Goal: Information Seeking & Learning: Learn about a topic

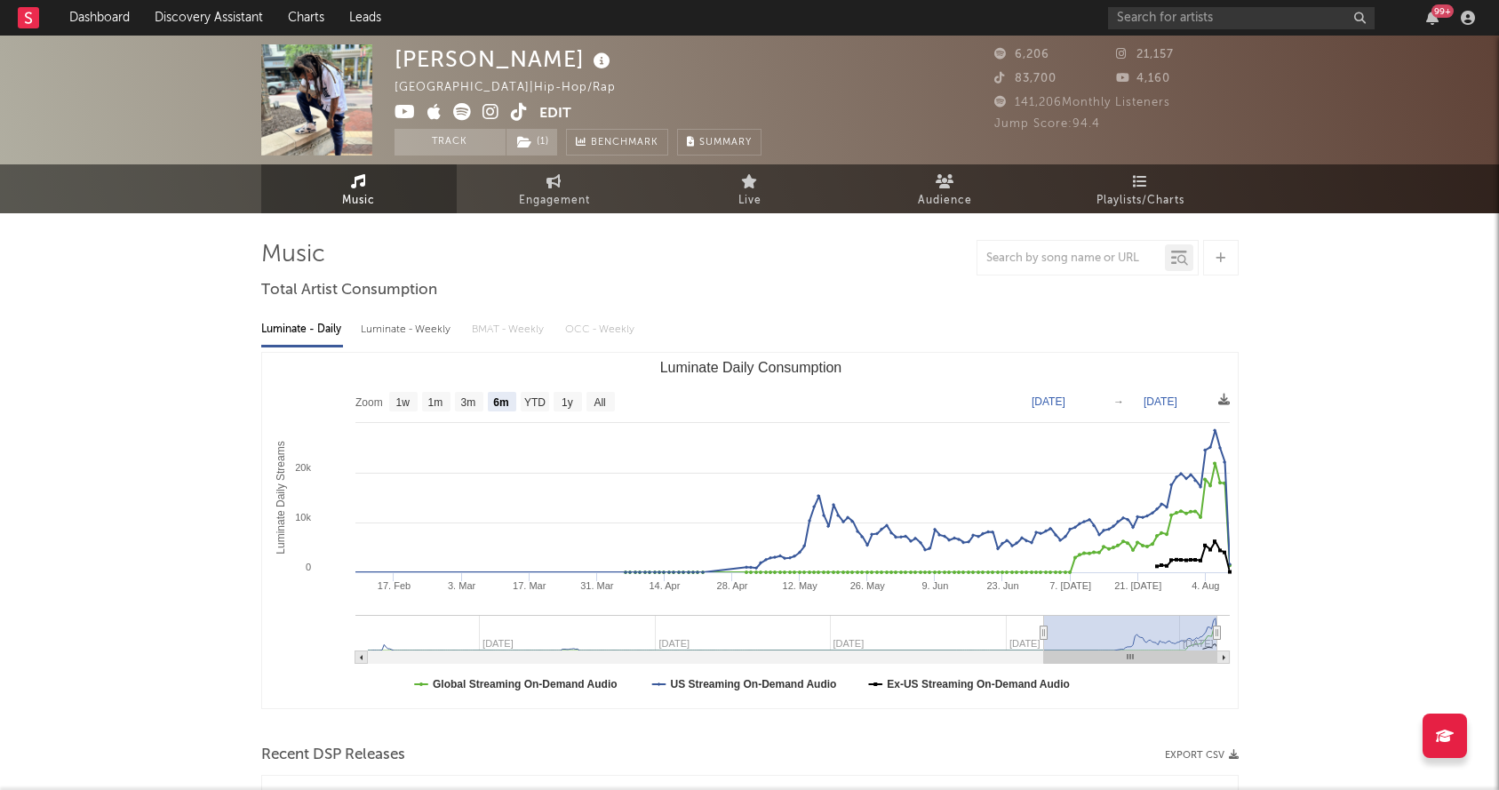
select select "6m"
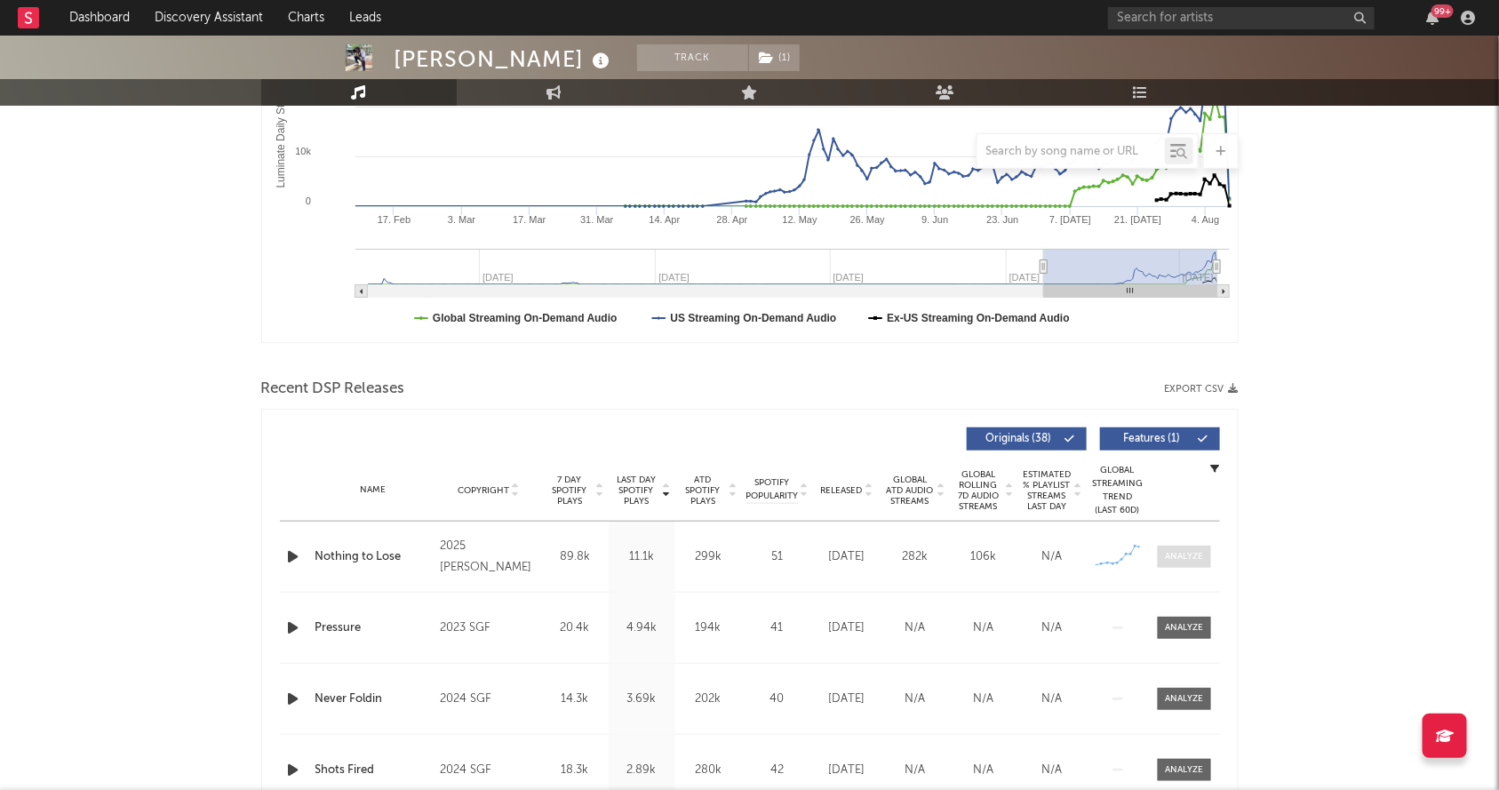
click at [1178, 550] on div at bounding box center [1184, 556] width 38 height 13
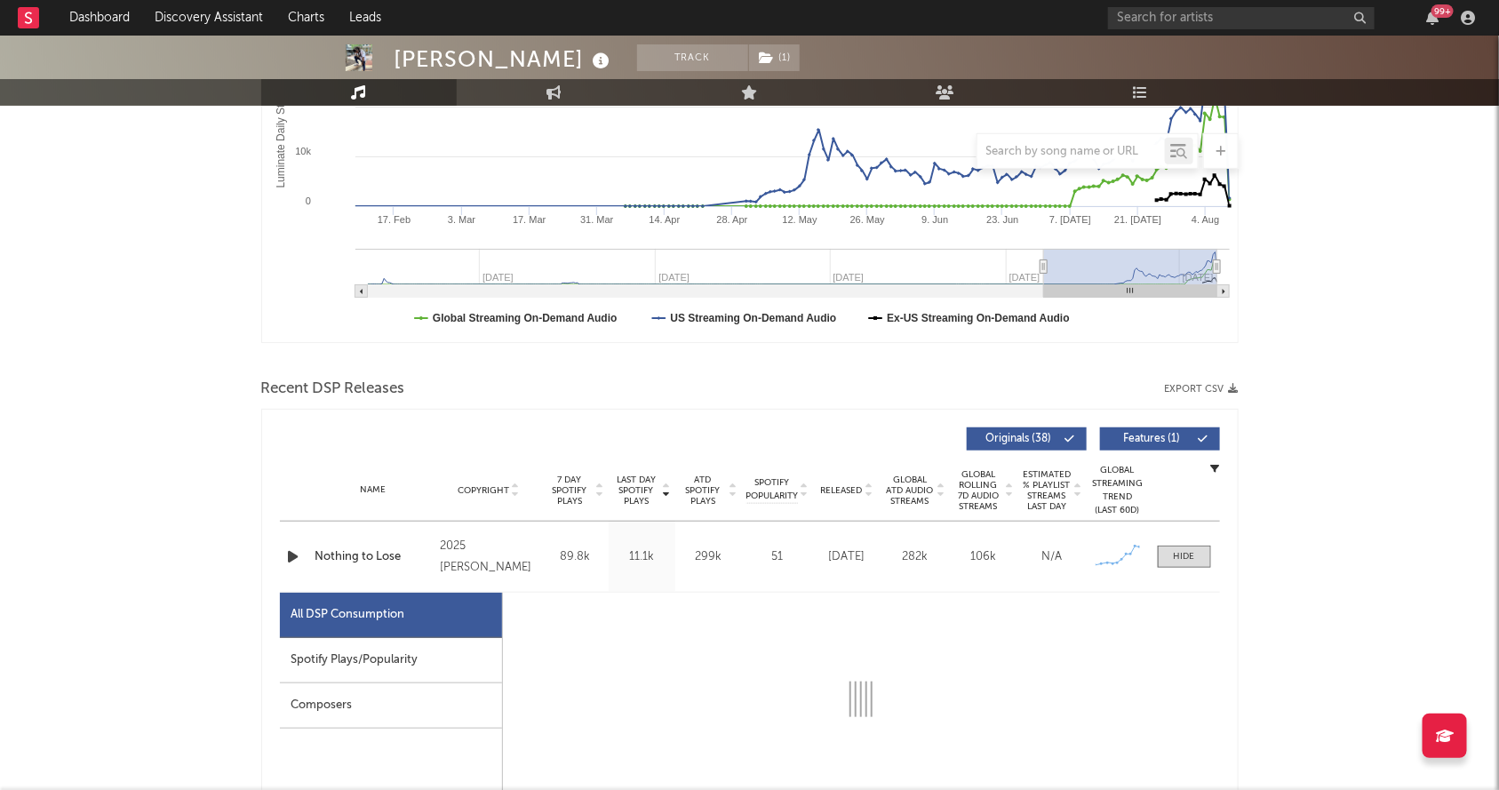
select select "1w"
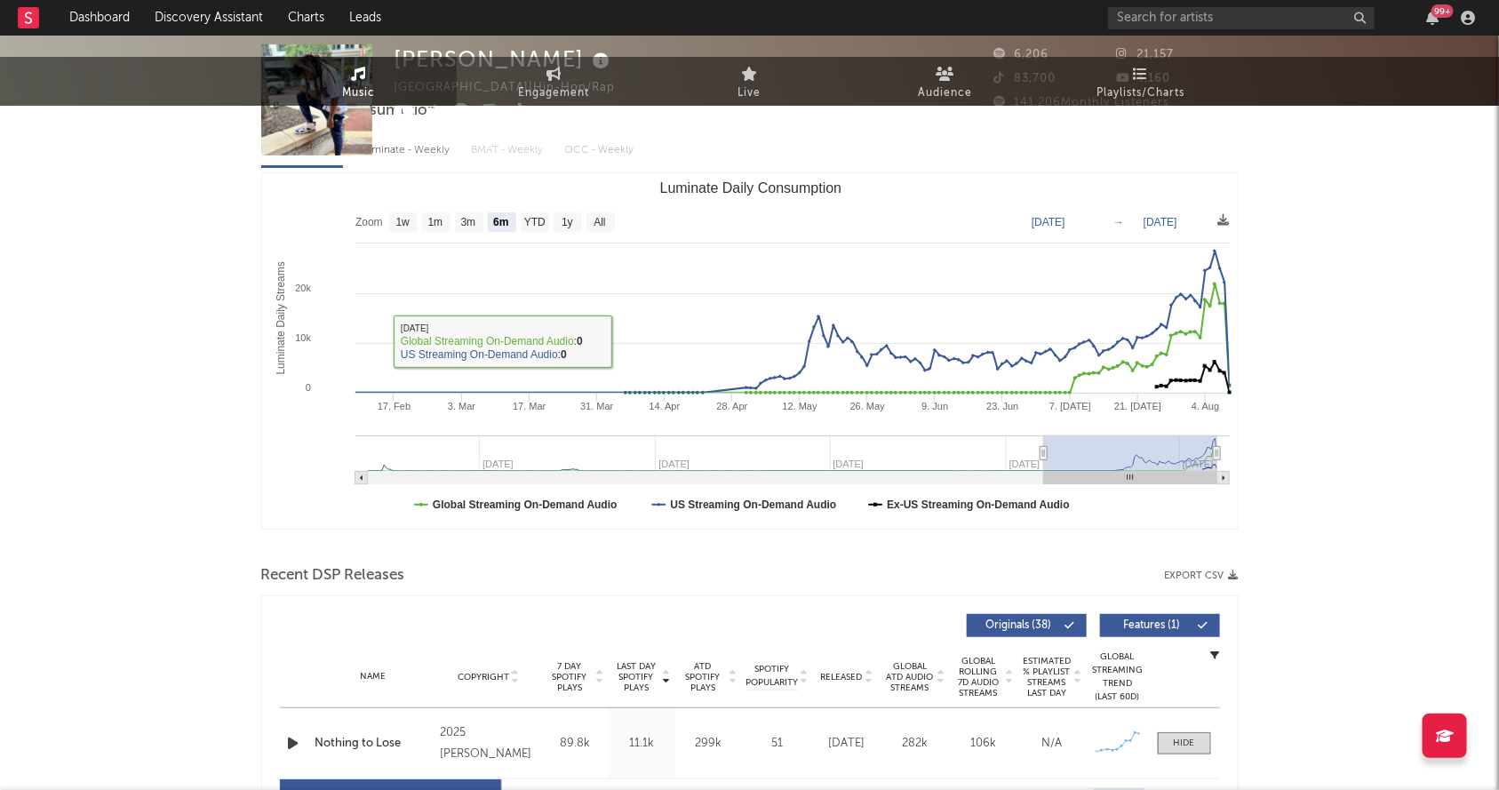
scroll to position [0, 0]
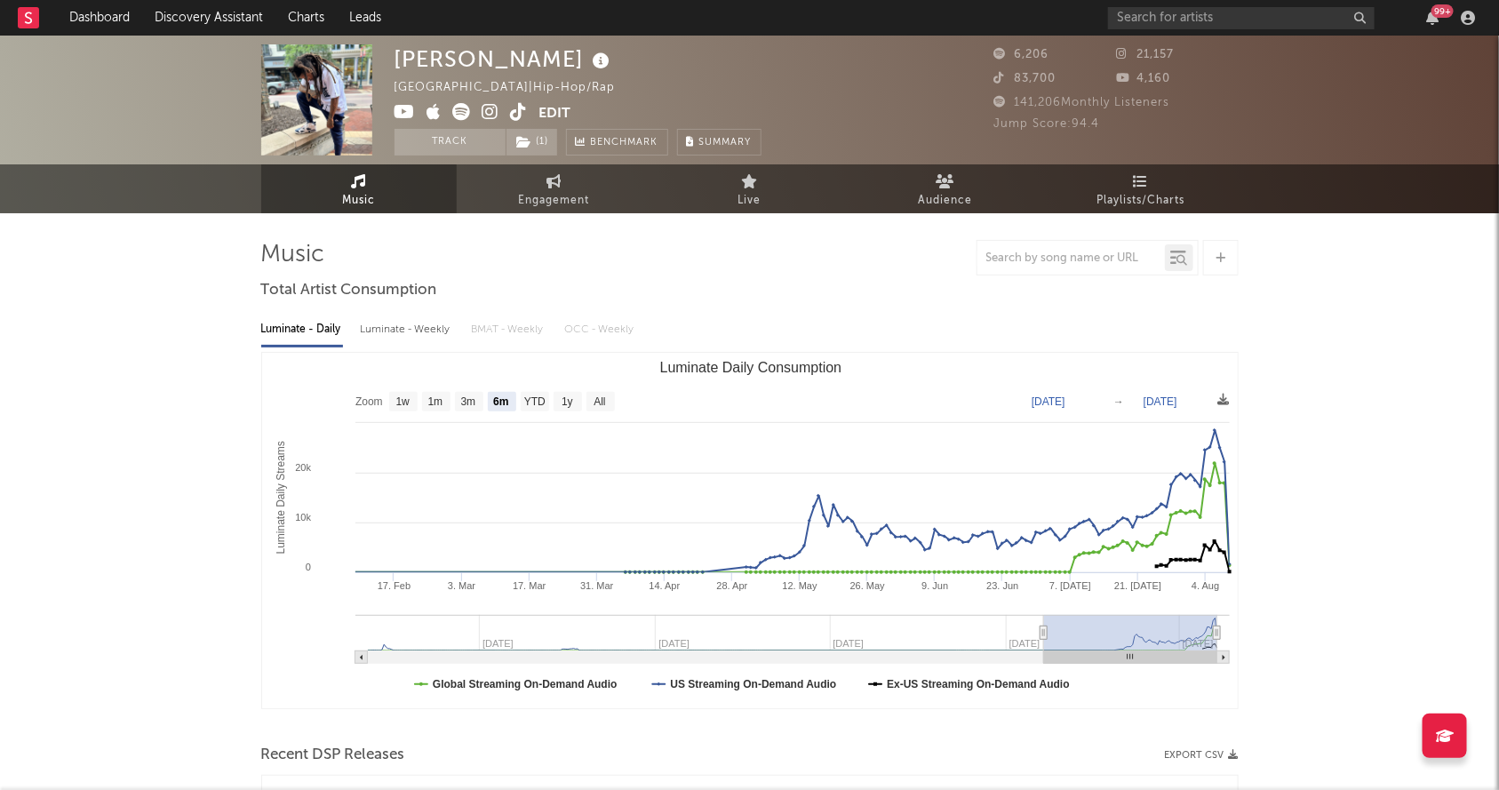
click at [513, 111] on icon at bounding box center [519, 112] width 17 height 18
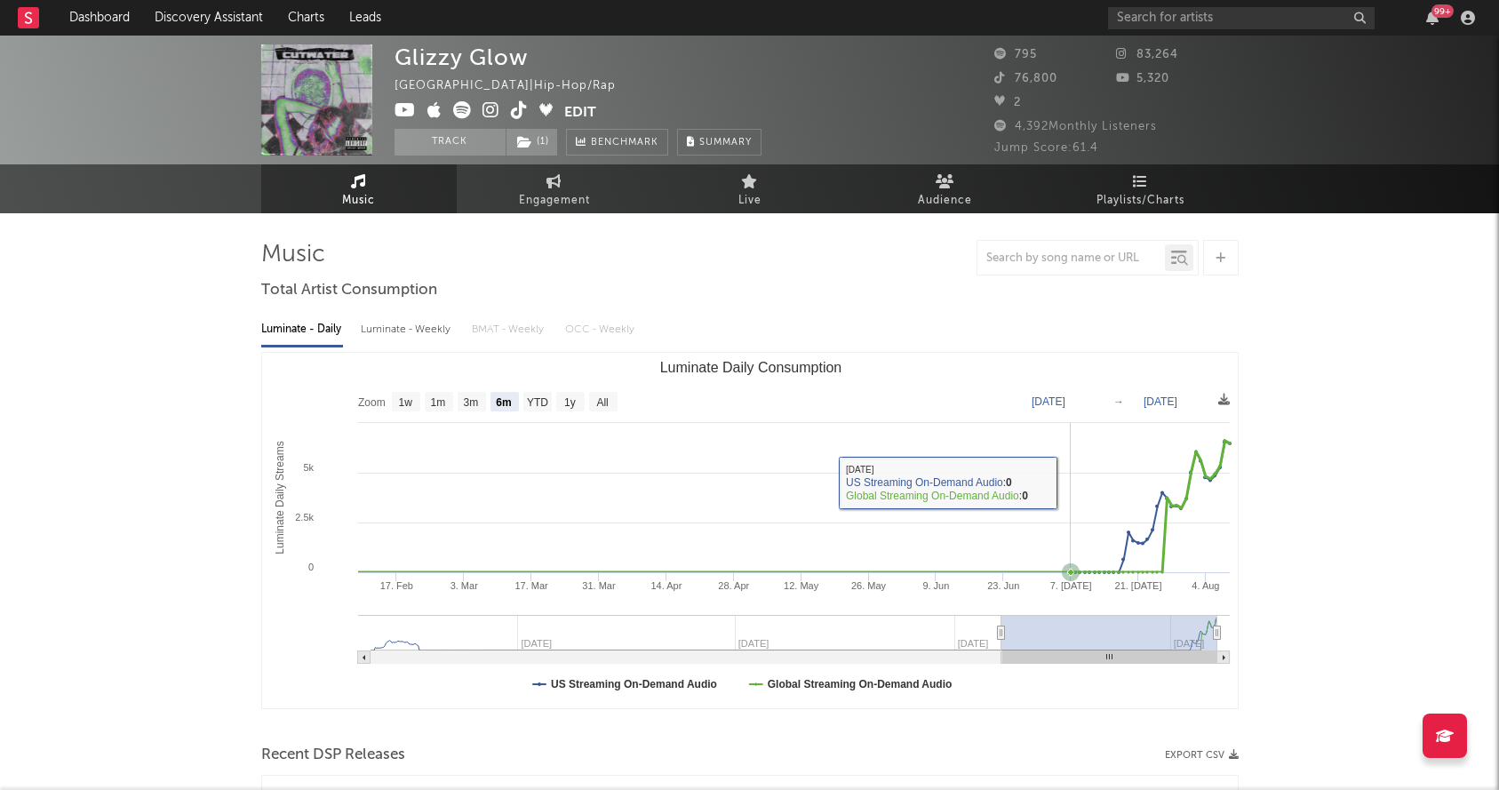
select select "6m"
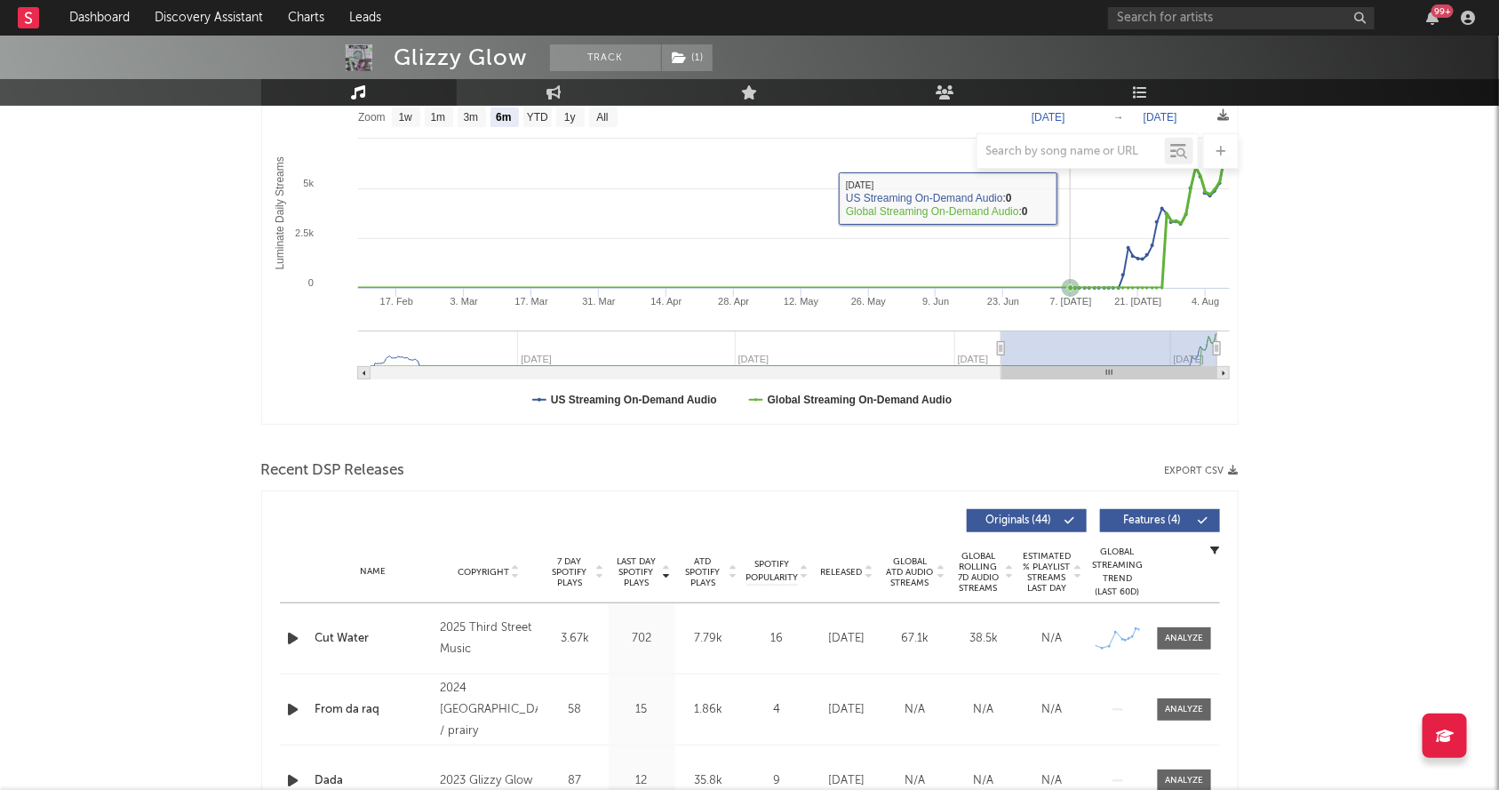
scroll to position [320, 0]
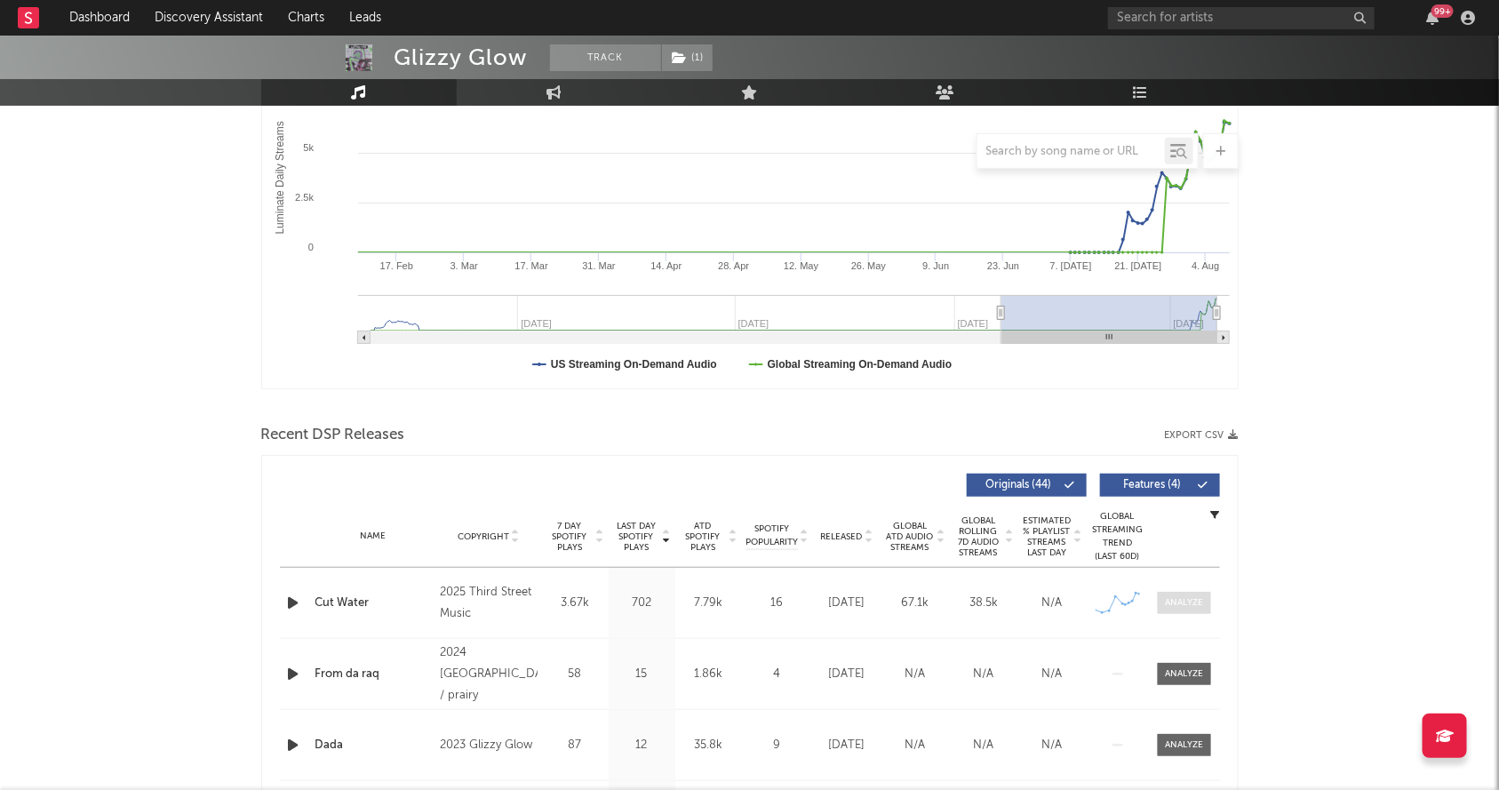
click at [1195, 610] on span at bounding box center [1184, 603] width 53 height 22
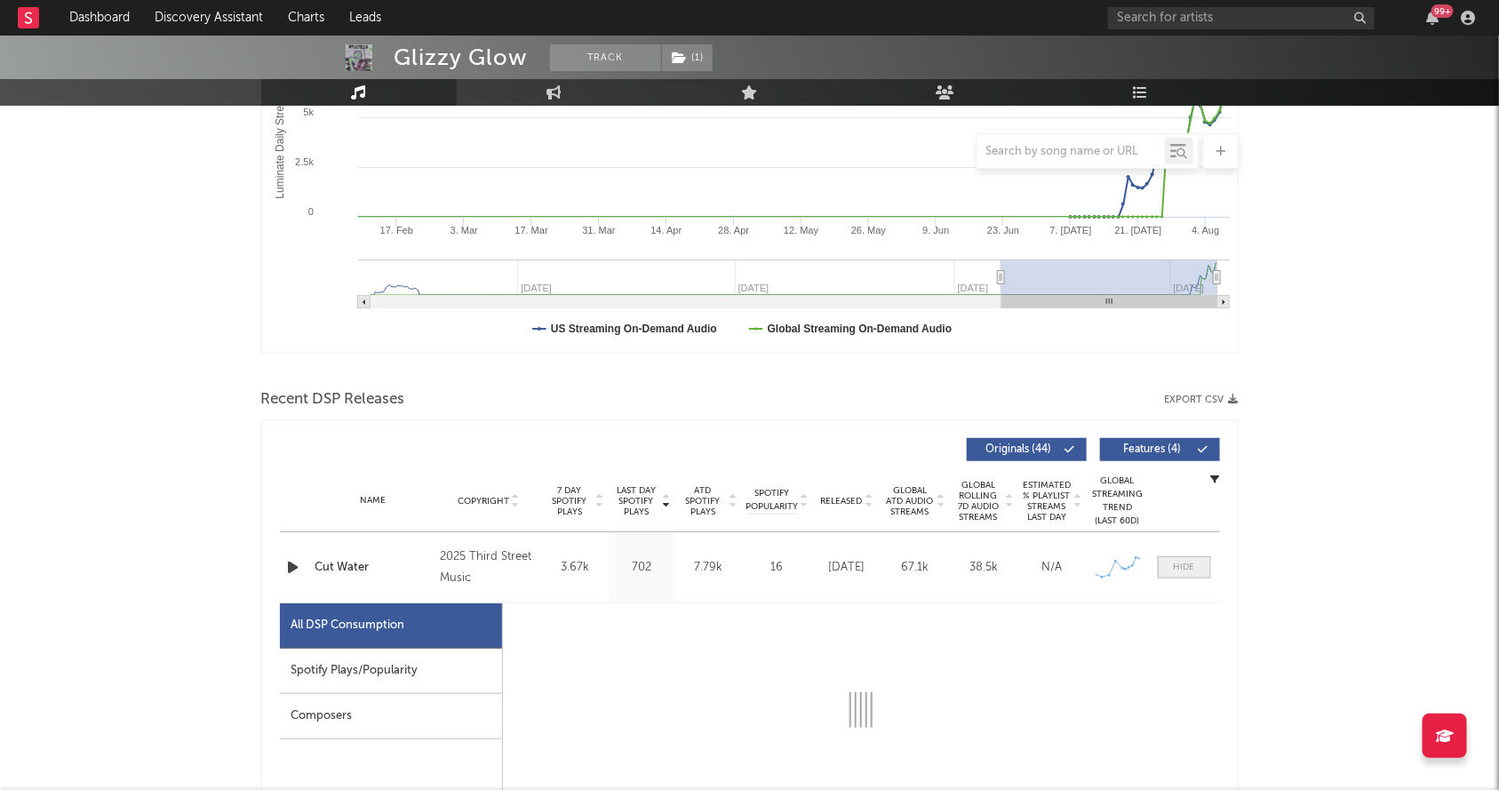
select select "1w"
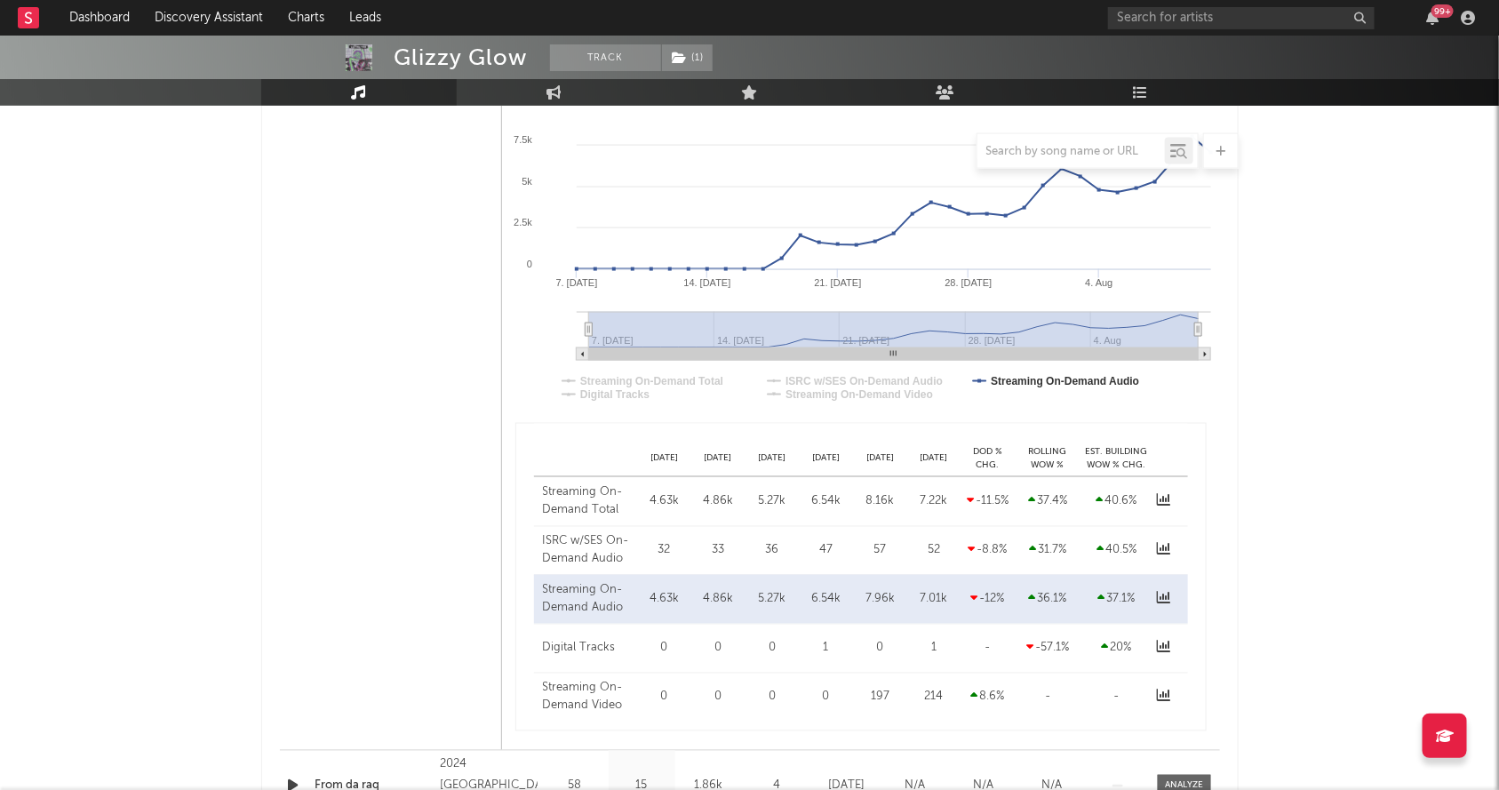
scroll to position [362, 0]
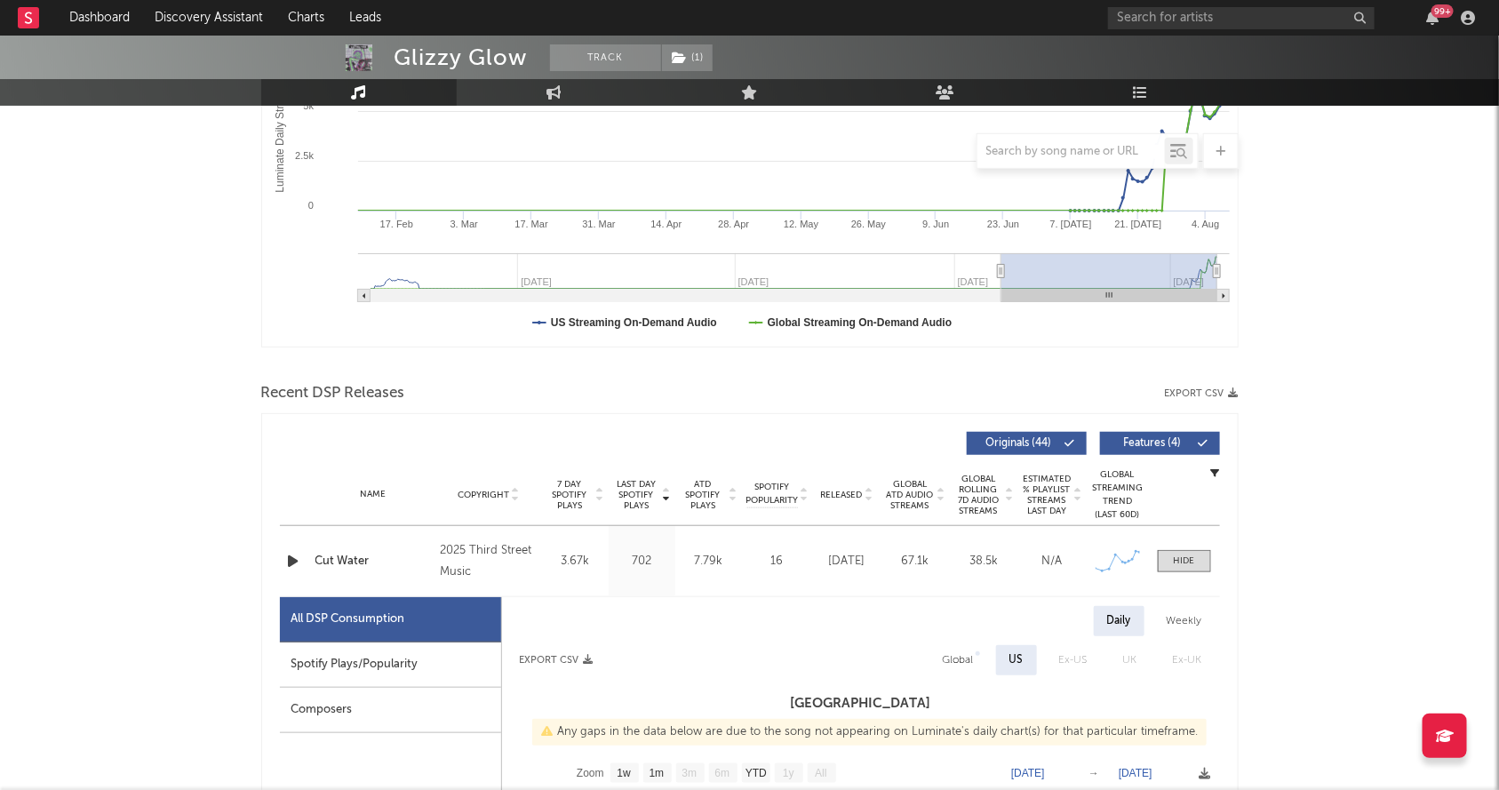
click at [300, 560] on icon "button" at bounding box center [293, 561] width 19 height 22
click at [726, 762] on div "00:01 00:23" at bounding box center [750, 768] width 311 height 44
click at [733, 766] on div at bounding box center [750, 768] width 222 height 4
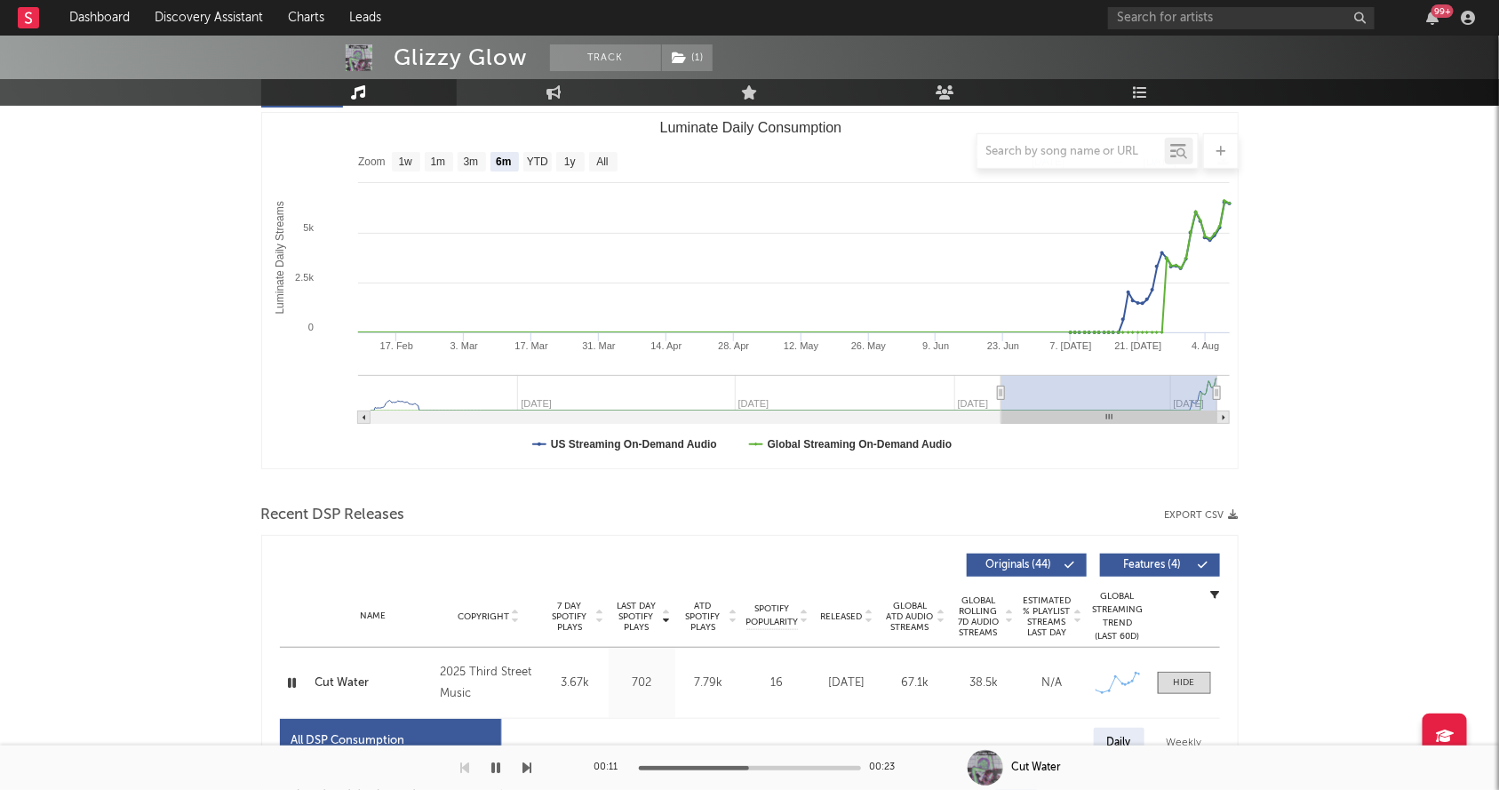
scroll to position [0, 0]
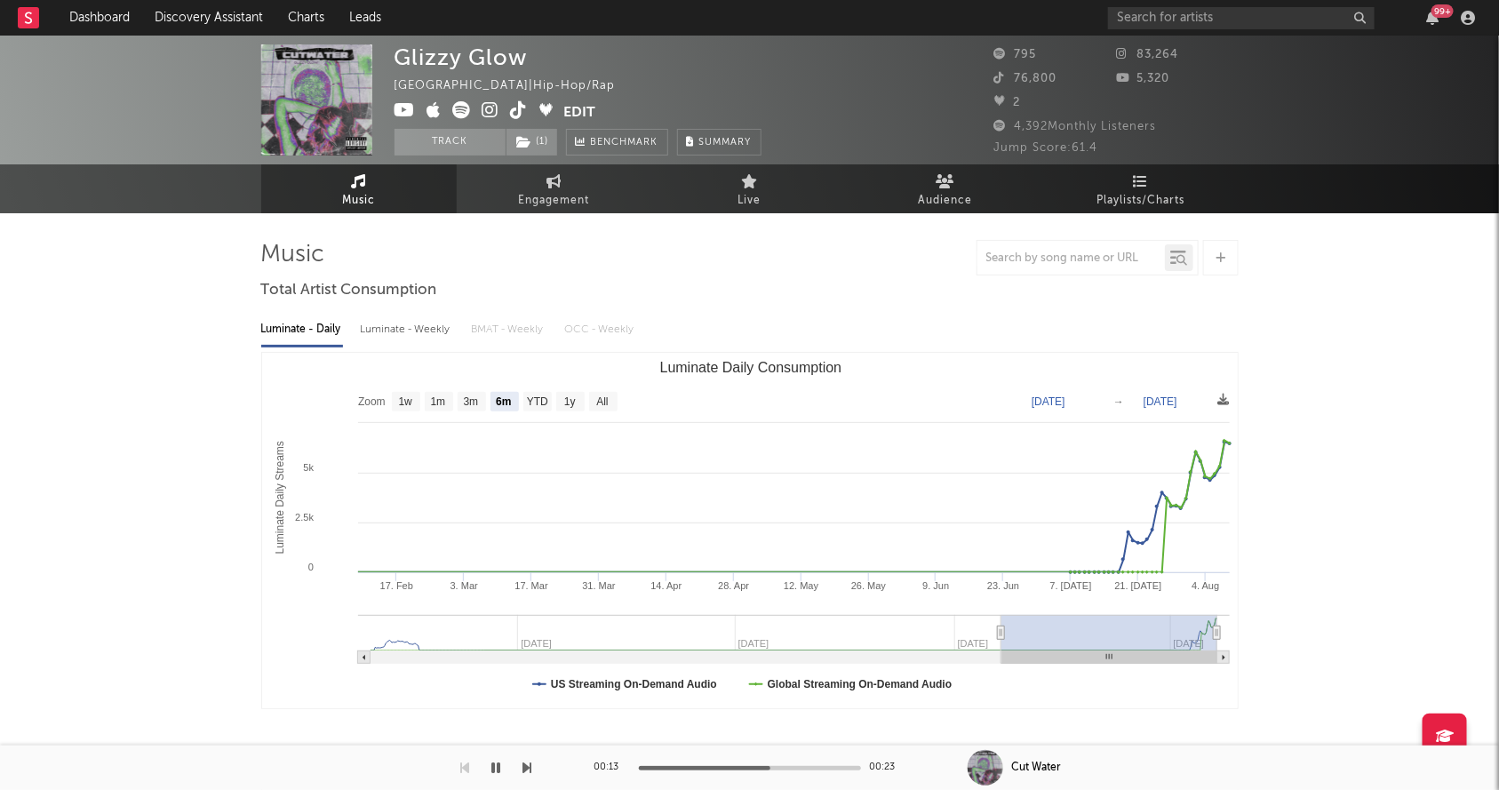
click at [494, 111] on icon at bounding box center [491, 110] width 17 height 18
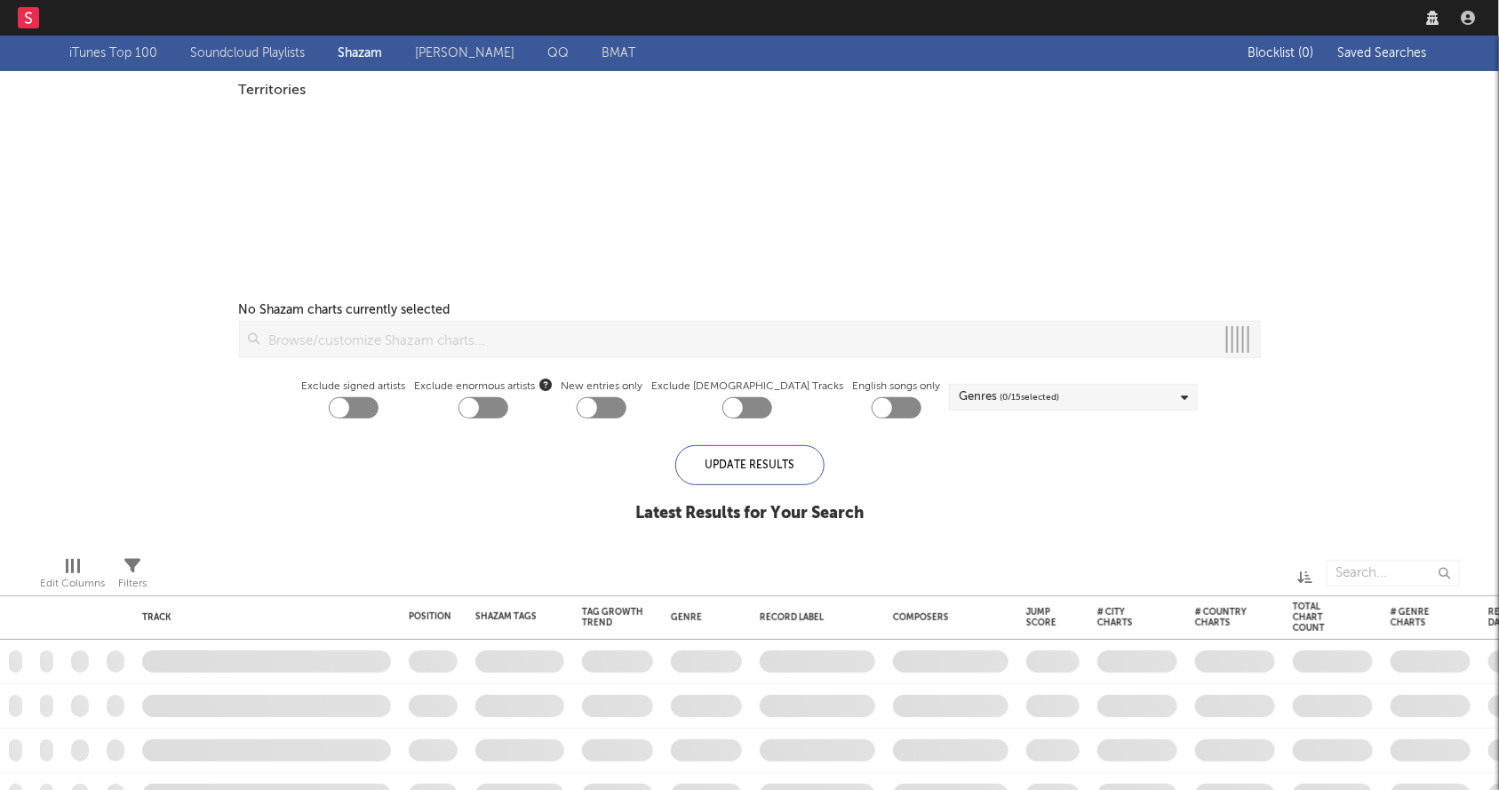
checkbox input "true"
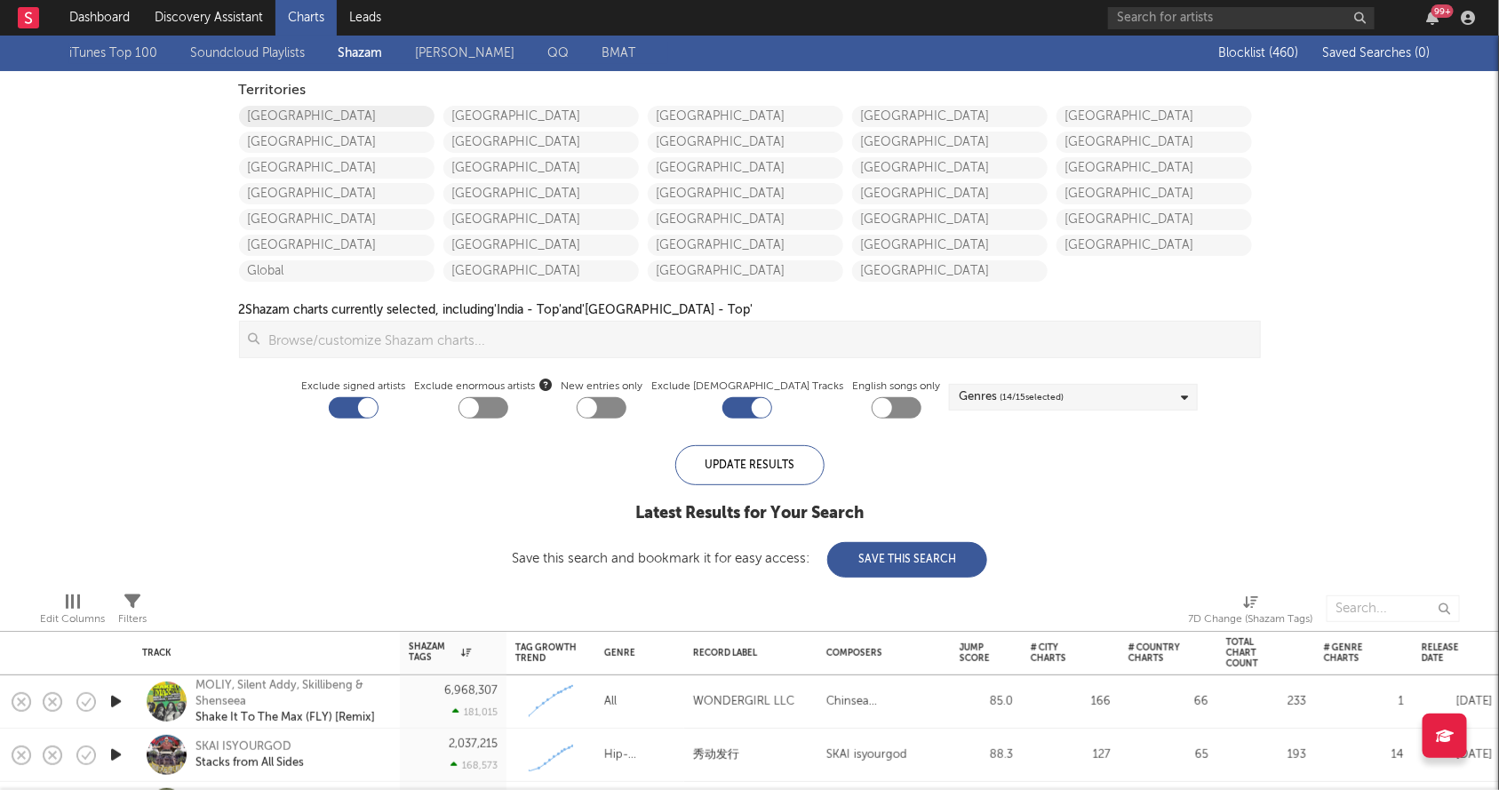
click at [325, 107] on link "United States" at bounding box center [337, 116] width 196 height 21
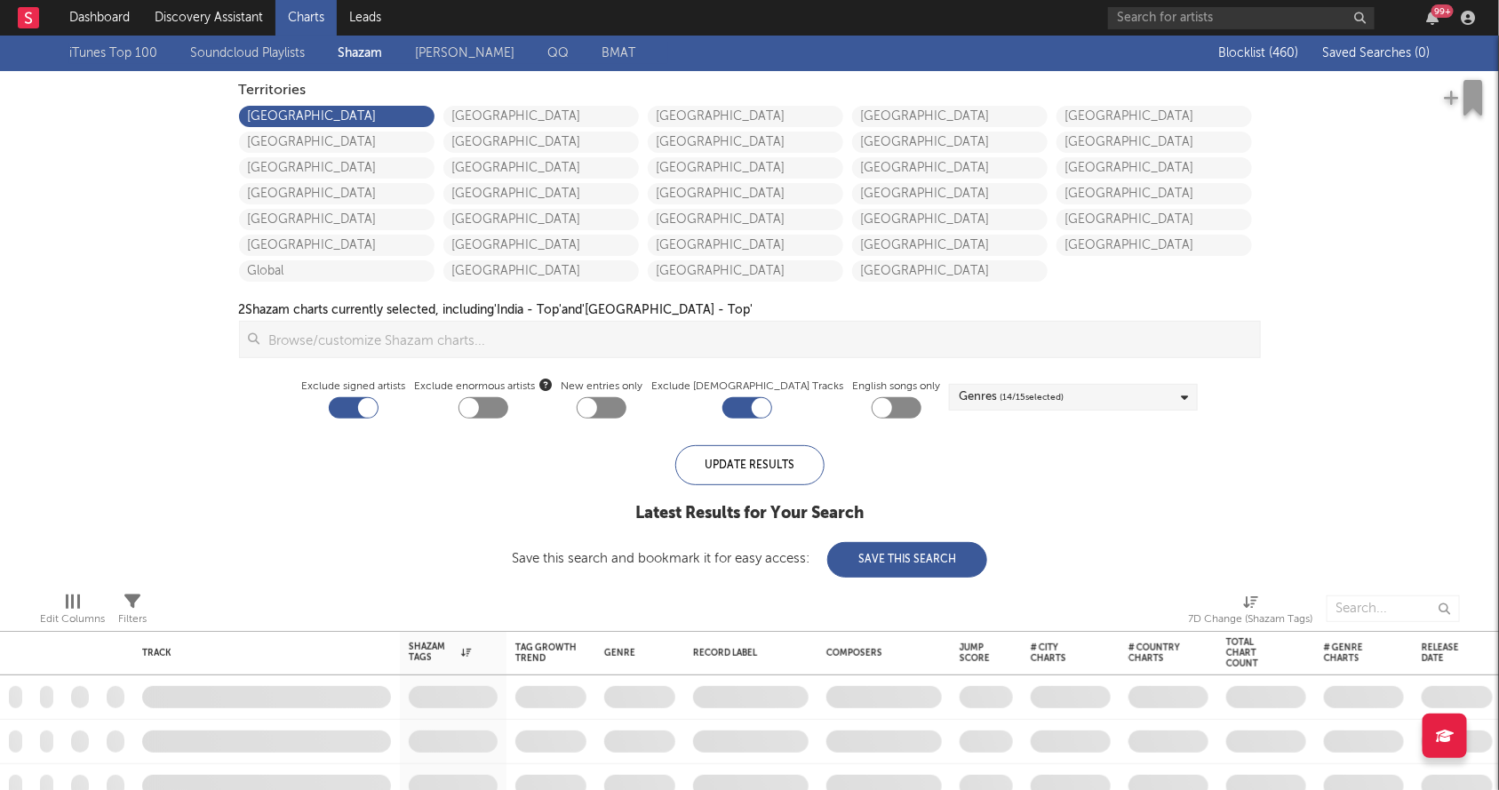
checkbox input "true"
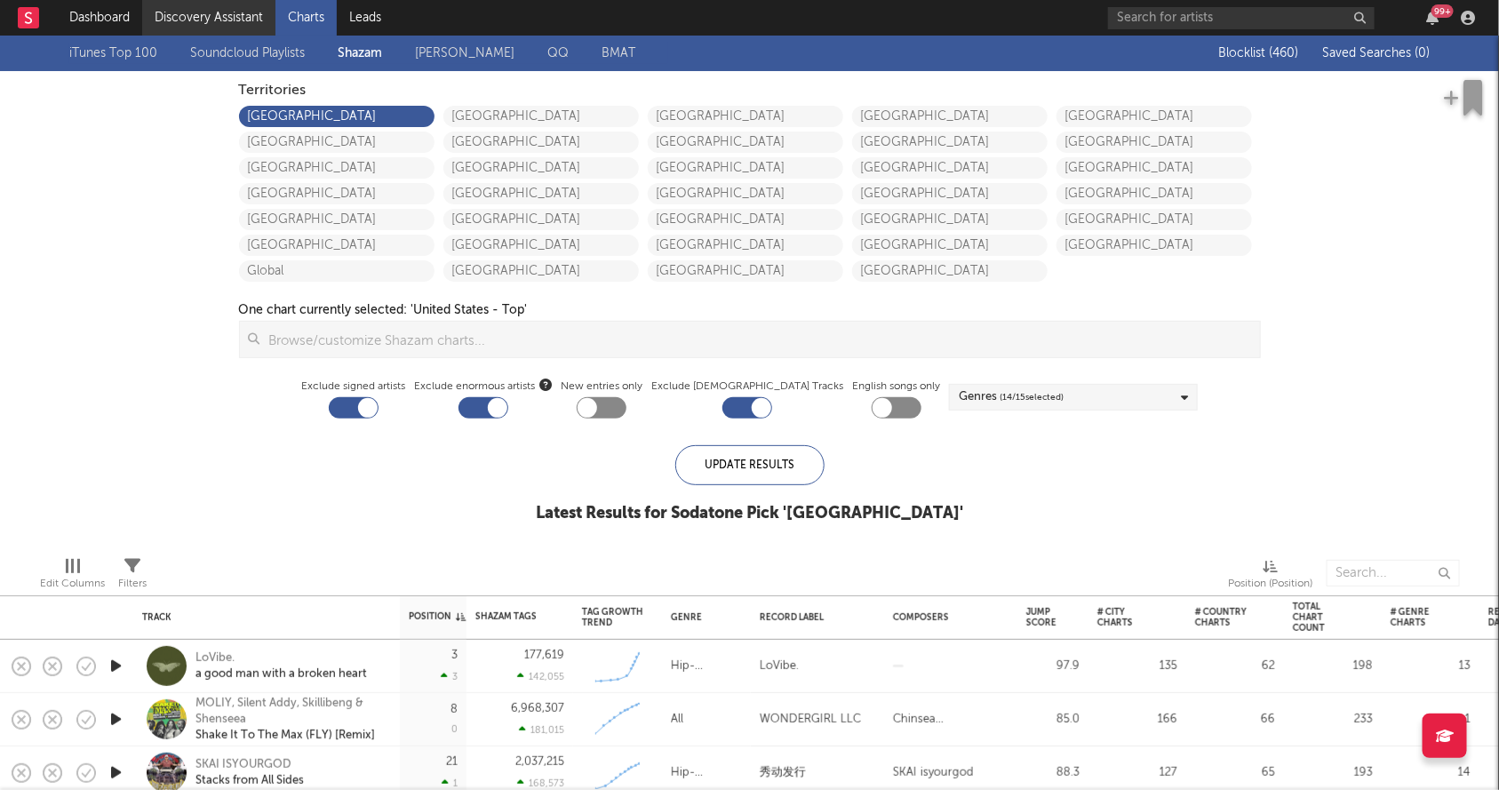
click at [207, 12] on link "Discovery Assistant" at bounding box center [208, 18] width 133 height 36
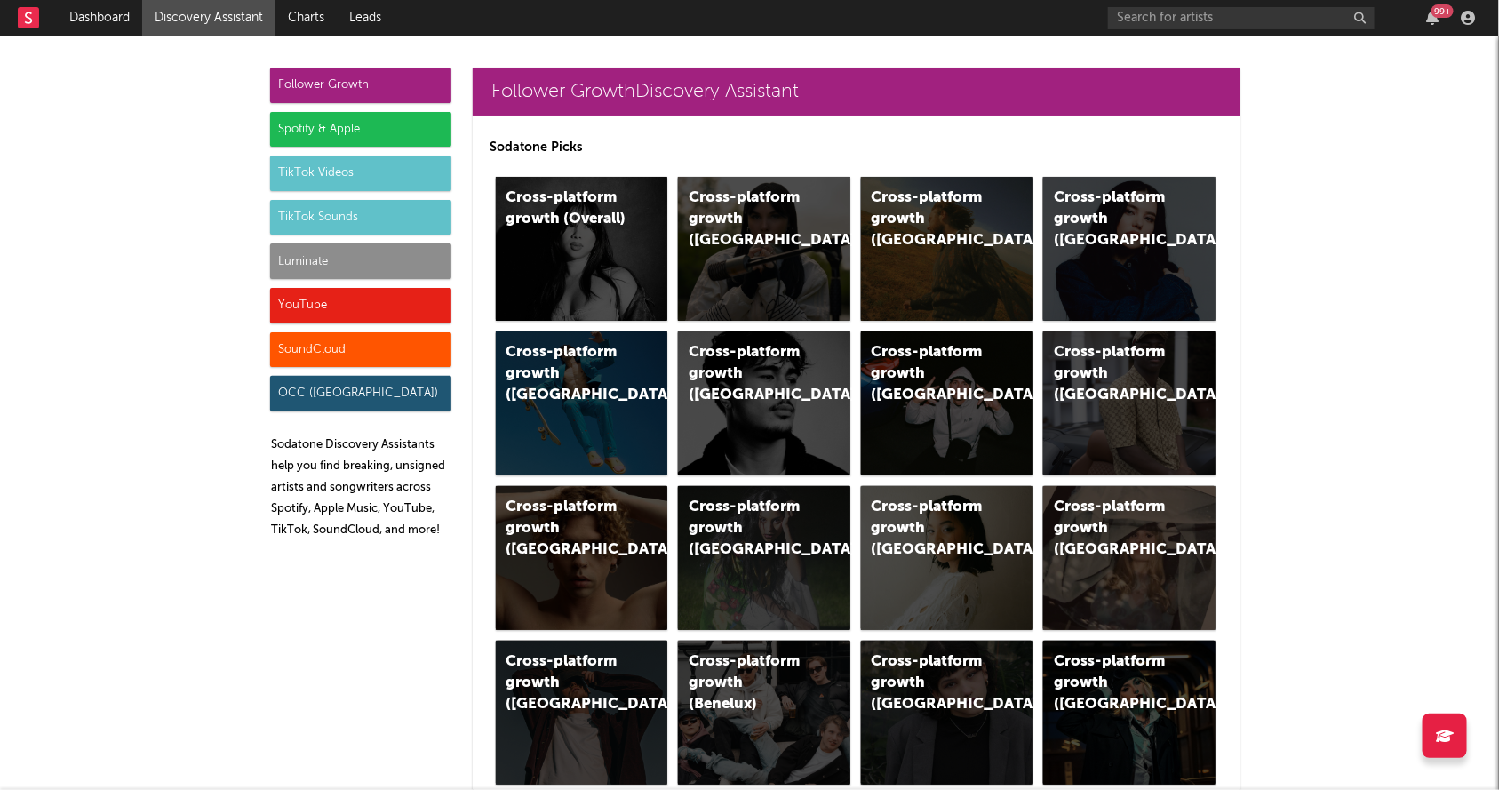
click at [350, 246] on div "Luminate" at bounding box center [360, 262] width 181 height 36
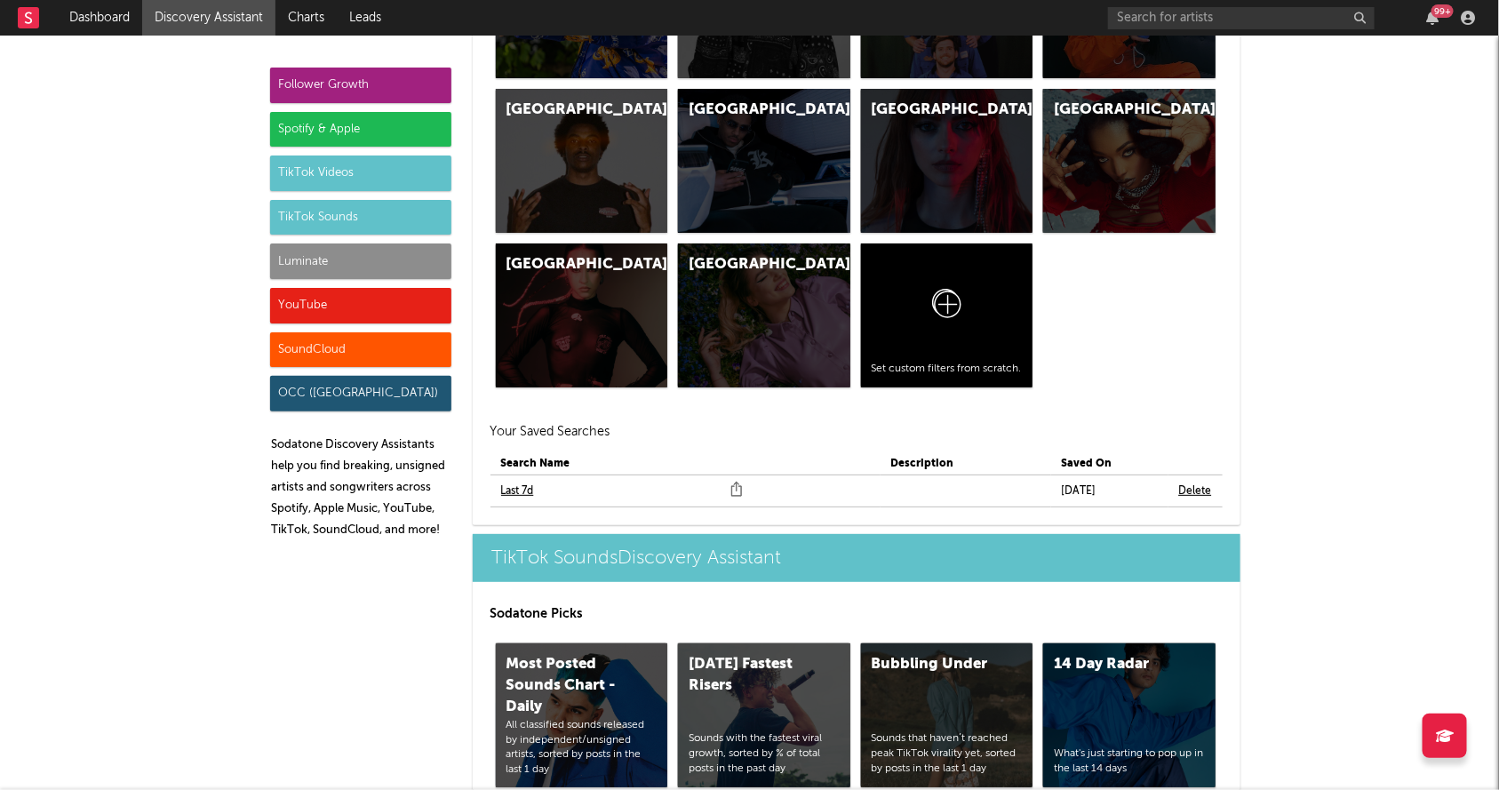
scroll to position [8106, 0]
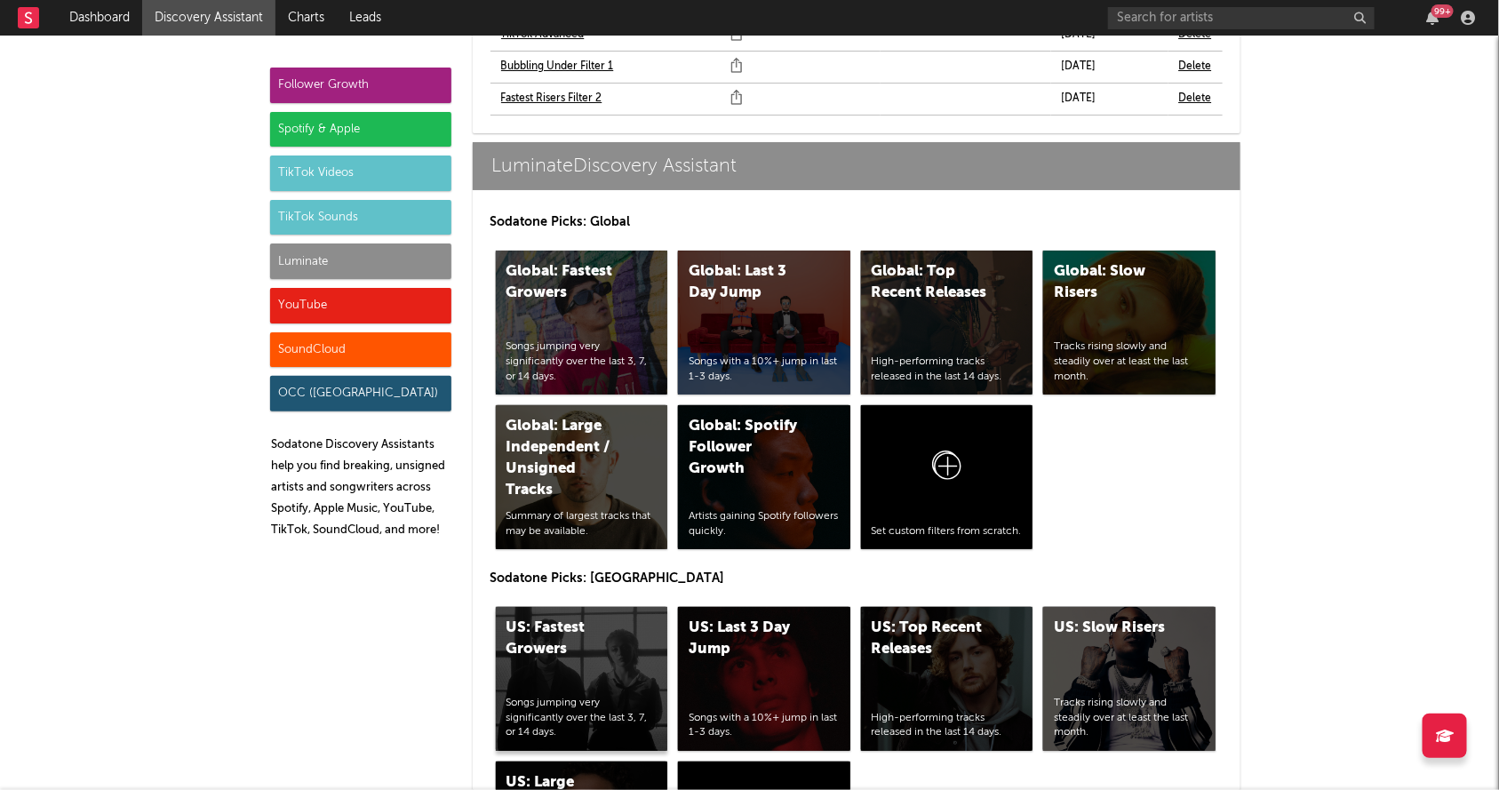
click at [594, 618] on div "US: Fastest Growers" at bounding box center [567, 639] width 121 height 43
click at [1000, 607] on div "US: Top Recent Releases High-performing tracks released in the last 14 days." at bounding box center [947, 679] width 172 height 144
click at [366, 215] on div "TikTok Sounds" at bounding box center [360, 218] width 181 height 36
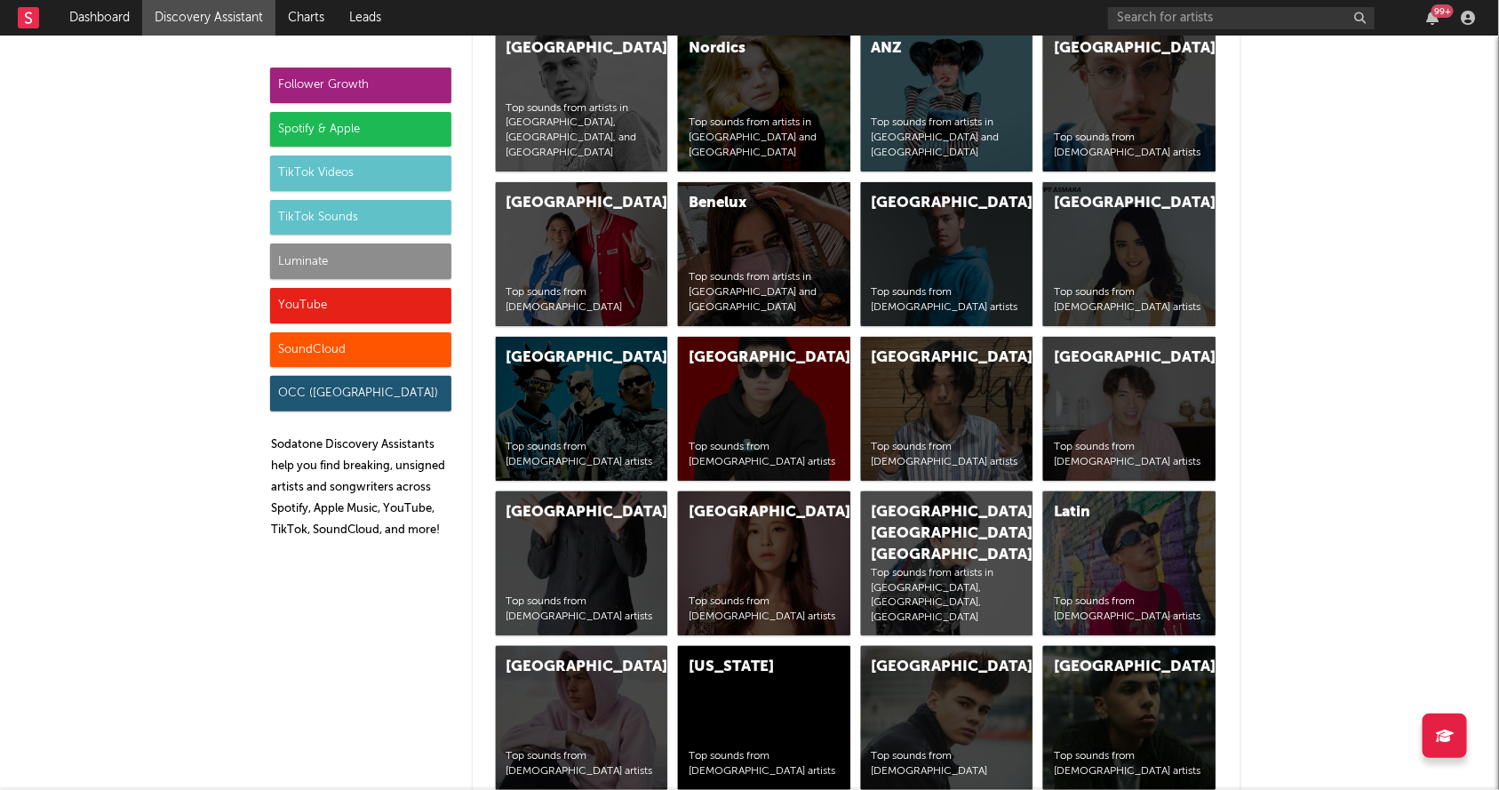
scroll to position [6220, 0]
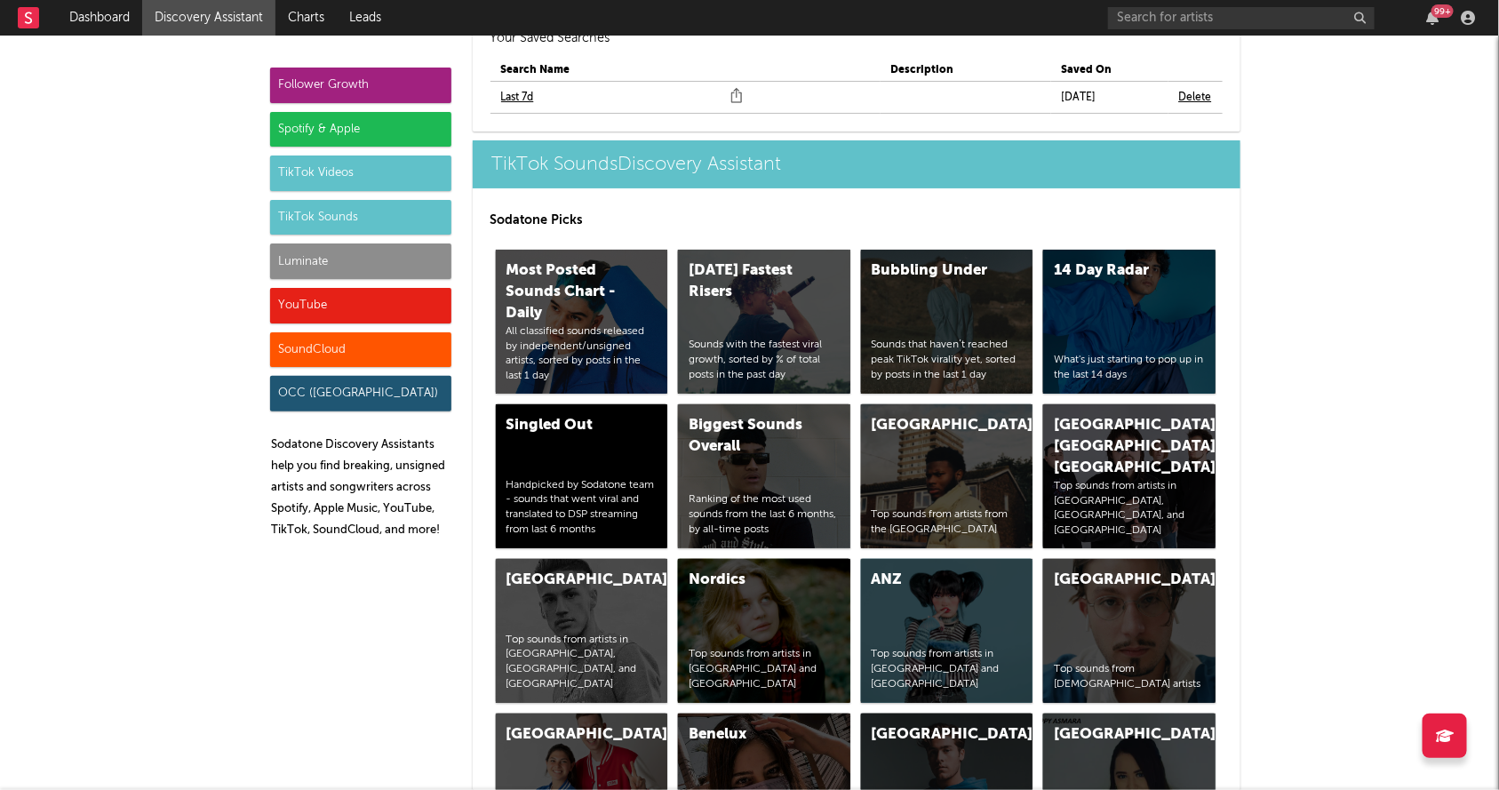
click at [371, 293] on div "YouTube" at bounding box center [360, 306] width 181 height 36
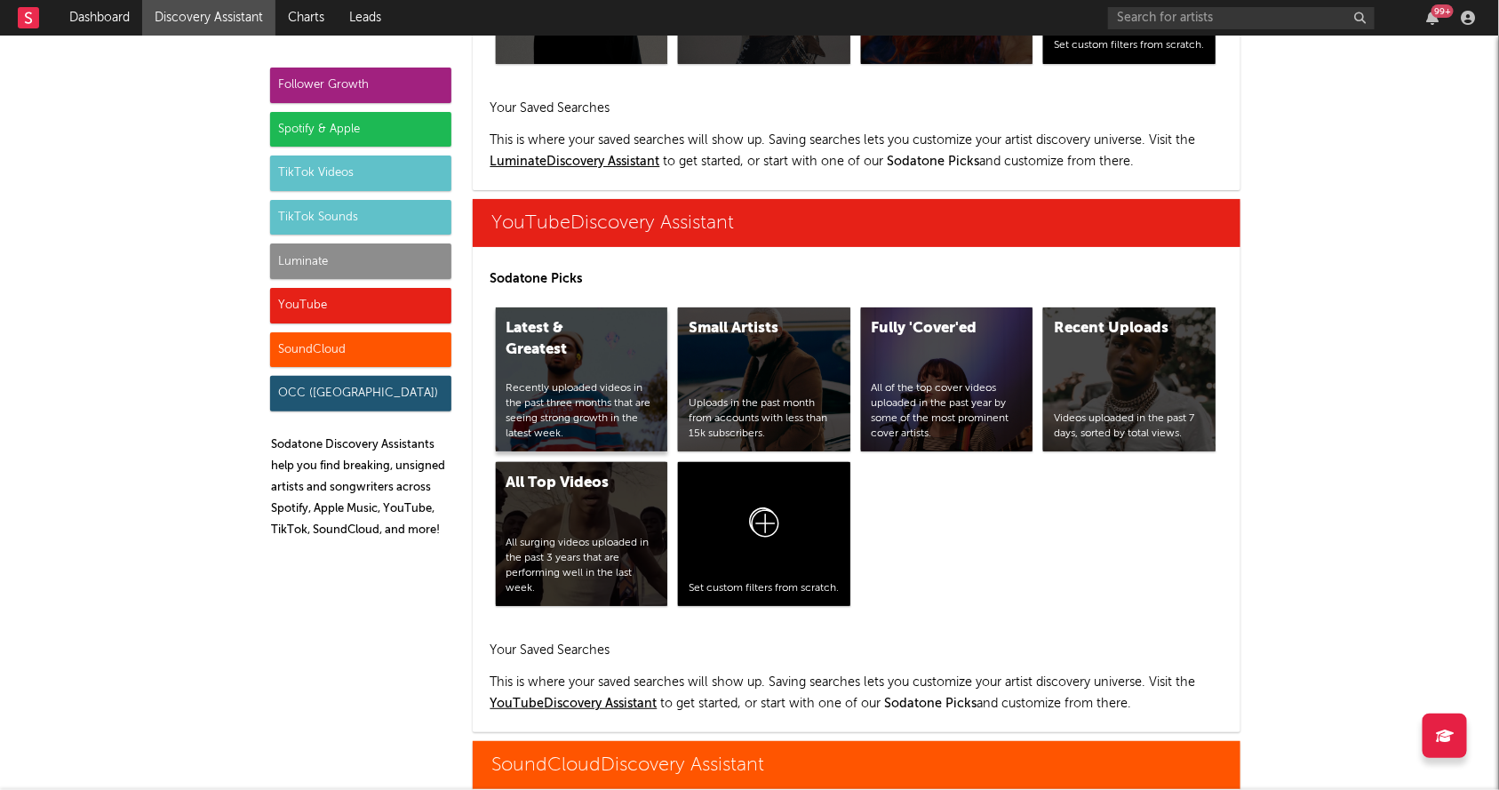
scroll to position [10335, 0]
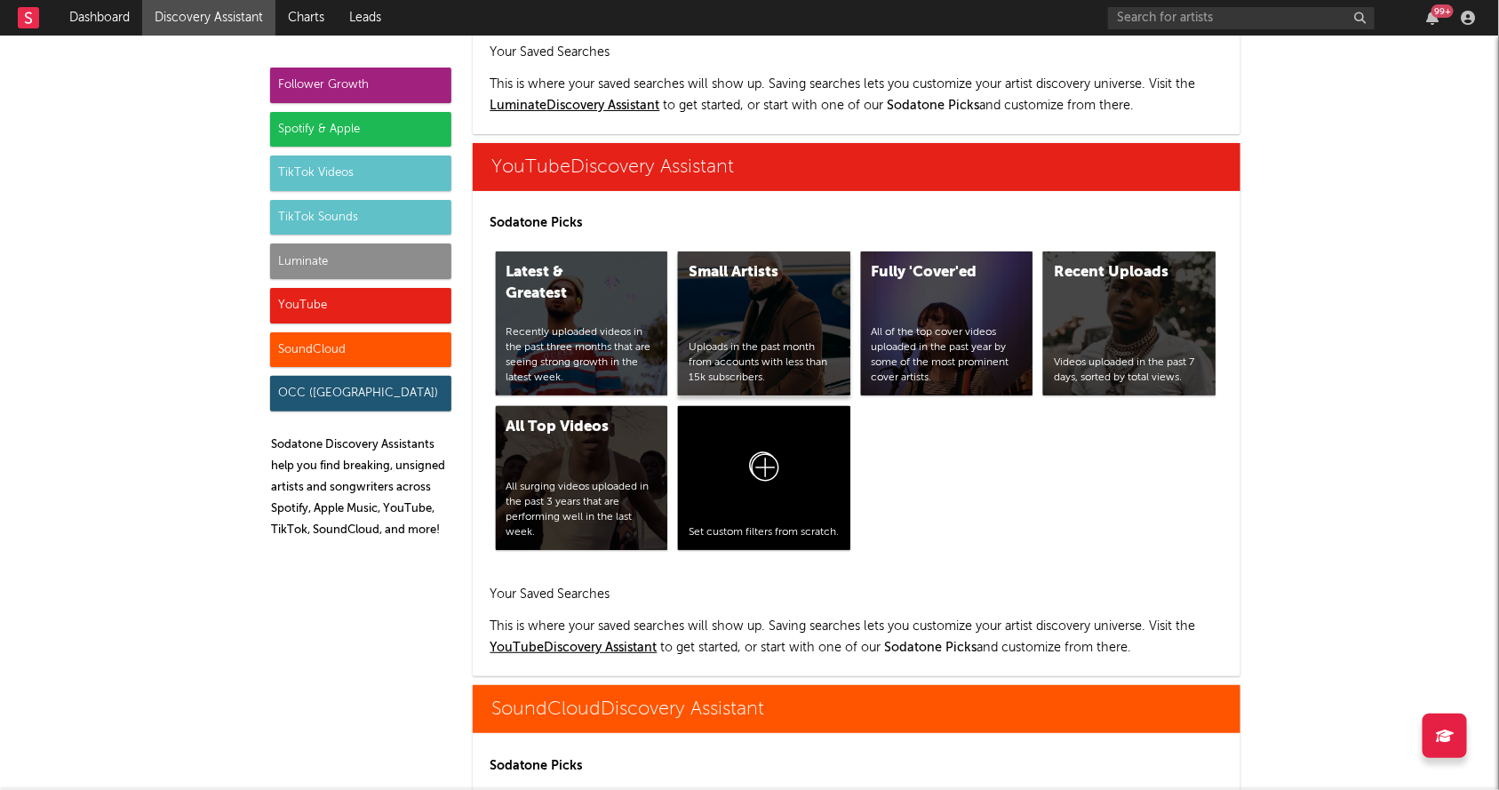
click at [797, 252] on div "Small Artists Uploads in the past month from accounts with less than 15k subscr…" at bounding box center [764, 324] width 172 height 144
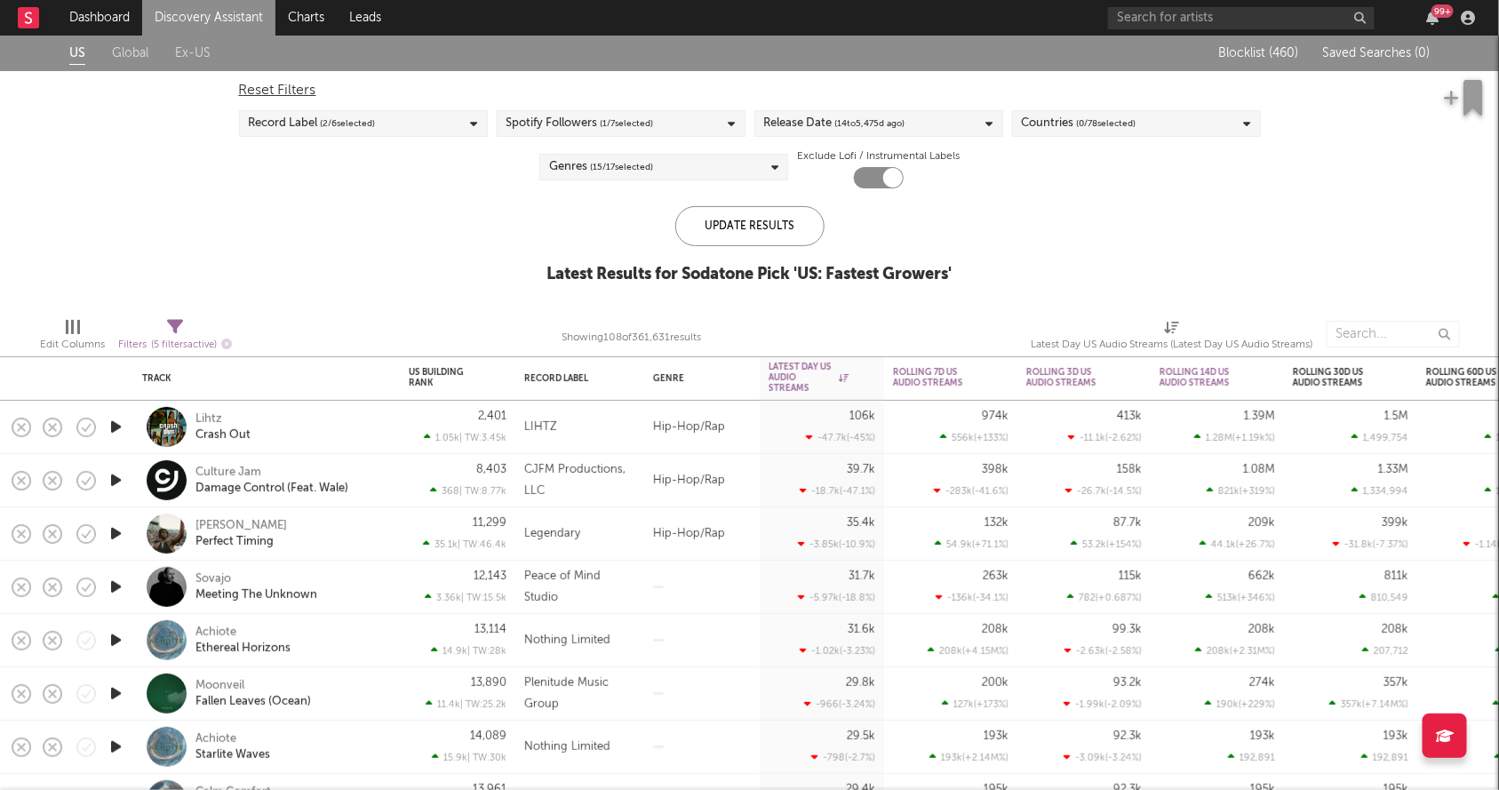
click at [890, 121] on span "( 14 to 5,475 d ago)" at bounding box center [871, 123] width 70 height 21
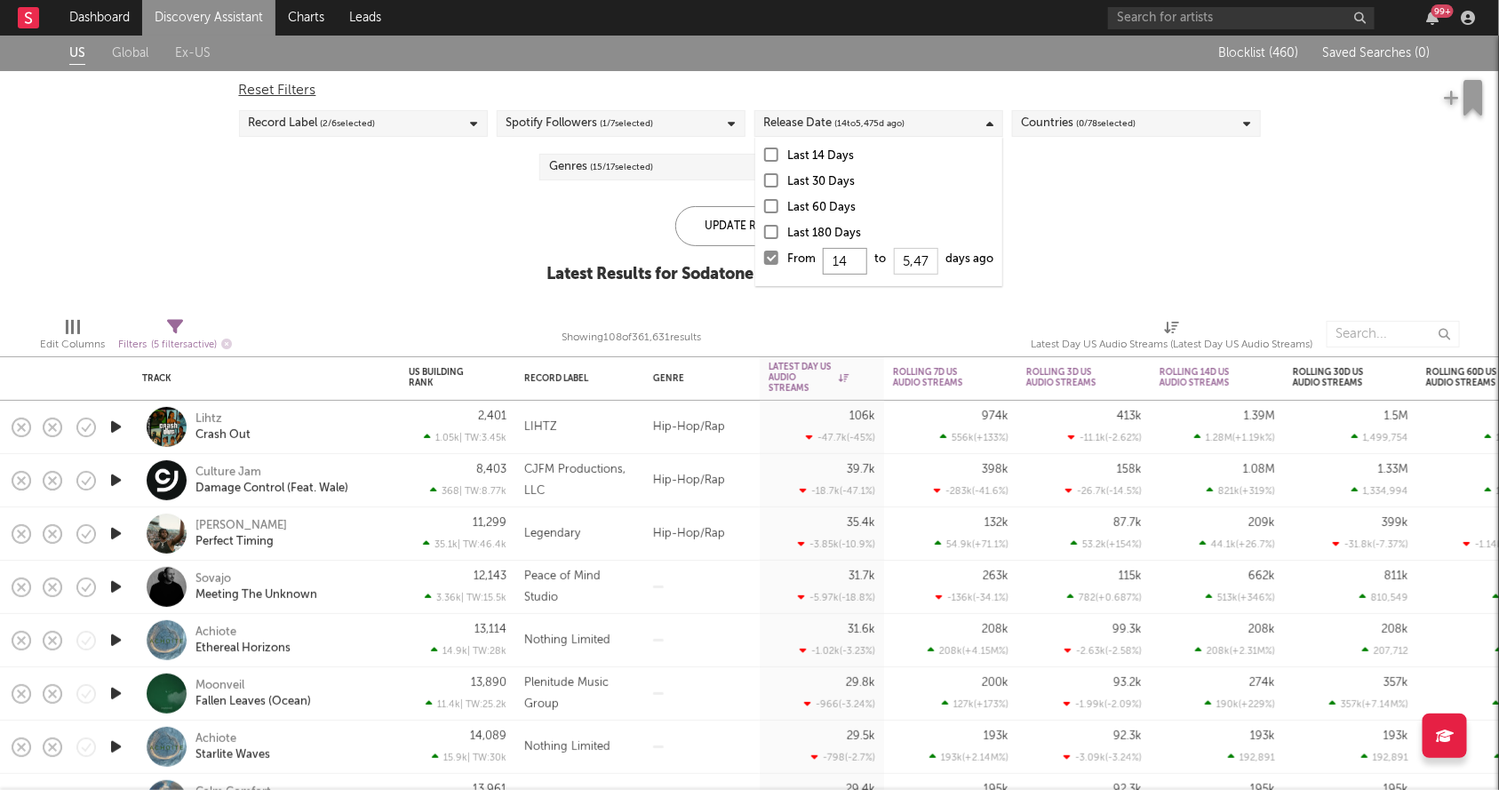
click at [860, 258] on input "14" at bounding box center [845, 261] width 44 height 27
type input "1"
type input "0"
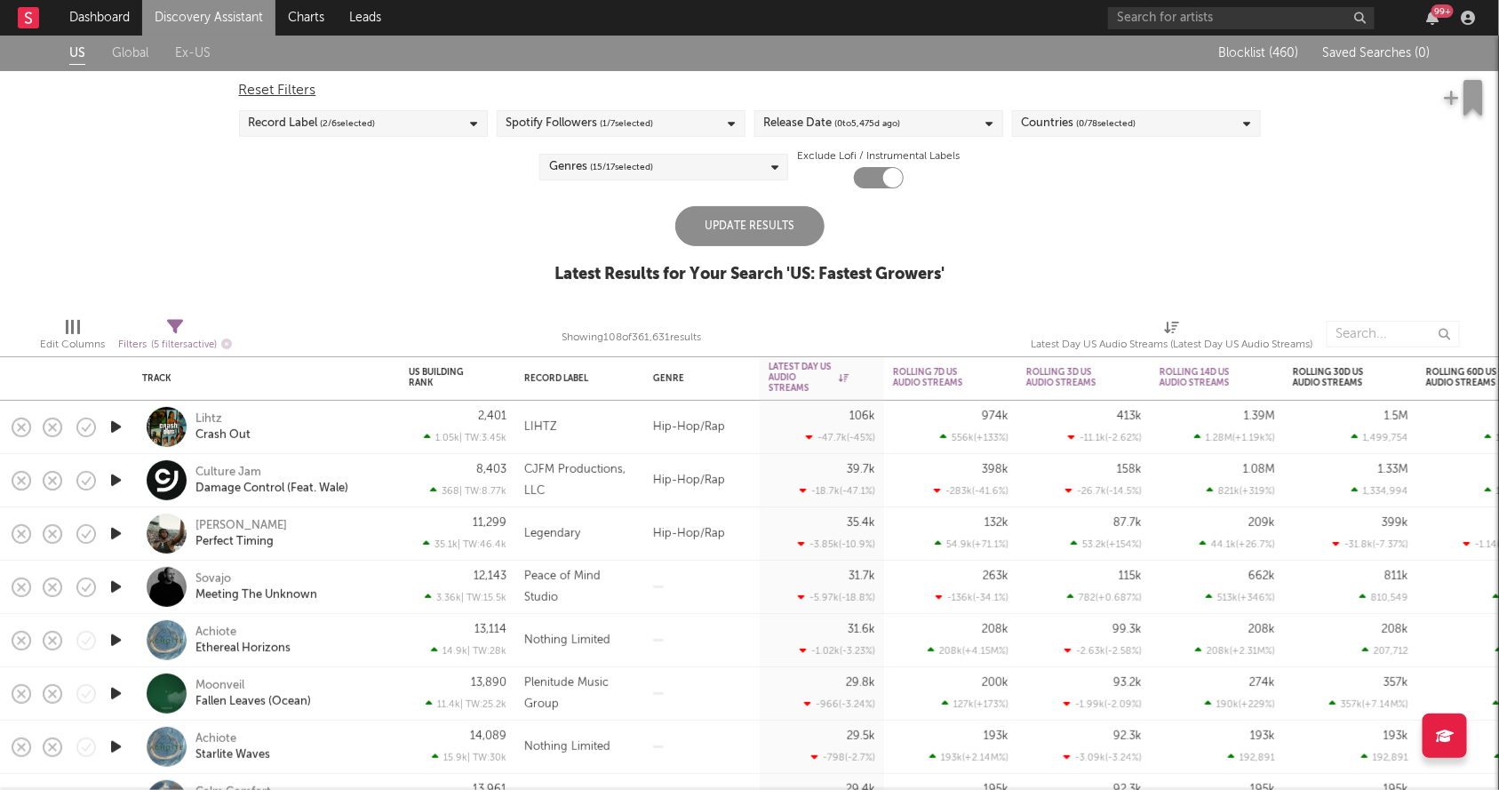
click at [743, 198] on div "US Global Ex-US Blocklist ( 460 ) Saved Searches ( 0 ) Reset Filters Record Lab…" at bounding box center [749, 170] width 1499 height 268
click at [741, 212] on div "Update Results" at bounding box center [750, 226] width 149 height 40
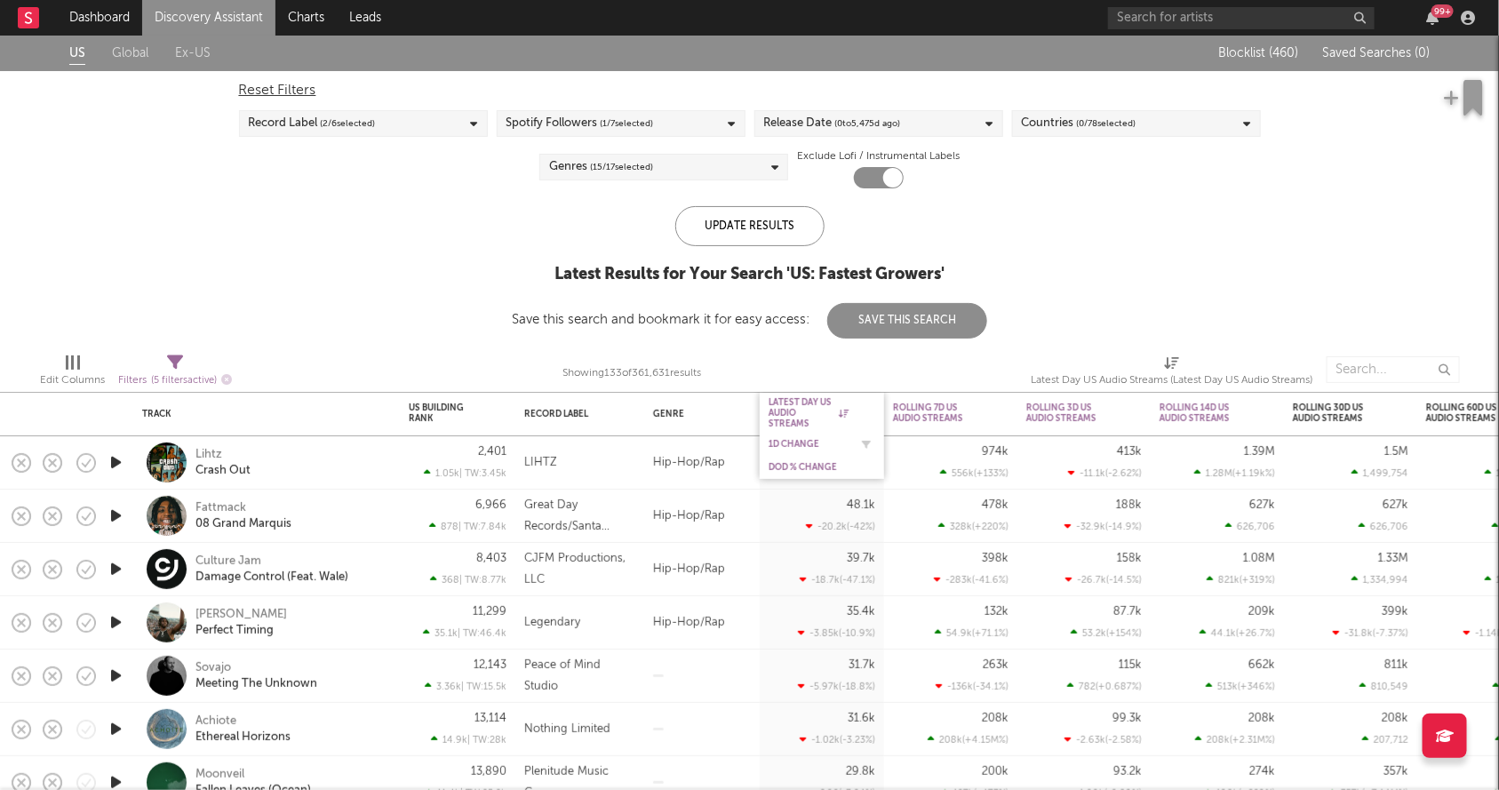
click at [803, 436] on div "1D Change" at bounding box center [822, 445] width 107 height 18
click at [795, 450] on div "1D Change" at bounding box center [822, 445] width 107 height 18
click at [775, 436] on div "1D Change" at bounding box center [822, 445] width 107 height 18
click at [1162, 268] on div "US Global Ex-US Blocklist ( 460 ) Saved Searches ( 0 ) Reset Filters Record Lab…" at bounding box center [749, 187] width 1499 height 303
click at [795, 440] on div "1D Change" at bounding box center [809, 444] width 80 height 11
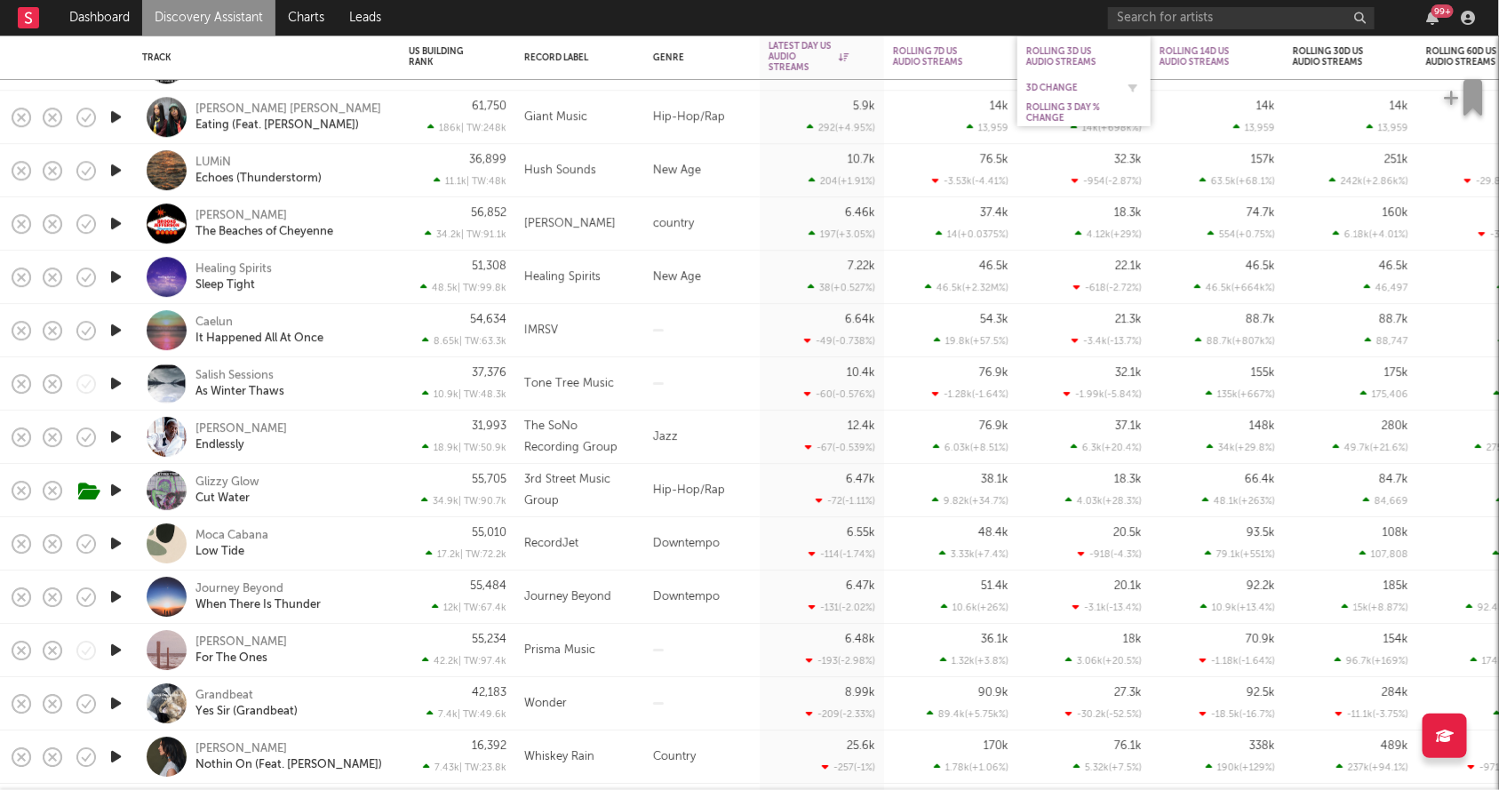
click at [1056, 83] on div "3D Change" at bounding box center [1071, 88] width 89 height 11
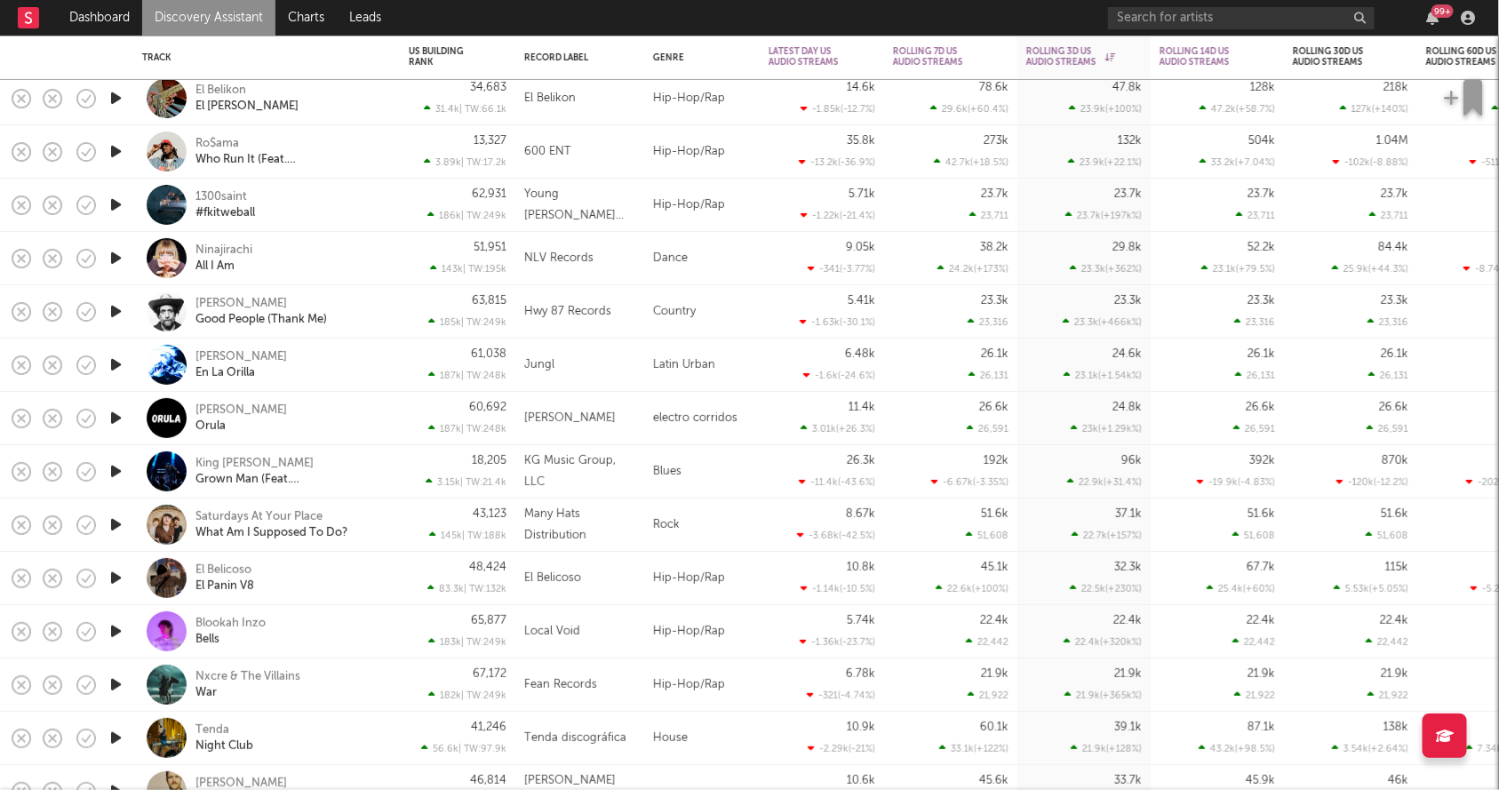
click at [108, 206] on icon "button" at bounding box center [116, 205] width 19 height 22
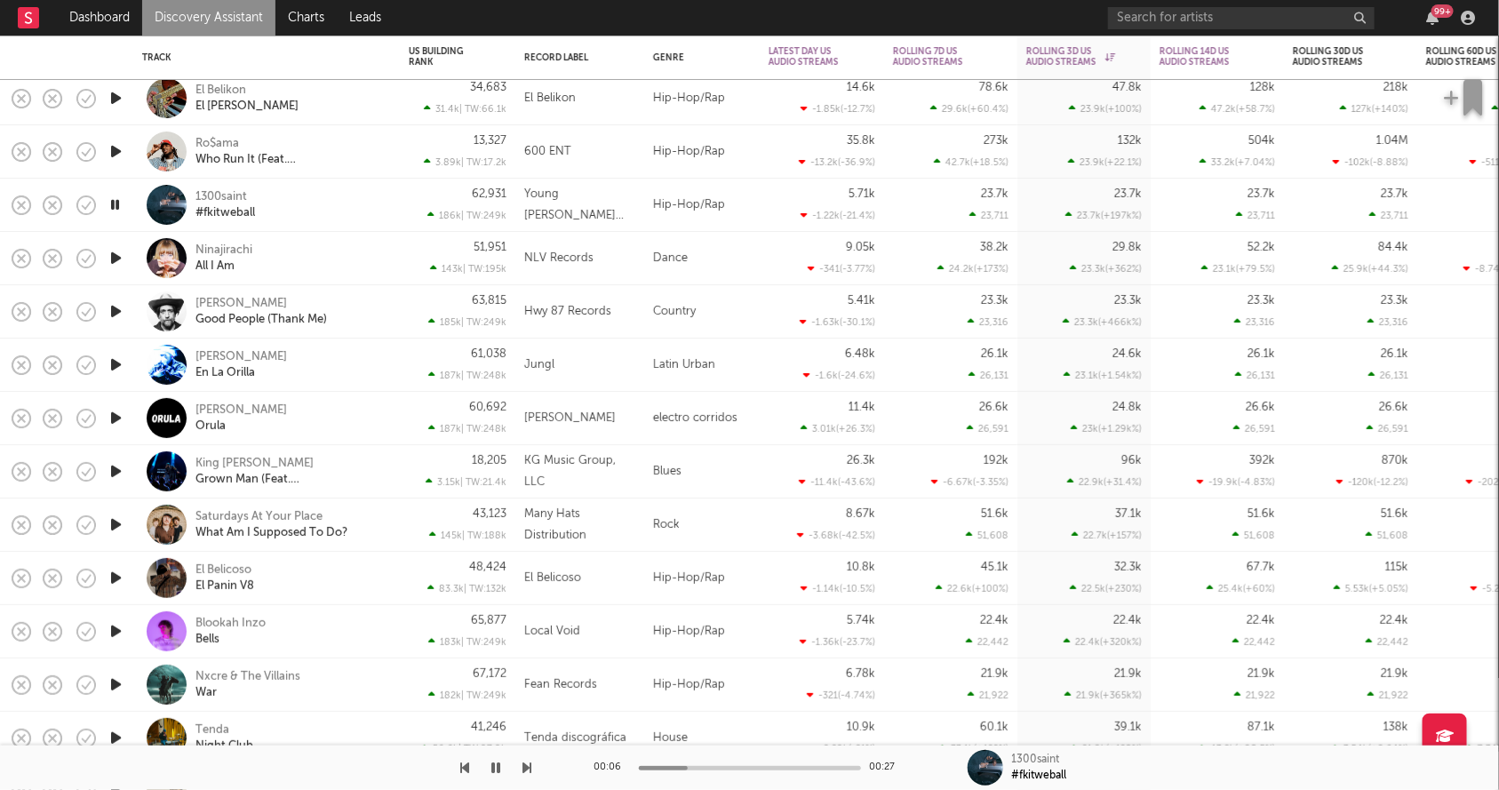
click at [108, 205] on icon "button" at bounding box center [115, 205] width 17 height 22
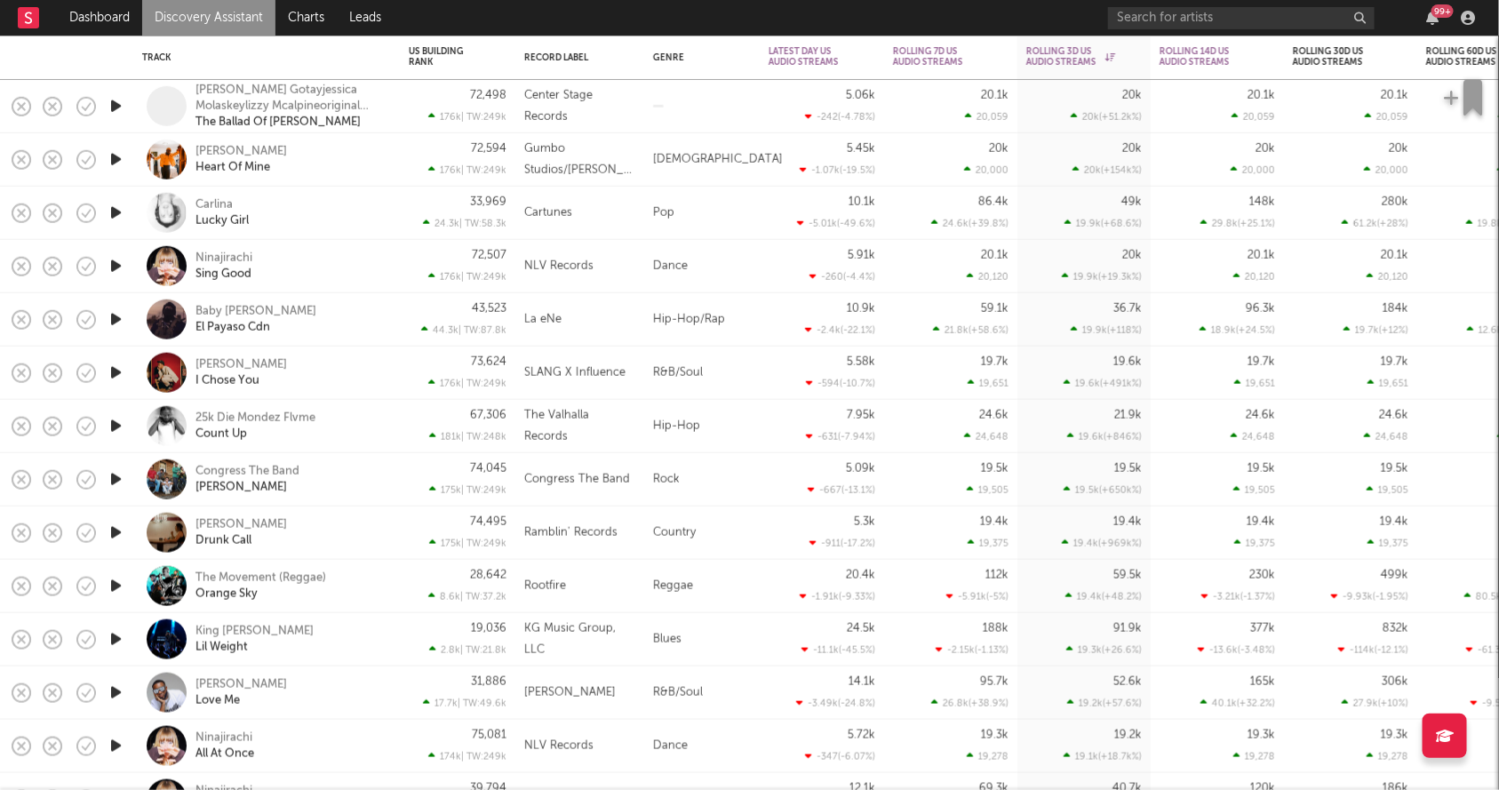
click at [110, 377] on icon "button" at bounding box center [116, 373] width 19 height 22
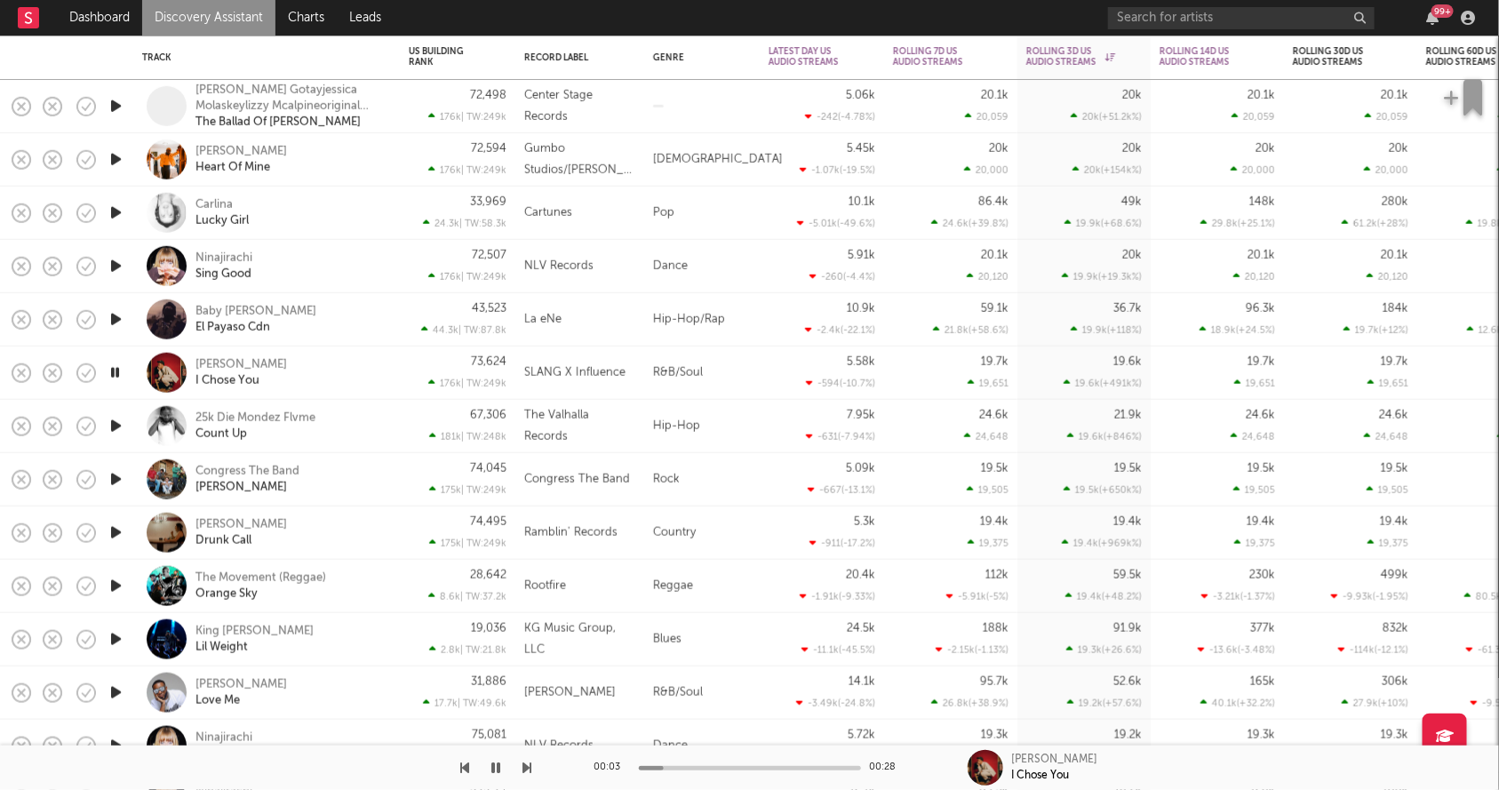
click at [111, 377] on icon "button" at bounding box center [115, 373] width 17 height 22
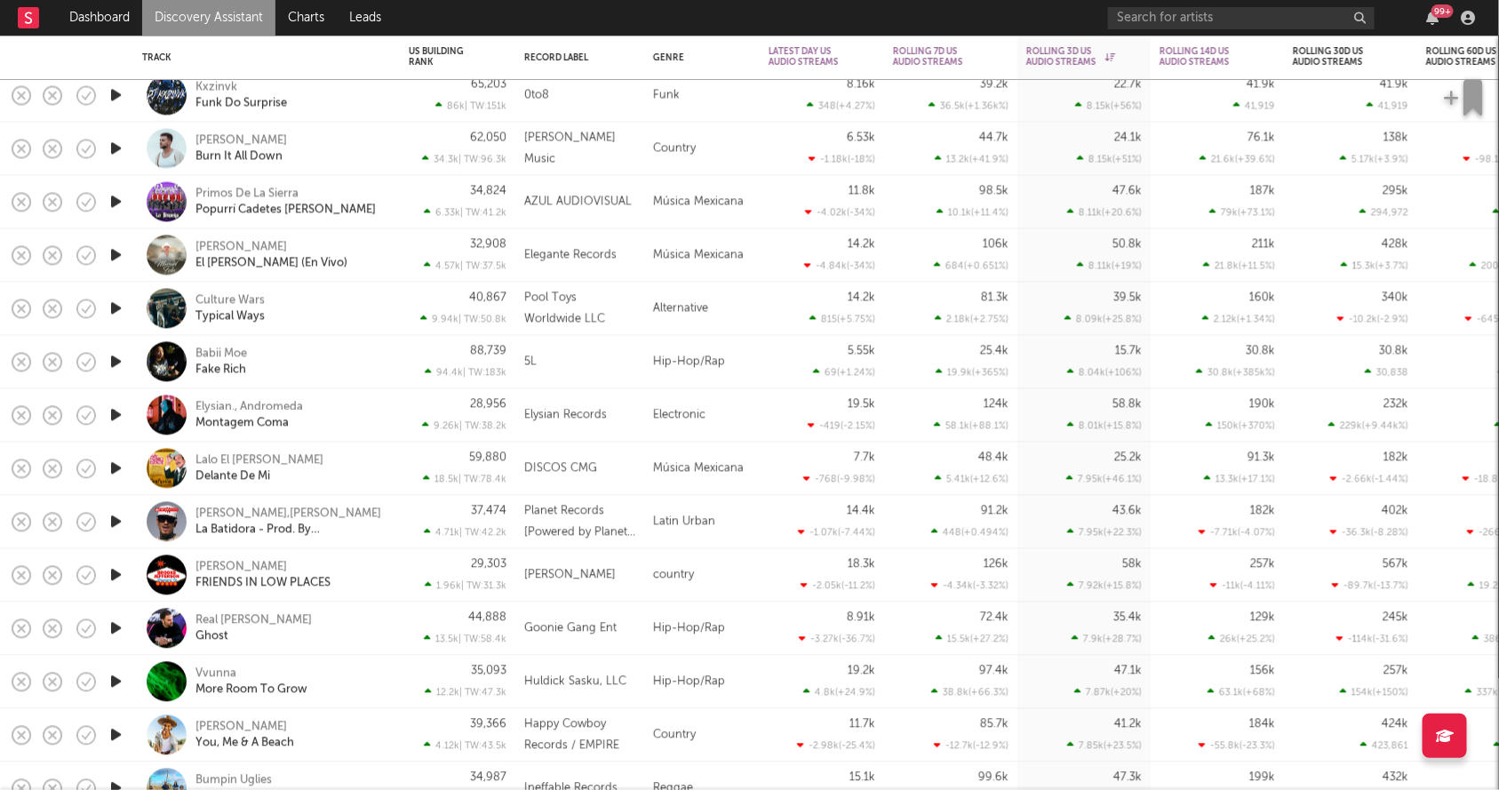
click at [118, 367] on icon "button" at bounding box center [116, 362] width 19 height 22
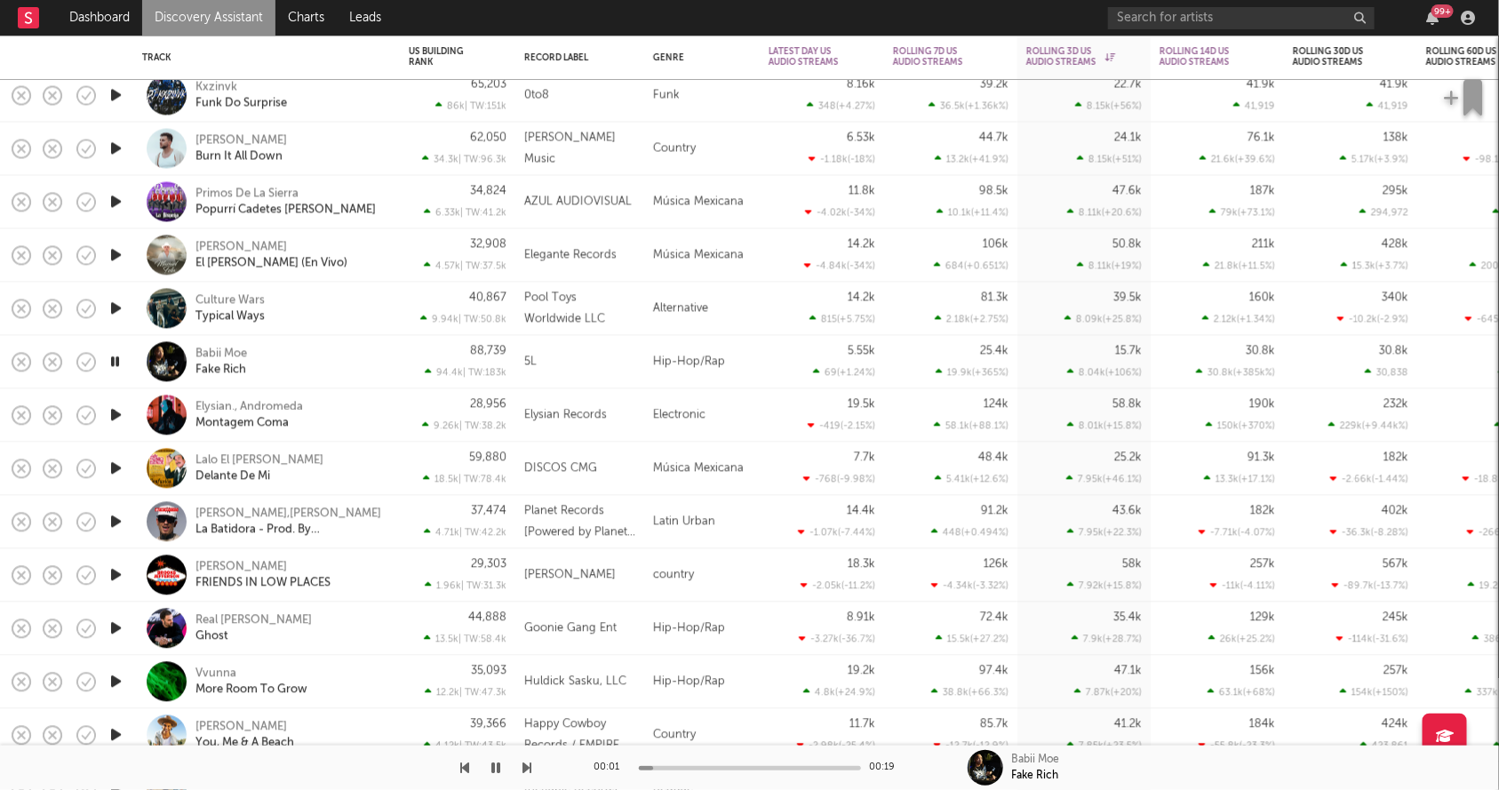
click at [116, 369] on icon "button" at bounding box center [115, 362] width 17 height 22
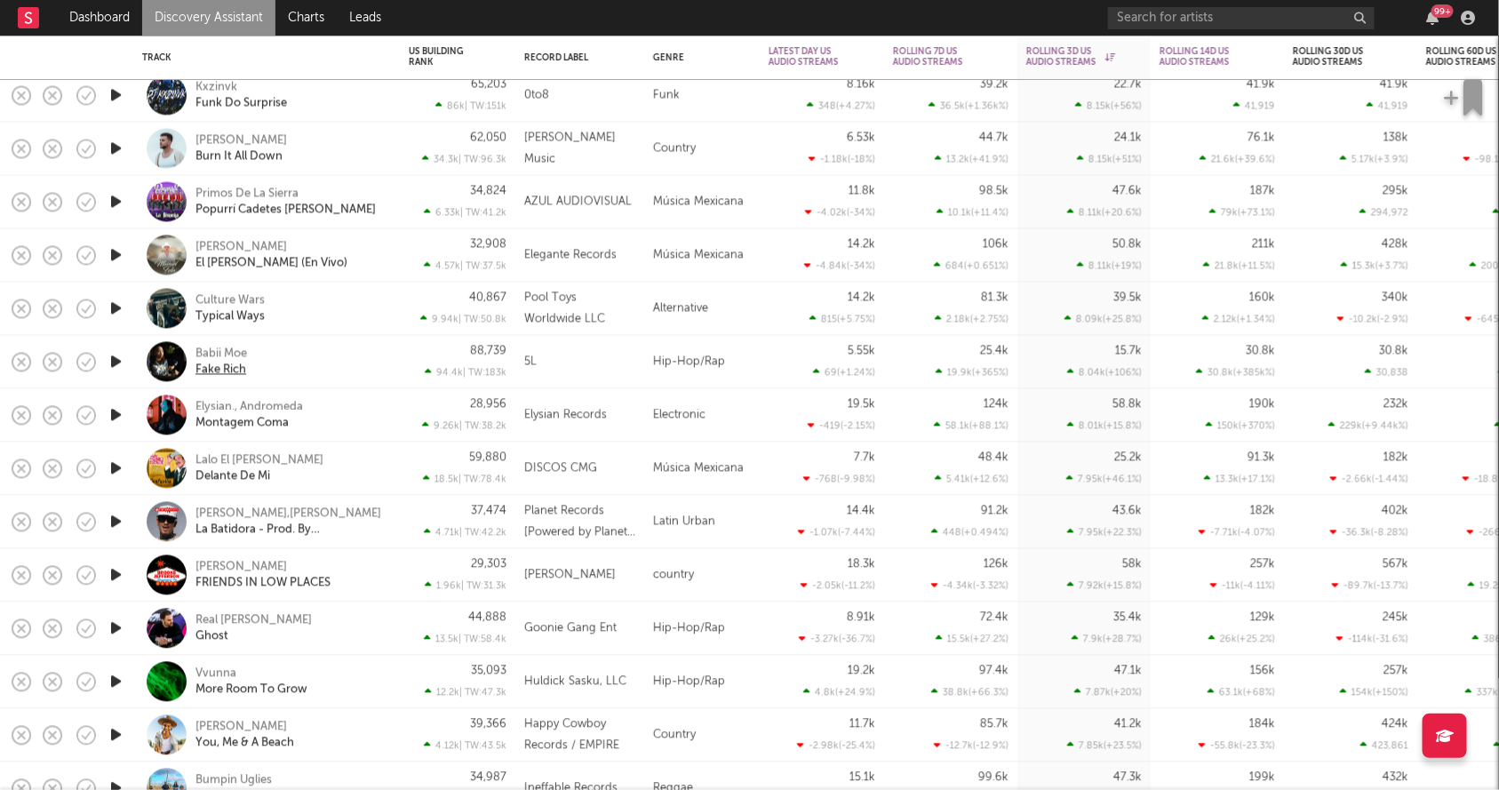
click at [216, 364] on div "Fake Rich" at bounding box center [221, 370] width 51 height 16
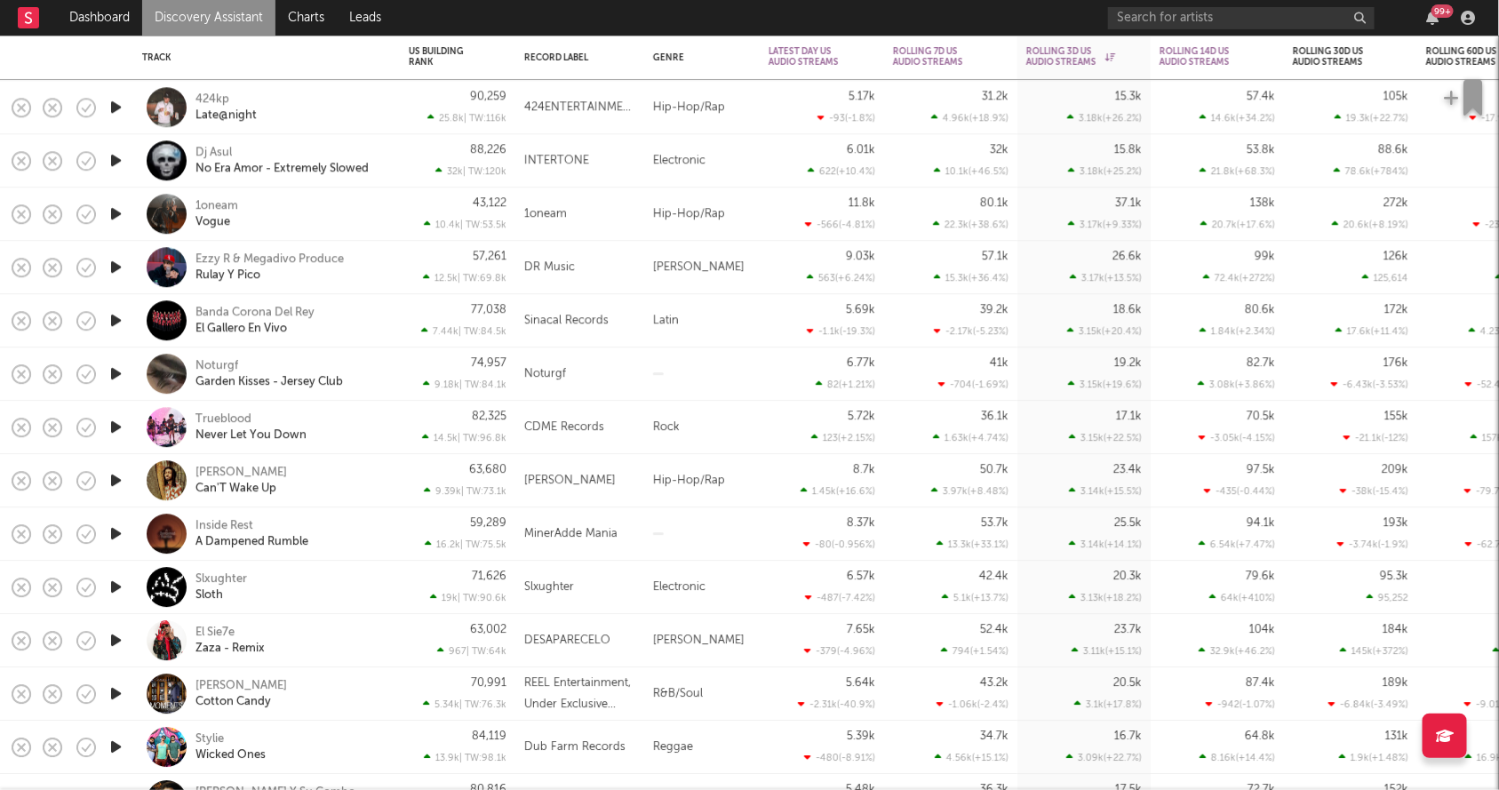
click at [110, 482] on icon "button" at bounding box center [116, 480] width 19 height 22
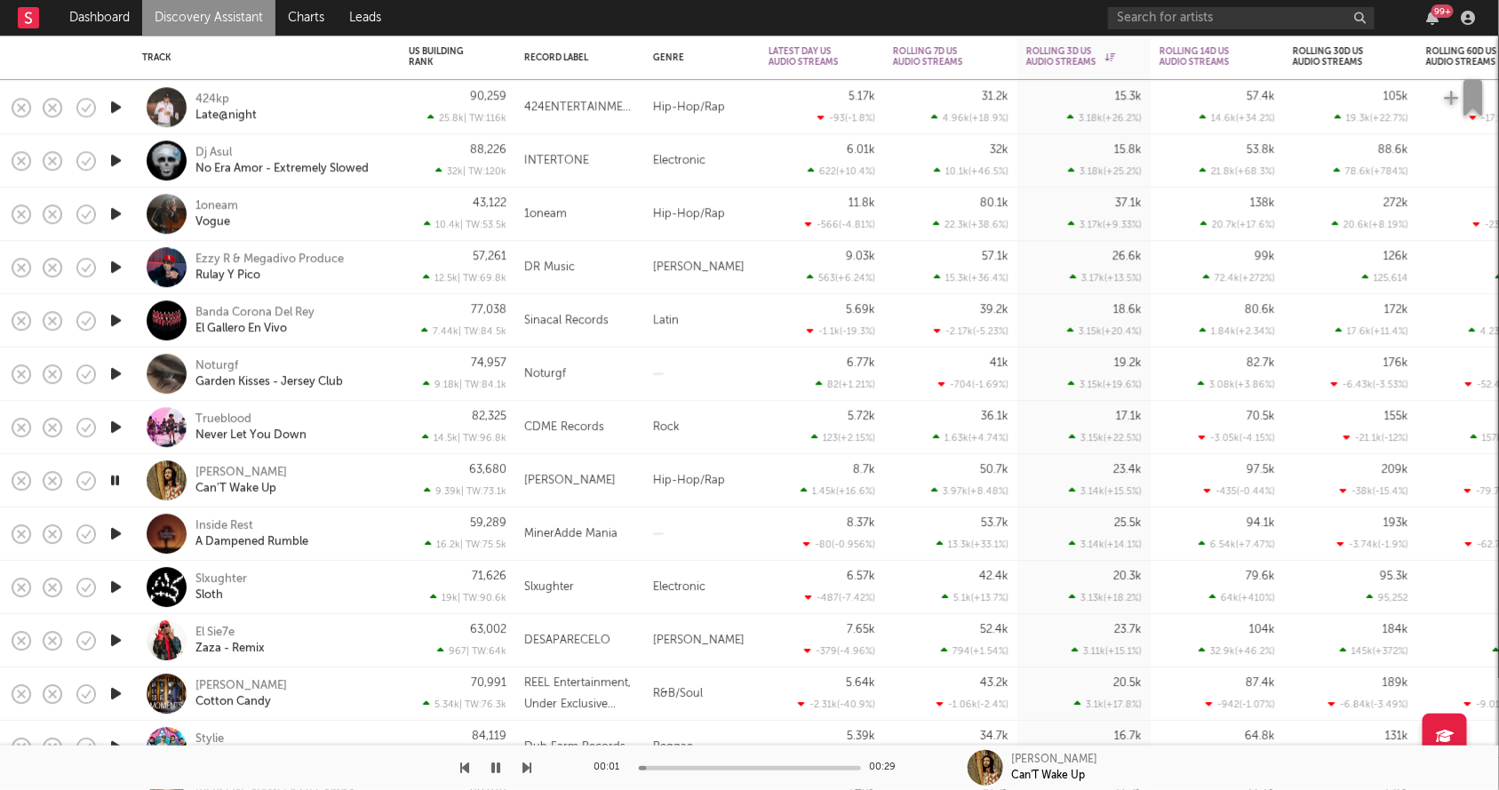
click at [110, 483] on icon "button" at bounding box center [115, 480] width 17 height 22
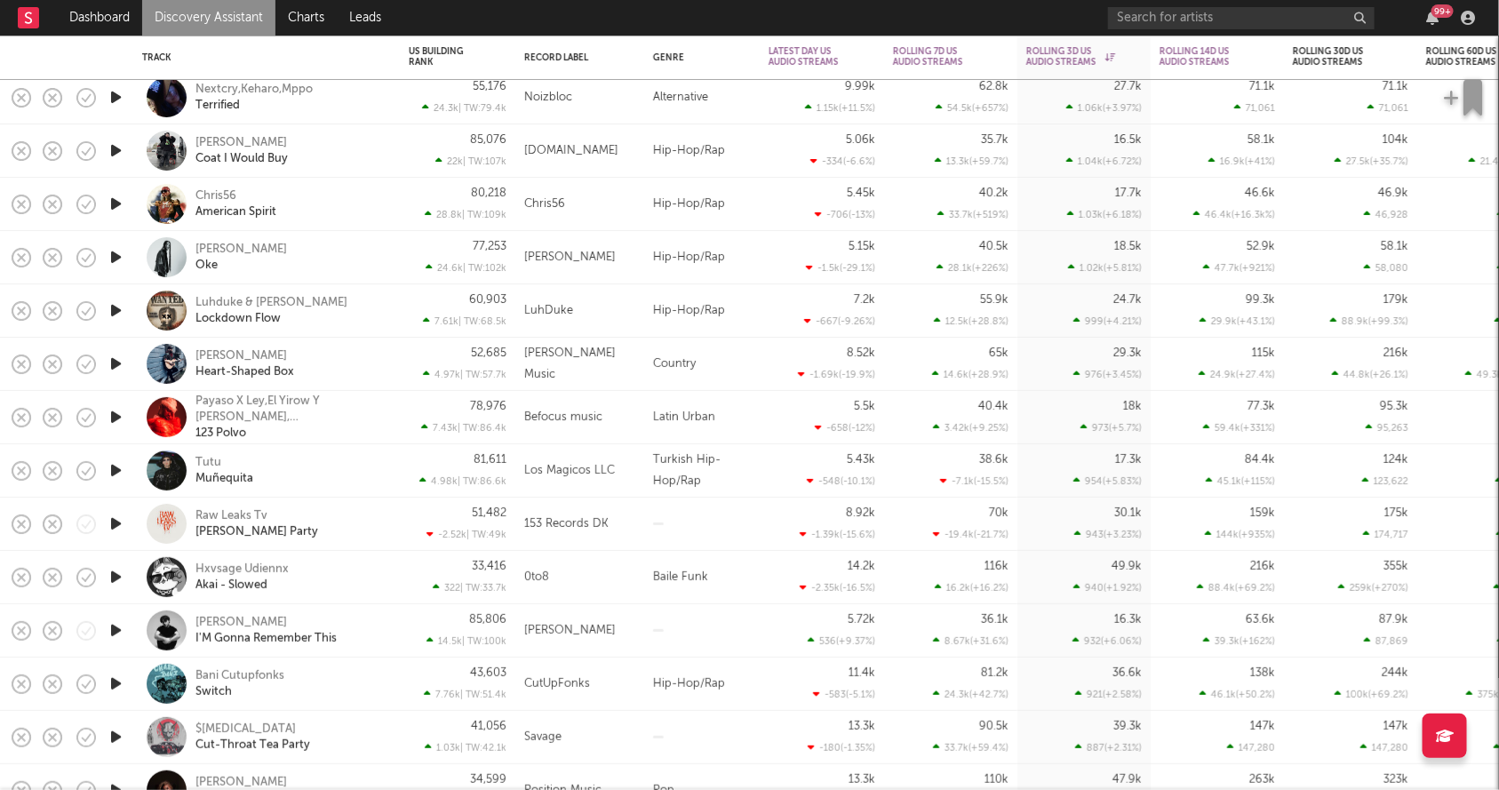
click at [109, 161] on icon "button" at bounding box center [116, 151] width 19 height 22
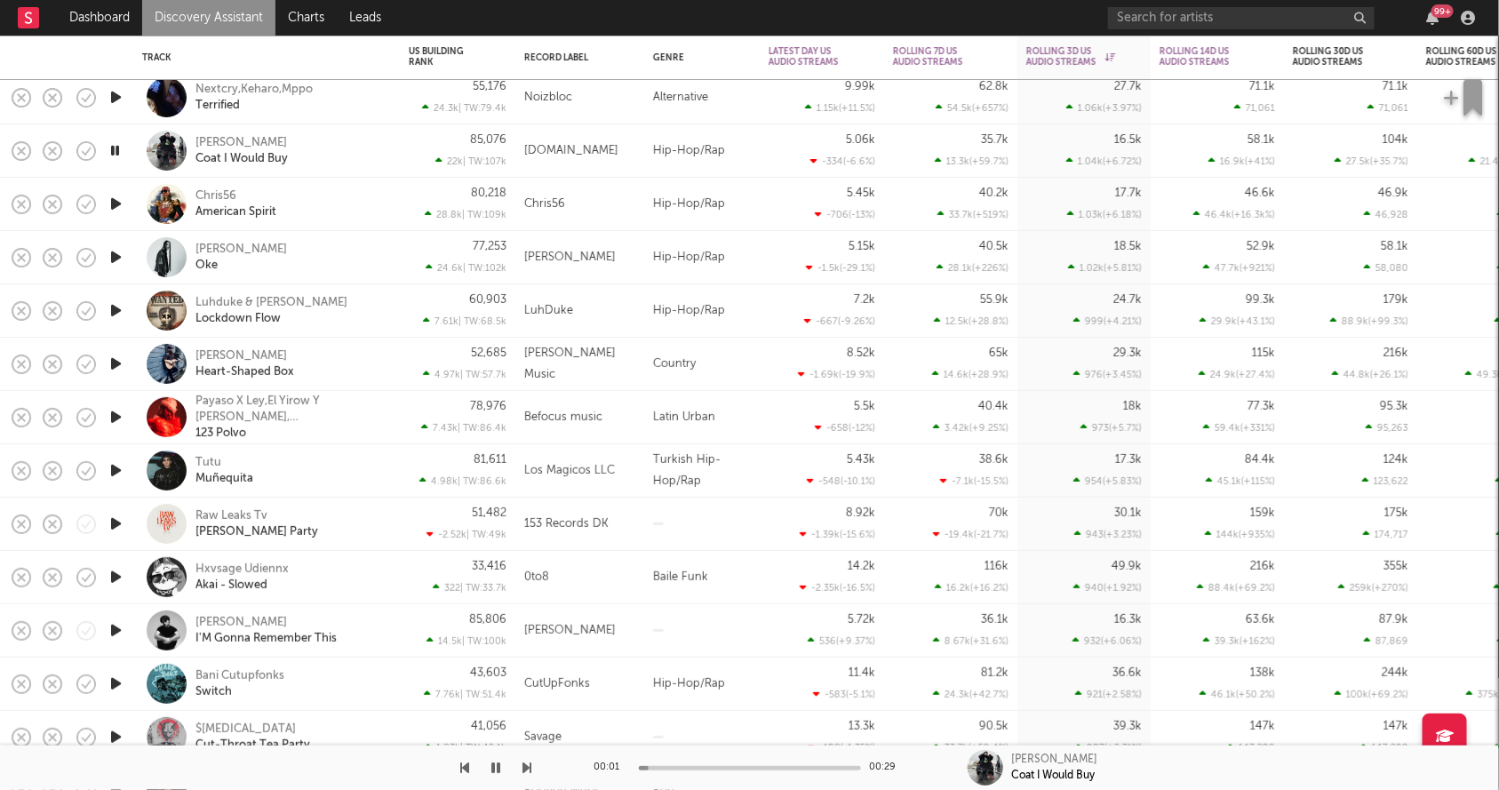
click at [116, 157] on icon "button" at bounding box center [115, 151] width 17 height 22
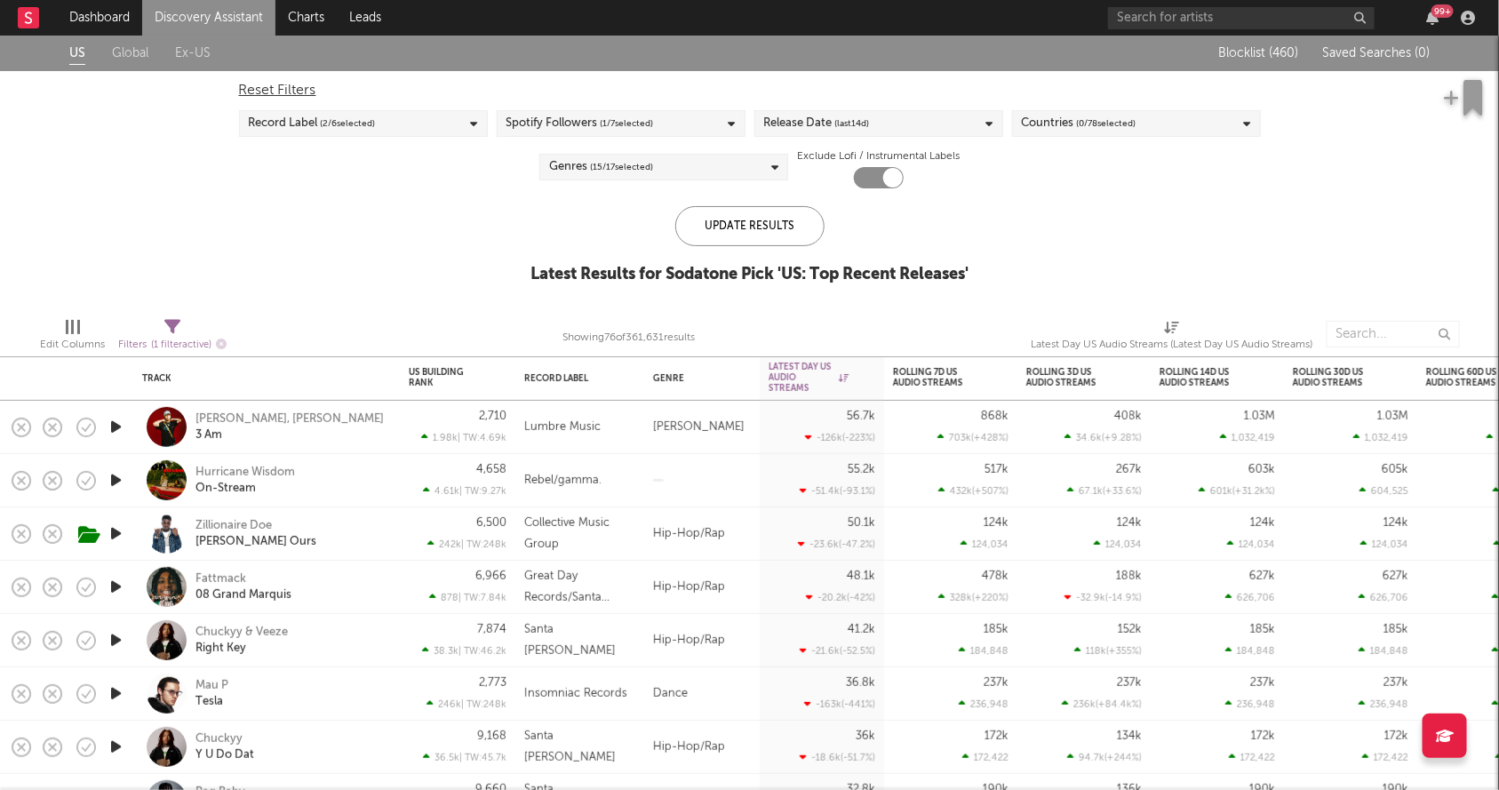
click at [890, 124] on div "Release Date (last 14 d)" at bounding box center [879, 123] width 249 height 27
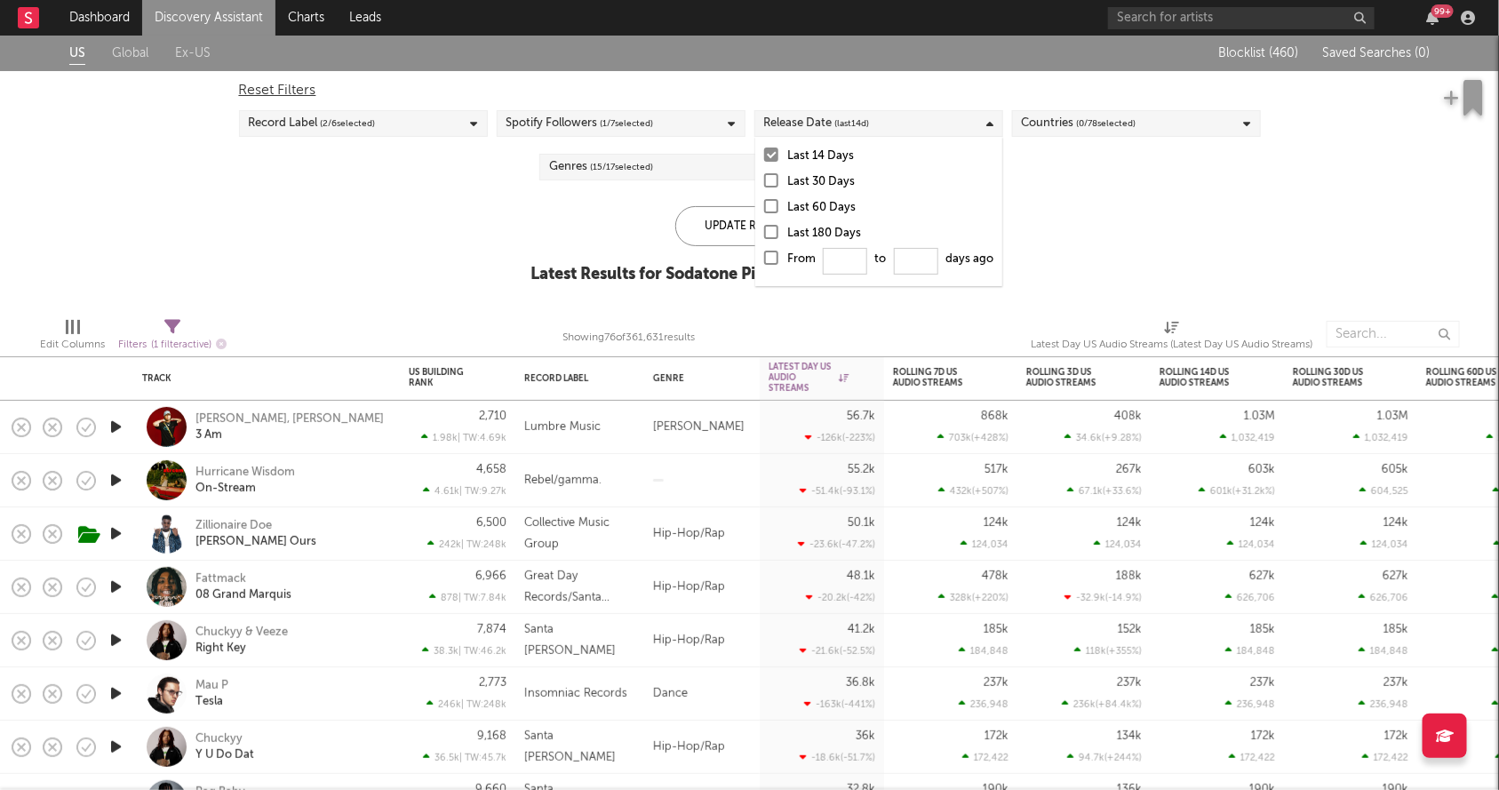
drag, startPoint x: 778, startPoint y: 252, endPoint x: 796, endPoint y: 258, distance: 18.6
click at [778, 252] on div at bounding box center [771, 258] width 14 height 14
click at [764, 252] on input "From to days ago" at bounding box center [764, 263] width 0 height 28
click at [862, 259] on input "From to days ago" at bounding box center [845, 261] width 44 height 27
type input "0"
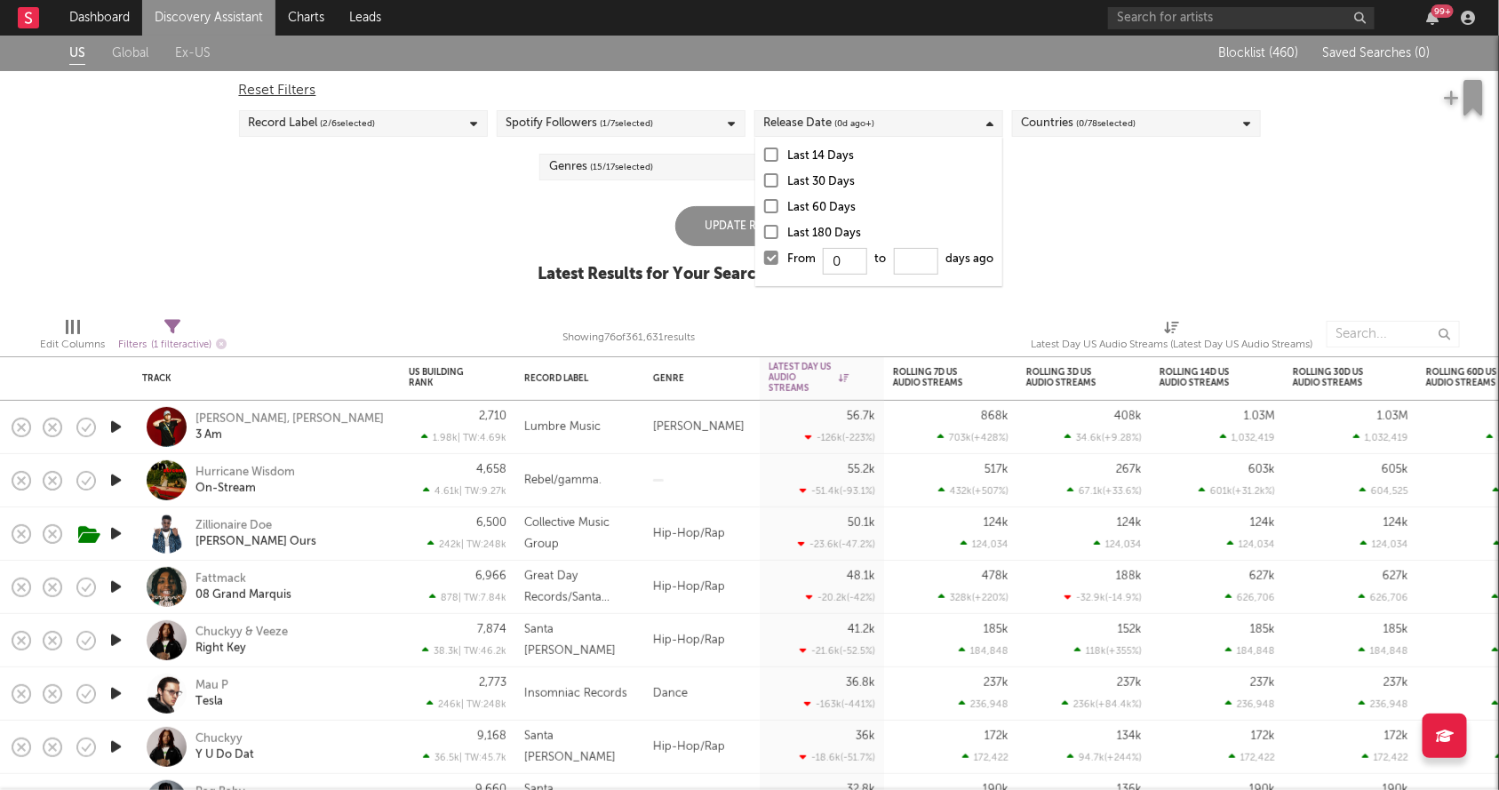
click at [752, 213] on div "Update Results" at bounding box center [750, 226] width 149 height 40
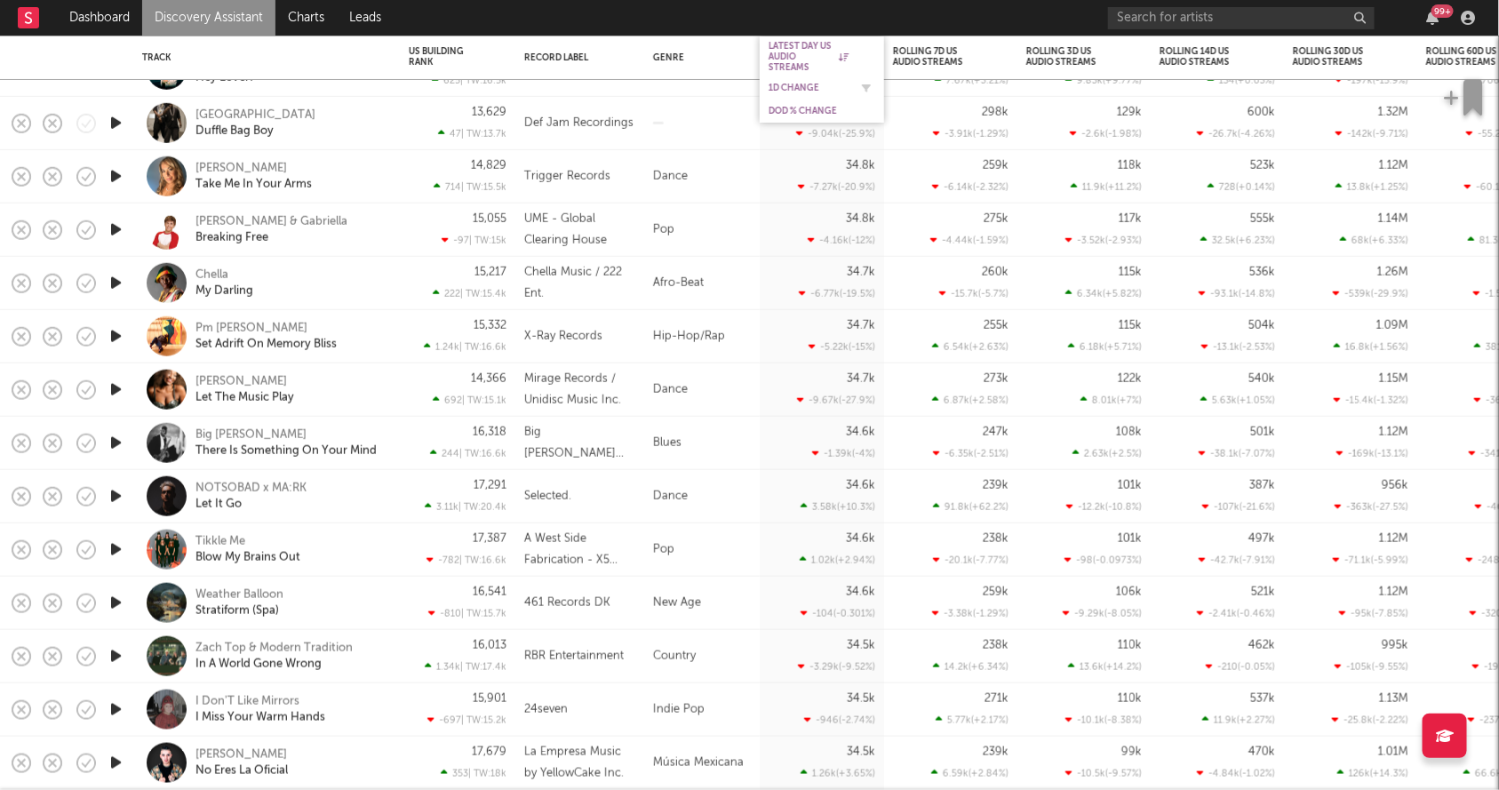
click at [780, 90] on div "1D Change" at bounding box center [809, 88] width 80 height 11
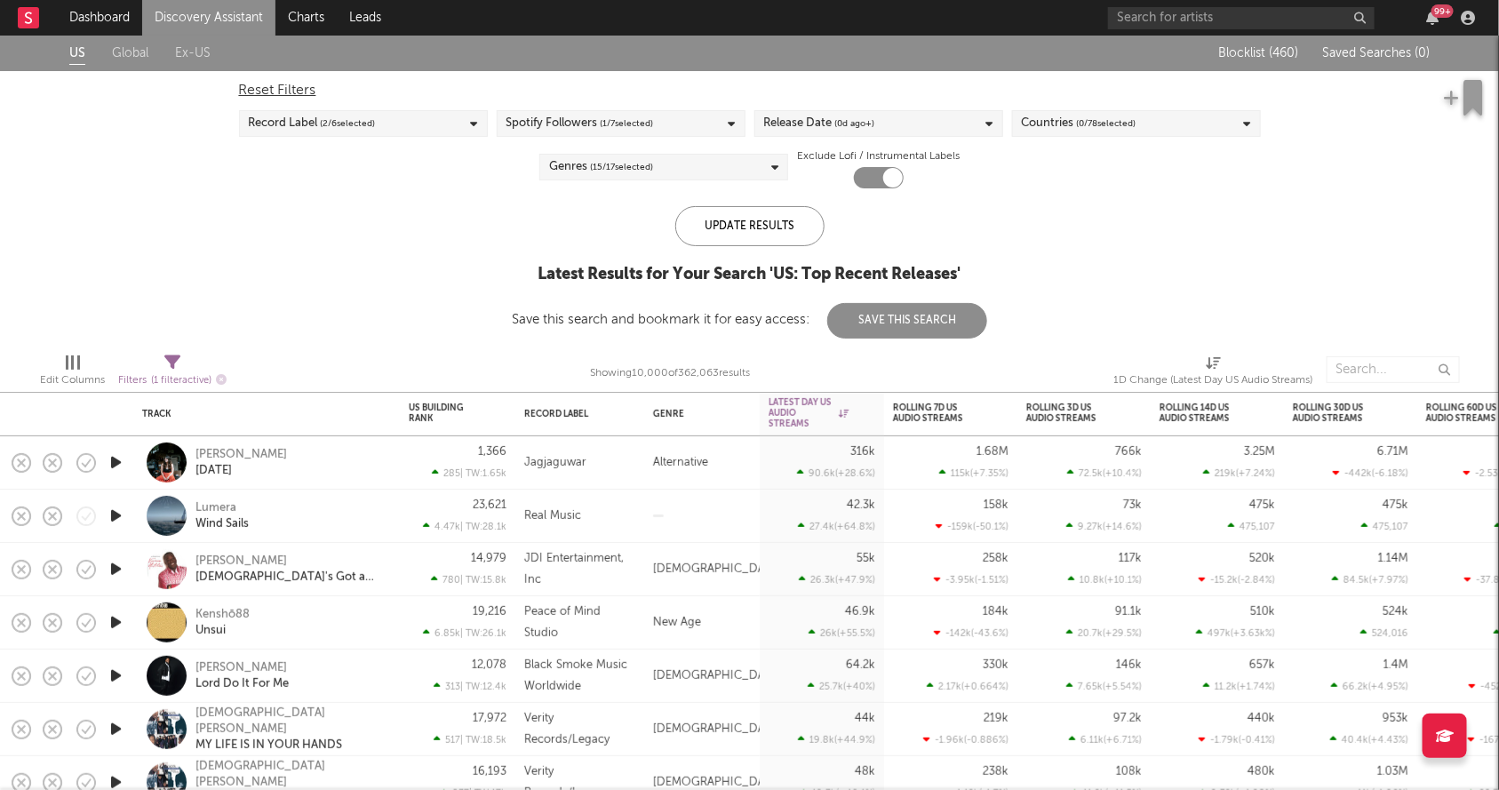
drag, startPoint x: 612, startPoint y: 534, endPoint x: 632, endPoint y: 534, distance: 20.4
click at [619, 534] on div "Real Music" at bounding box center [580, 516] width 129 height 53
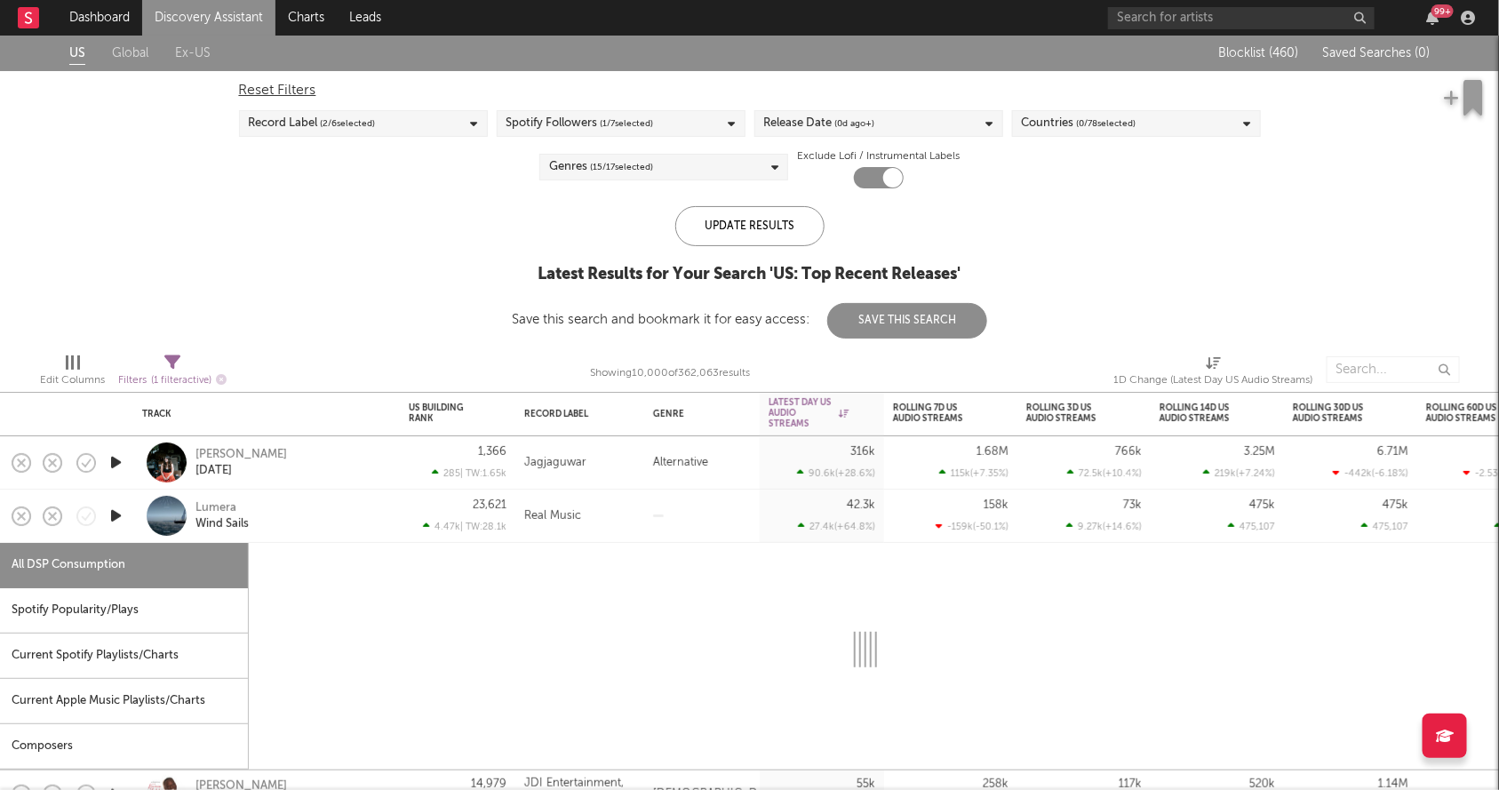
select select "1w"
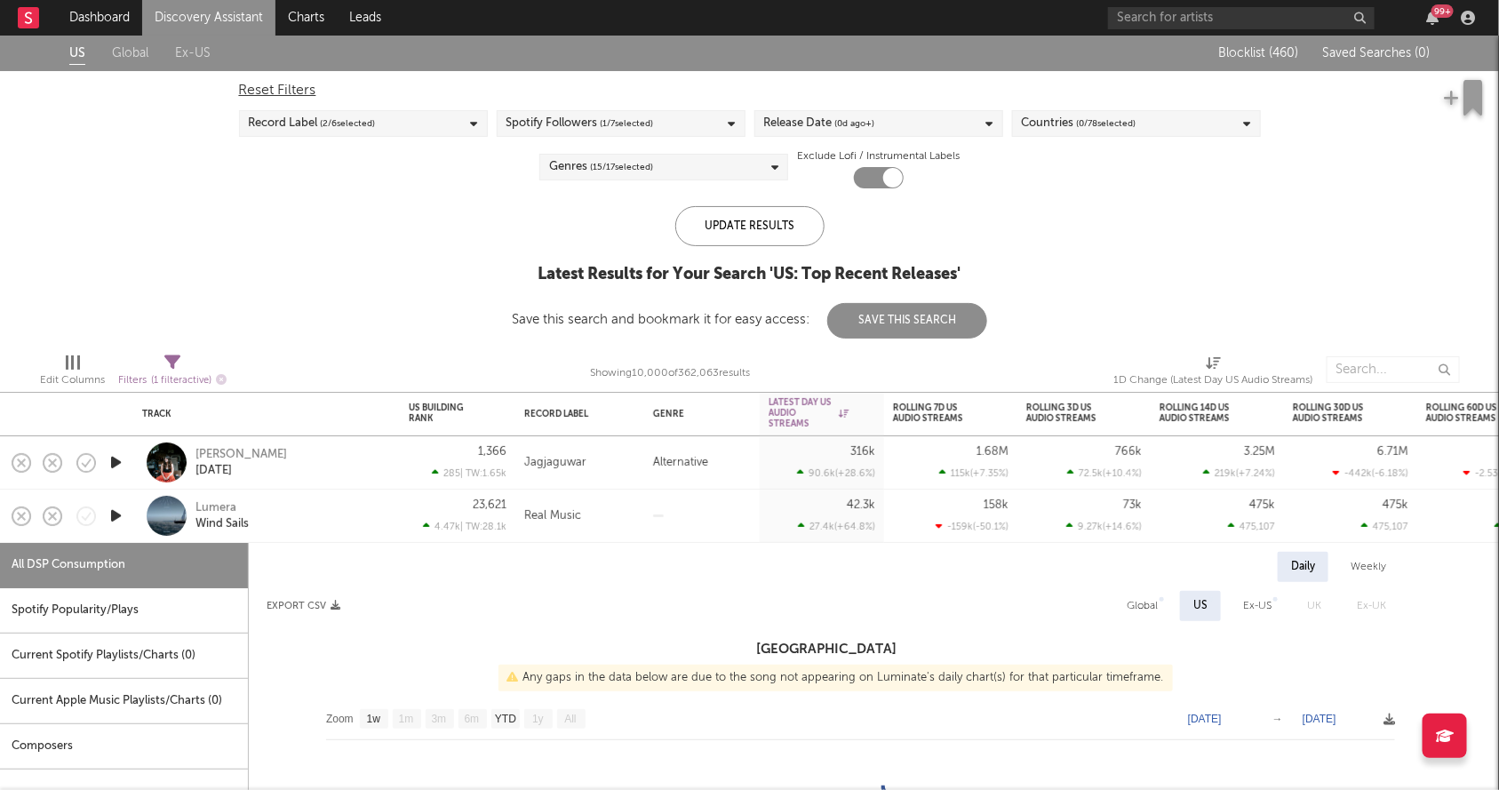
click at [351, 518] on div "Lumera Wind Sails" at bounding box center [291, 516] width 191 height 32
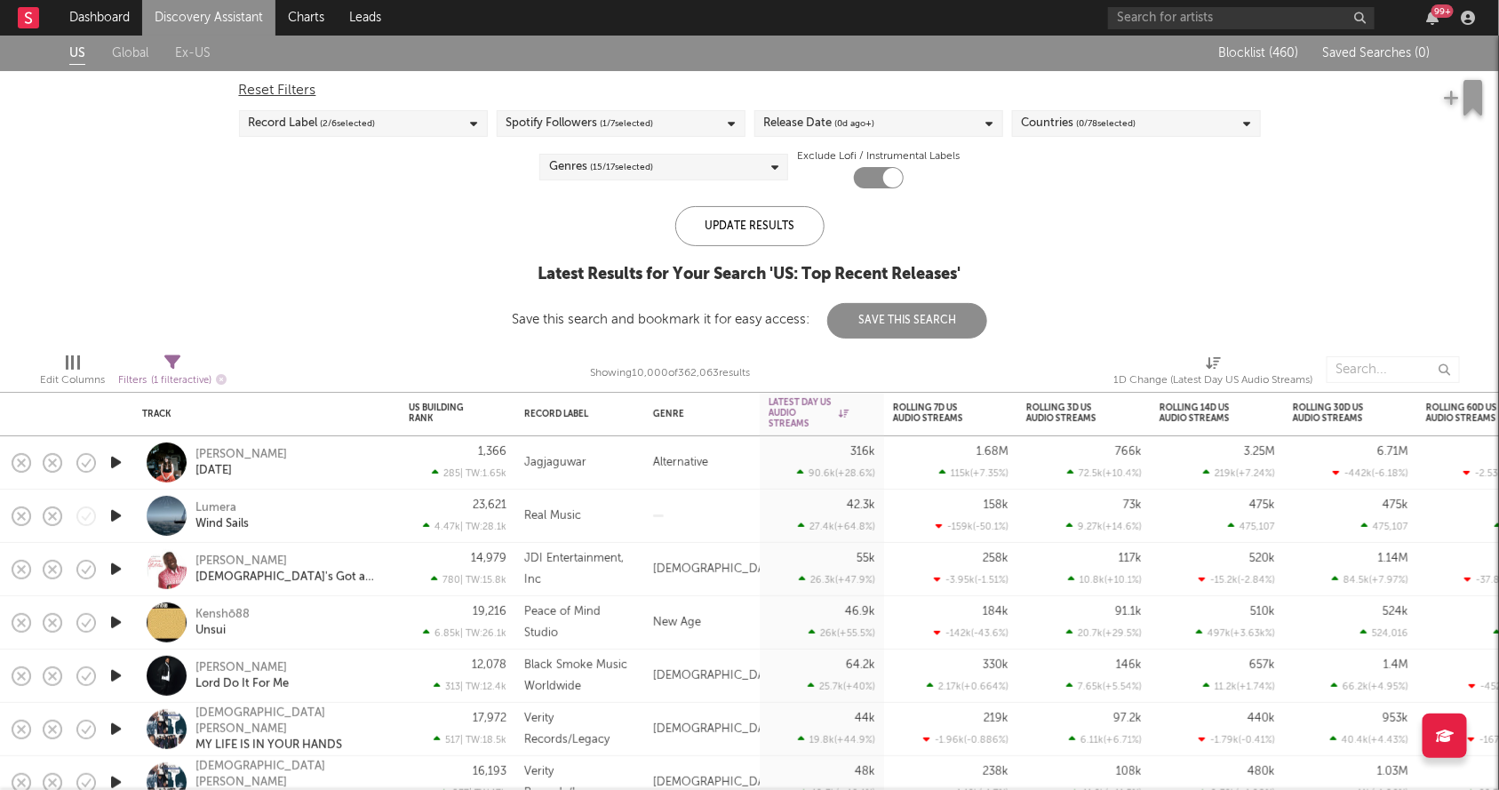
click at [668, 163] on div "Genres ( 15 / 17 selected)" at bounding box center [664, 167] width 249 height 27
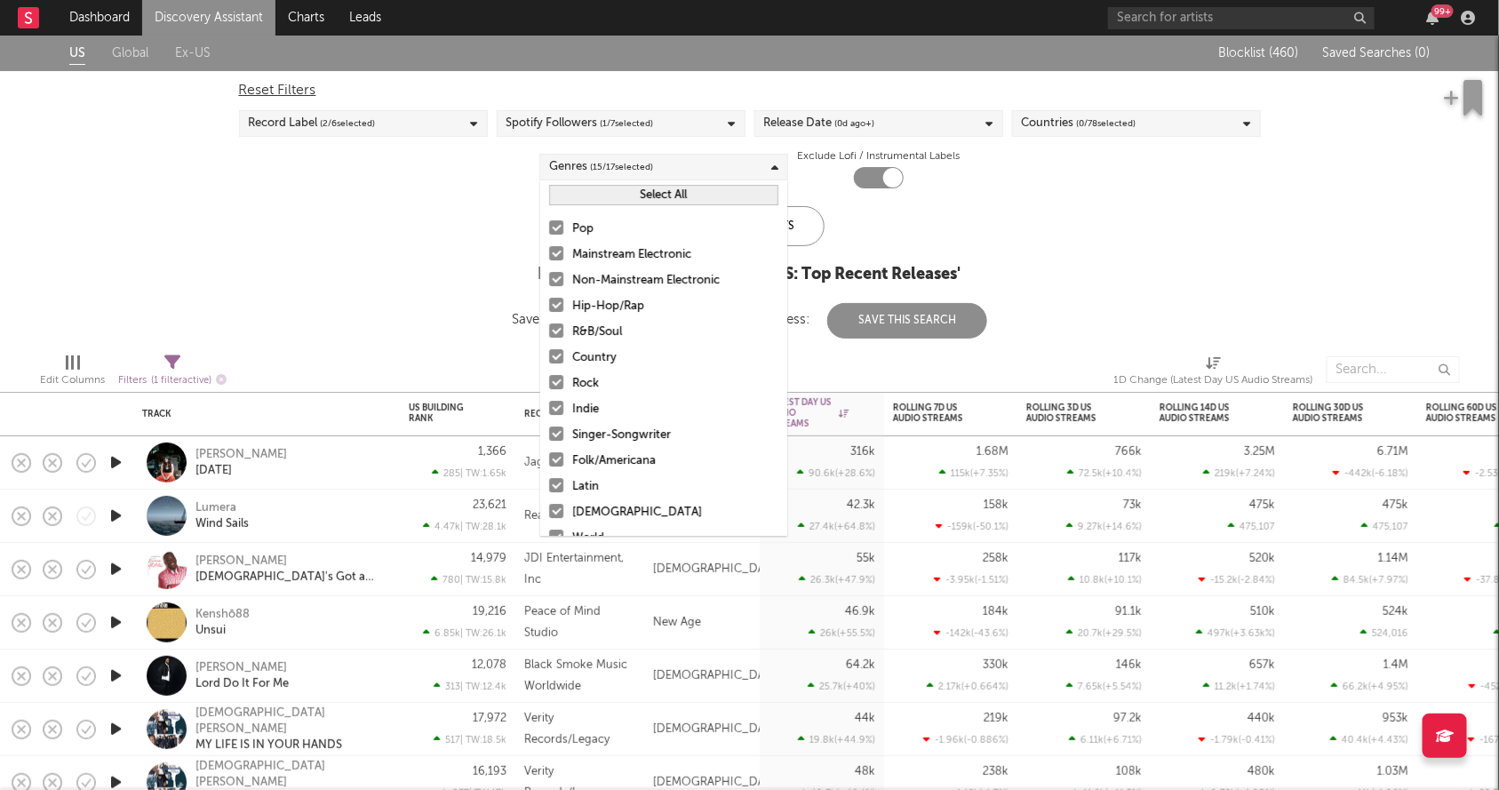
click at [556, 227] on div at bounding box center [556, 227] width 14 height 14
click at [549, 227] on input "Pop" at bounding box center [549, 229] width 0 height 21
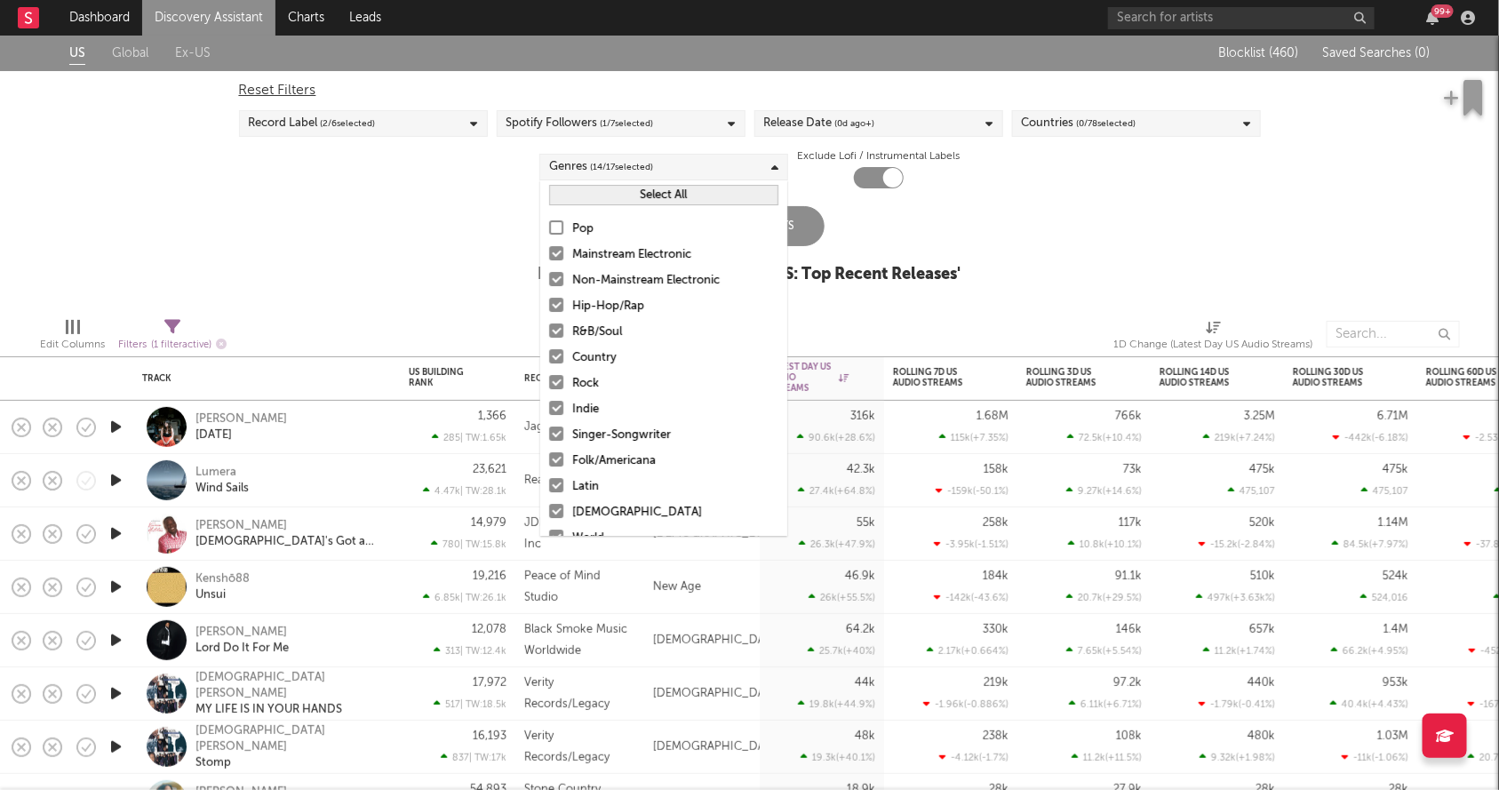
click at [556, 258] on div at bounding box center [556, 253] width 14 height 14
click at [549, 258] on input "Mainstream Electronic" at bounding box center [549, 254] width 0 height 21
click at [556, 288] on label "Non-Mainstream Electronic" at bounding box center [663, 280] width 229 height 21
click at [549, 288] on input "Non-Mainstream Electronic" at bounding box center [549, 280] width 0 height 21
click at [549, 354] on div at bounding box center [556, 356] width 14 height 14
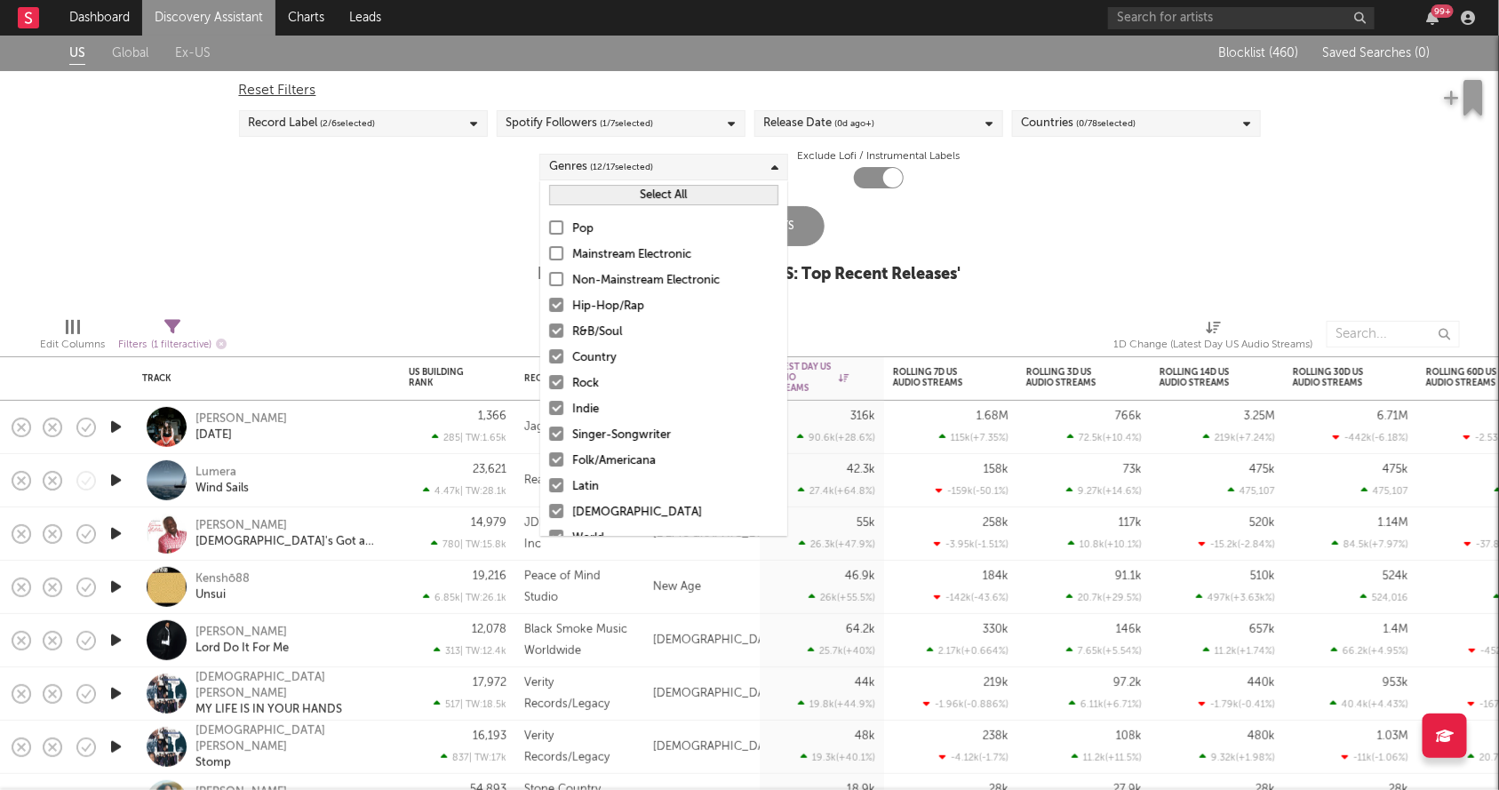
click at [549, 354] on input "Country" at bounding box center [549, 358] width 0 height 21
click at [549, 388] on label "Rock" at bounding box center [663, 383] width 229 height 21
click at [549, 388] on input "Rock" at bounding box center [549, 383] width 0 height 21
click at [552, 418] on label "Indie" at bounding box center [663, 409] width 229 height 21
click at [549, 418] on input "Indie" at bounding box center [549, 409] width 0 height 21
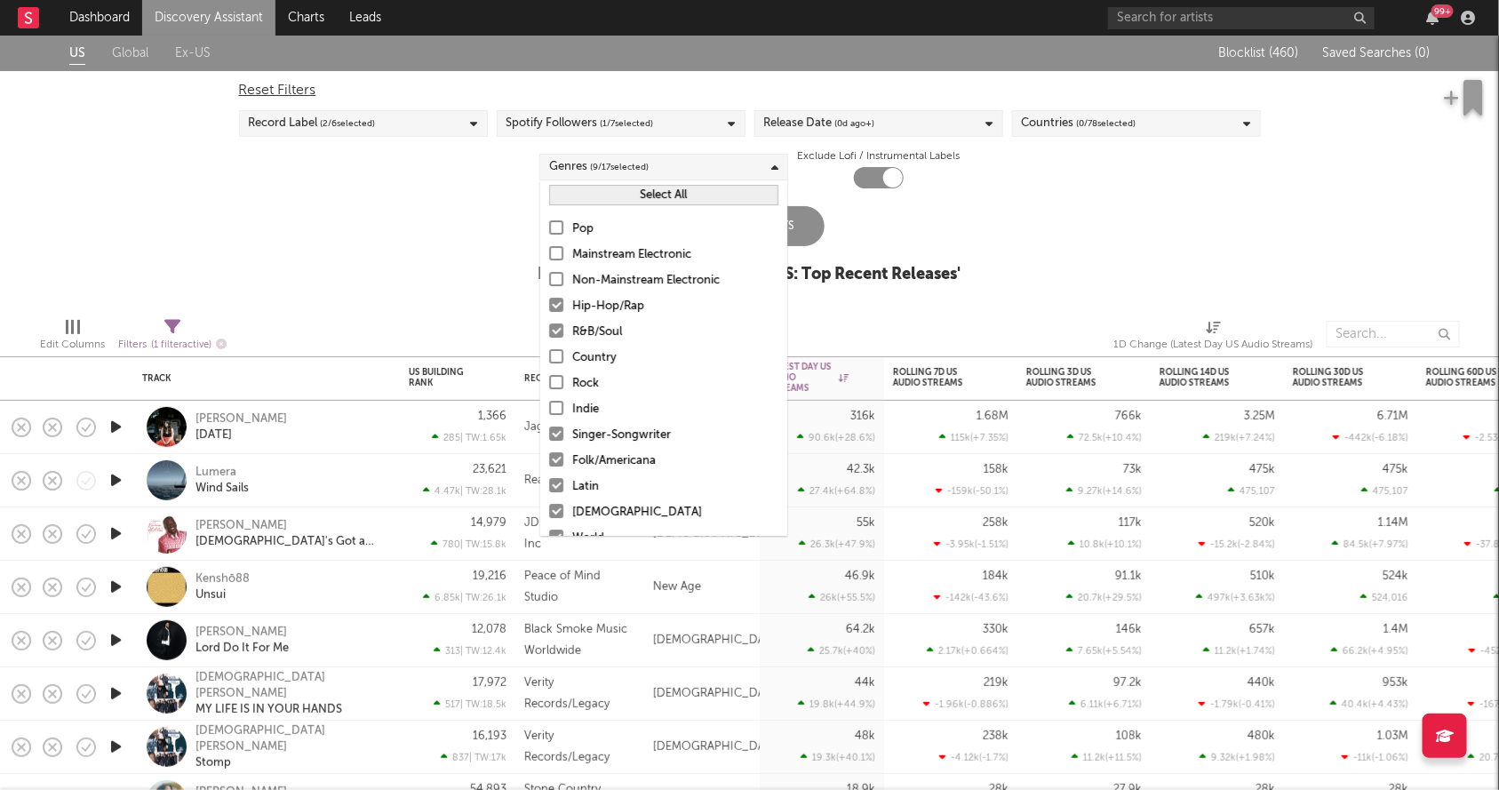
click at [557, 358] on div at bounding box center [556, 356] width 14 height 14
click at [549, 358] on input "Country" at bounding box center [549, 358] width 0 height 21
click at [551, 440] on label "Singer-Songwriter" at bounding box center [663, 435] width 229 height 21
click at [549, 440] on input "Singer-Songwriter" at bounding box center [549, 435] width 0 height 21
click at [558, 481] on div at bounding box center [556, 485] width 14 height 14
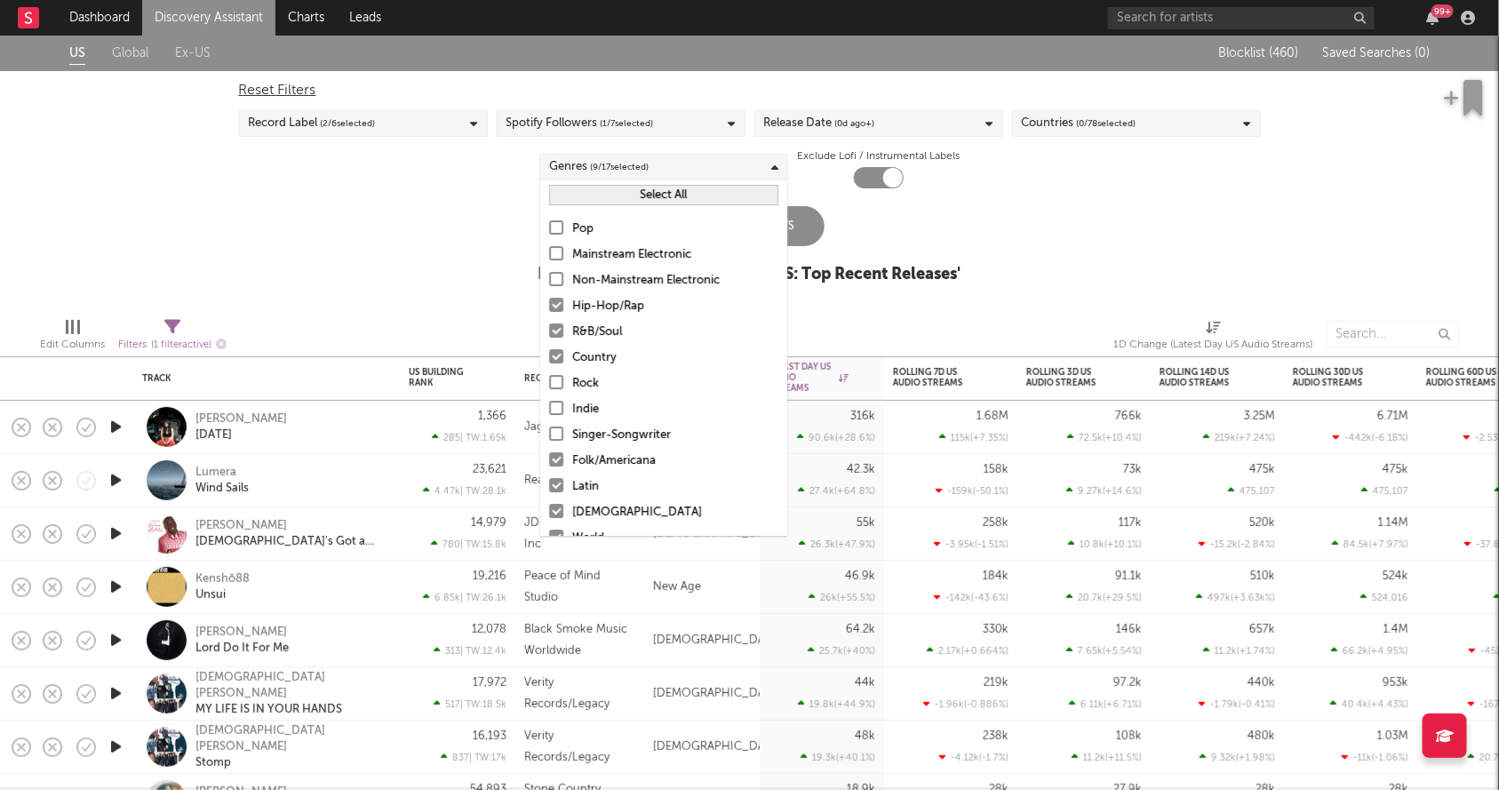
click at [549, 481] on input "Latin" at bounding box center [549, 486] width 0 height 21
click at [555, 457] on div at bounding box center [556, 459] width 14 height 14
click at [549, 457] on input "Folk/Americana" at bounding box center [549, 461] width 0 height 21
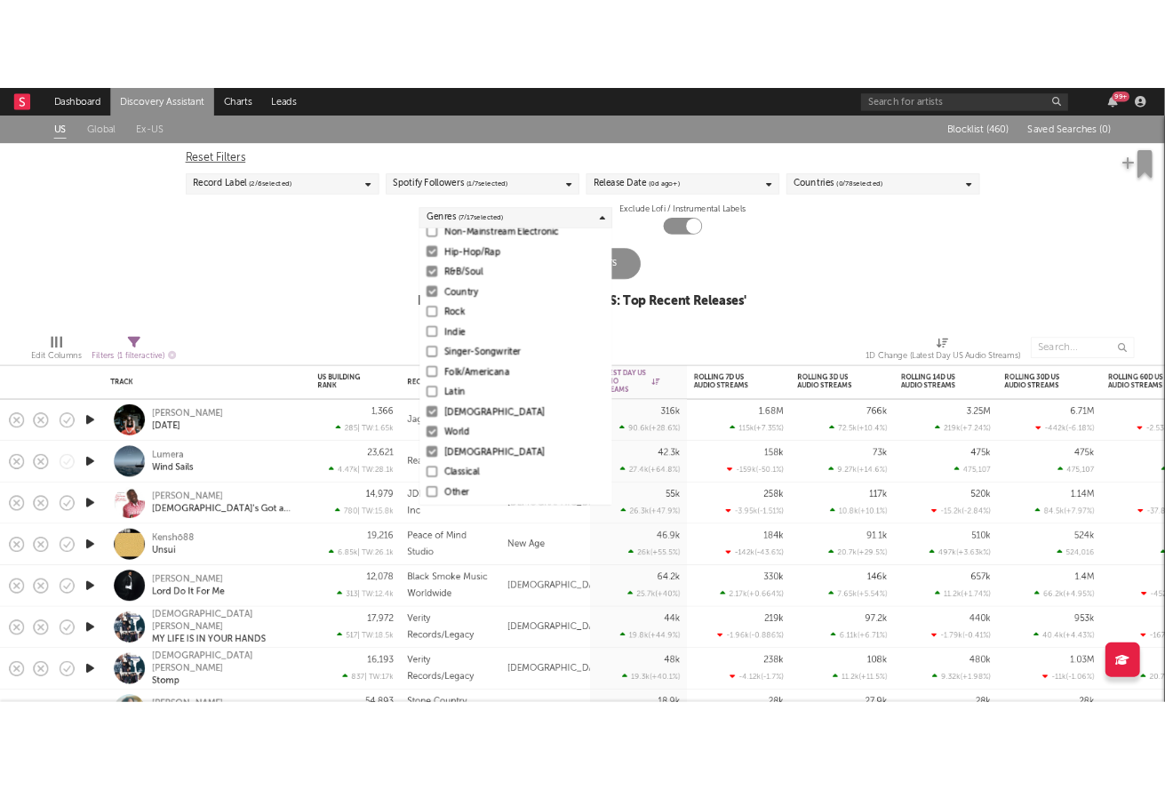
scroll to position [124, 0]
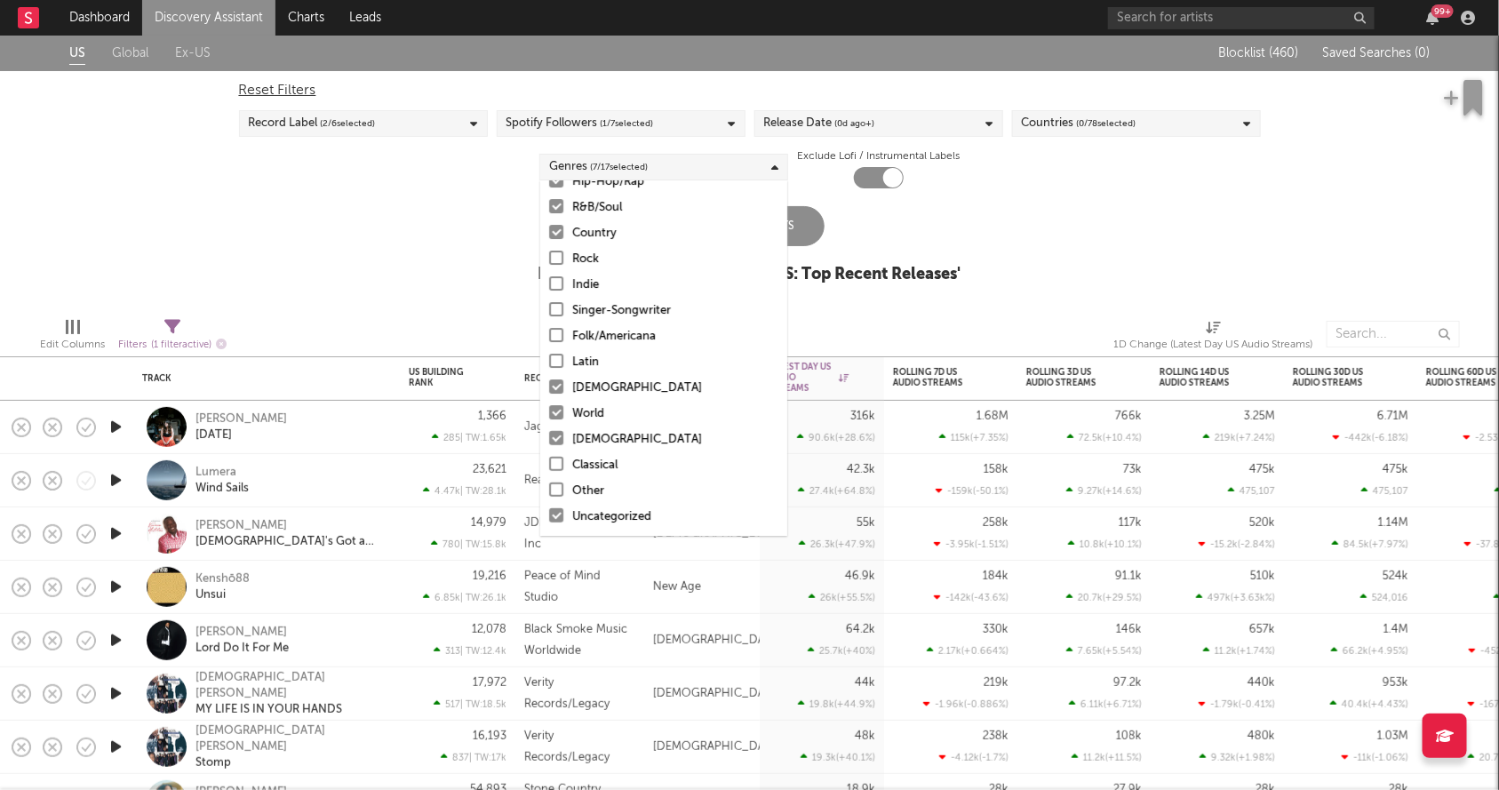
click at [556, 388] on div at bounding box center [556, 387] width 14 height 14
click at [549, 388] on input "[DEMOGRAPHIC_DATA]" at bounding box center [549, 388] width 0 height 21
click at [556, 415] on div at bounding box center [556, 412] width 14 height 14
click at [549, 415] on input "World" at bounding box center [549, 414] width 0 height 21
click at [556, 439] on div at bounding box center [556, 438] width 14 height 14
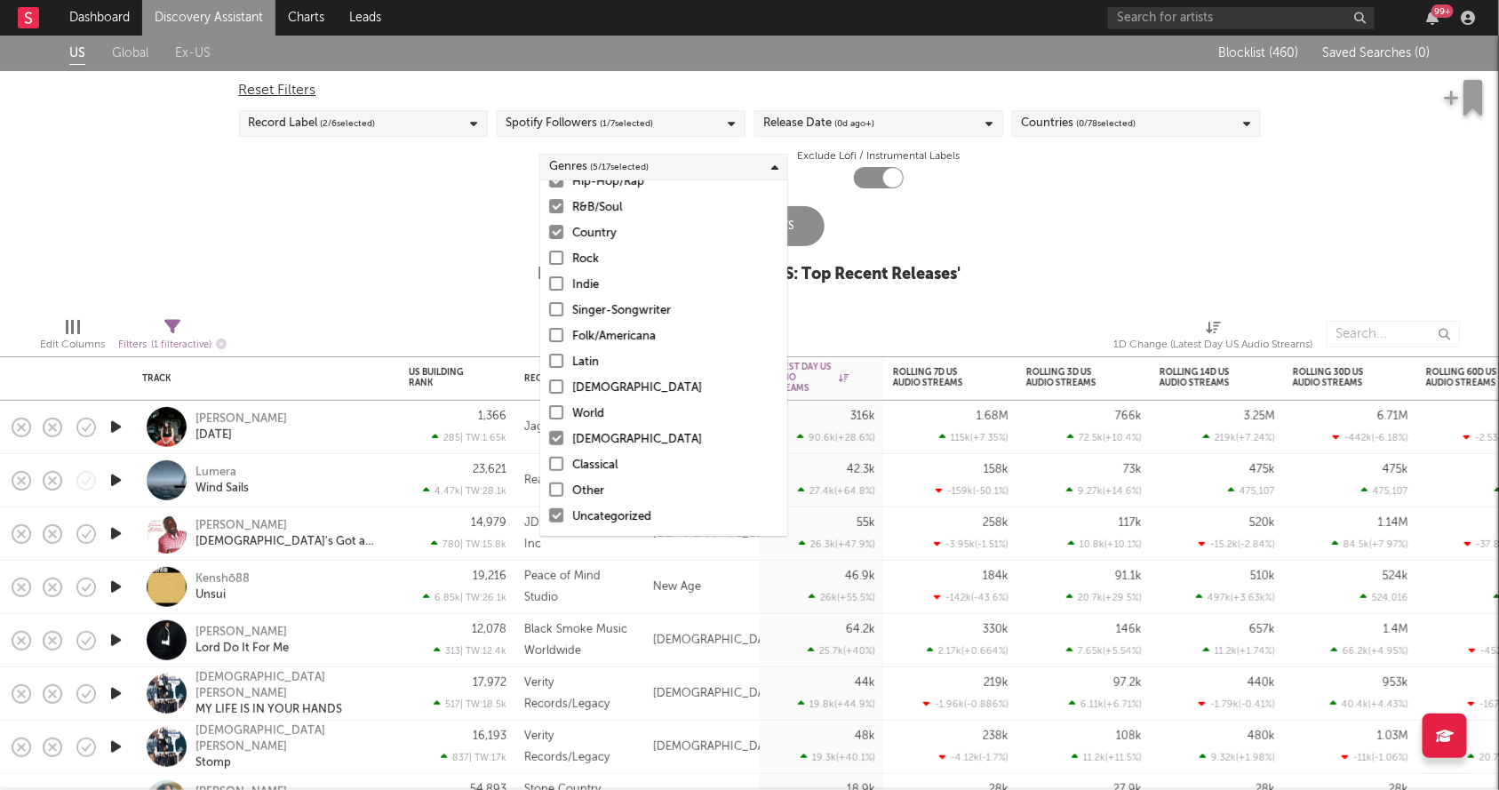
click at [549, 439] on input "[DEMOGRAPHIC_DATA]" at bounding box center [549, 439] width 0 height 21
click at [557, 516] on div at bounding box center [556, 515] width 14 height 14
click at [549, 516] on input "Uncategorized" at bounding box center [549, 517] width 0 height 21
click at [557, 516] on div at bounding box center [556, 515] width 14 height 14
click at [549, 516] on input "Uncategorized" at bounding box center [549, 517] width 0 height 21
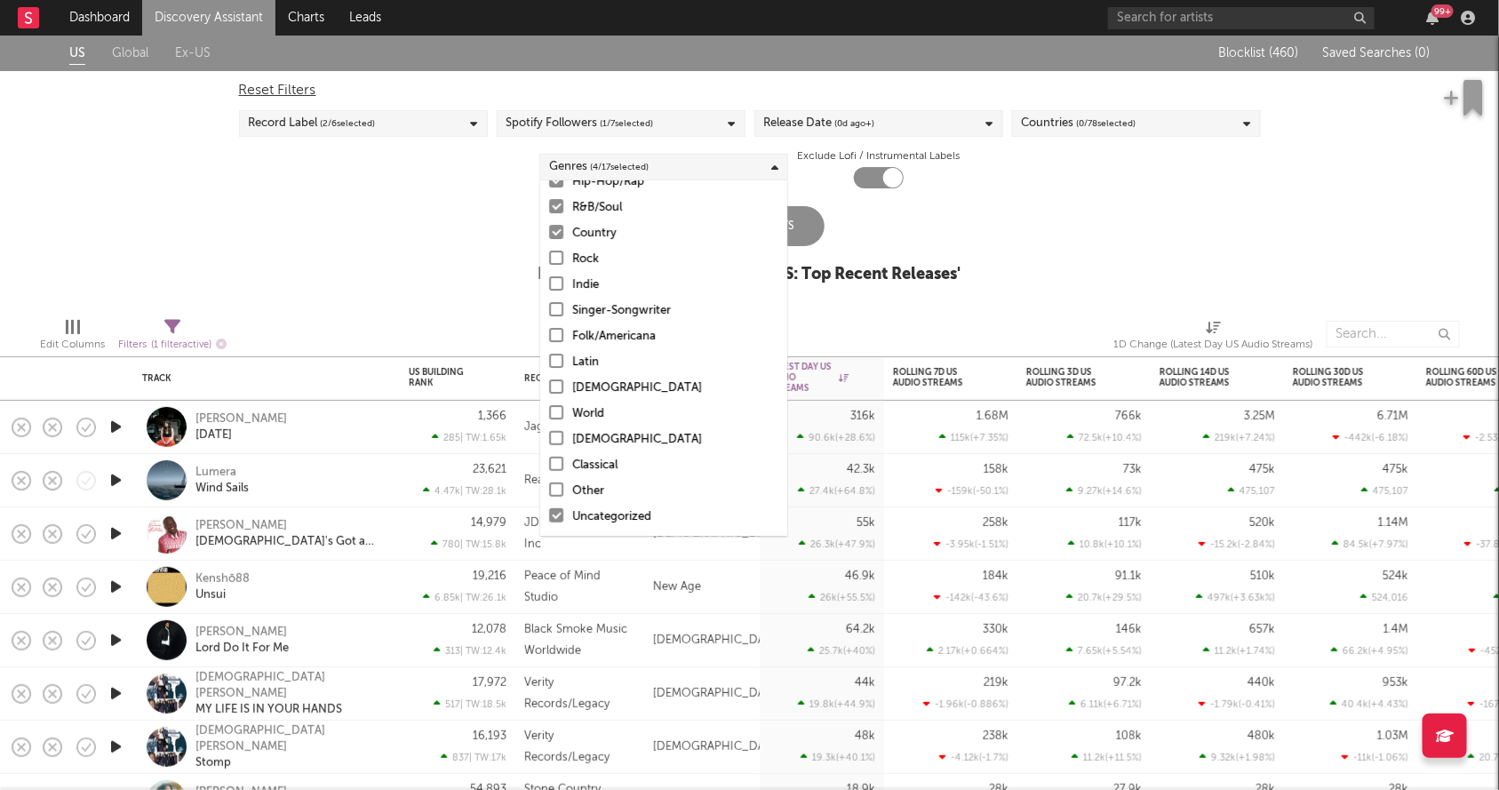
click at [882, 212] on div "Update Results Latest Results for Your Search ' US: Top Recent Releases '" at bounding box center [750, 254] width 423 height 97
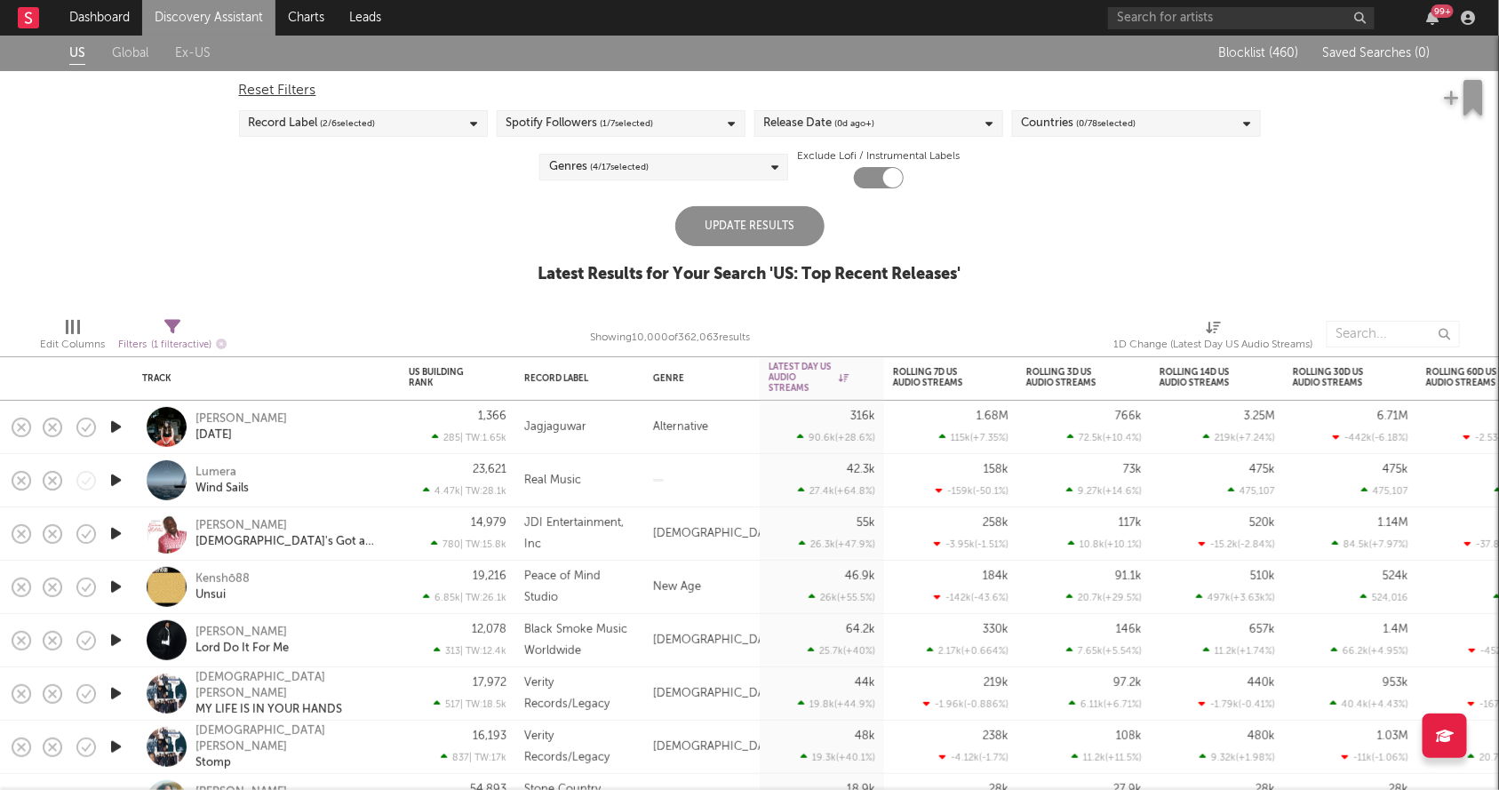
click at [772, 224] on div "Update Results" at bounding box center [750, 226] width 149 height 40
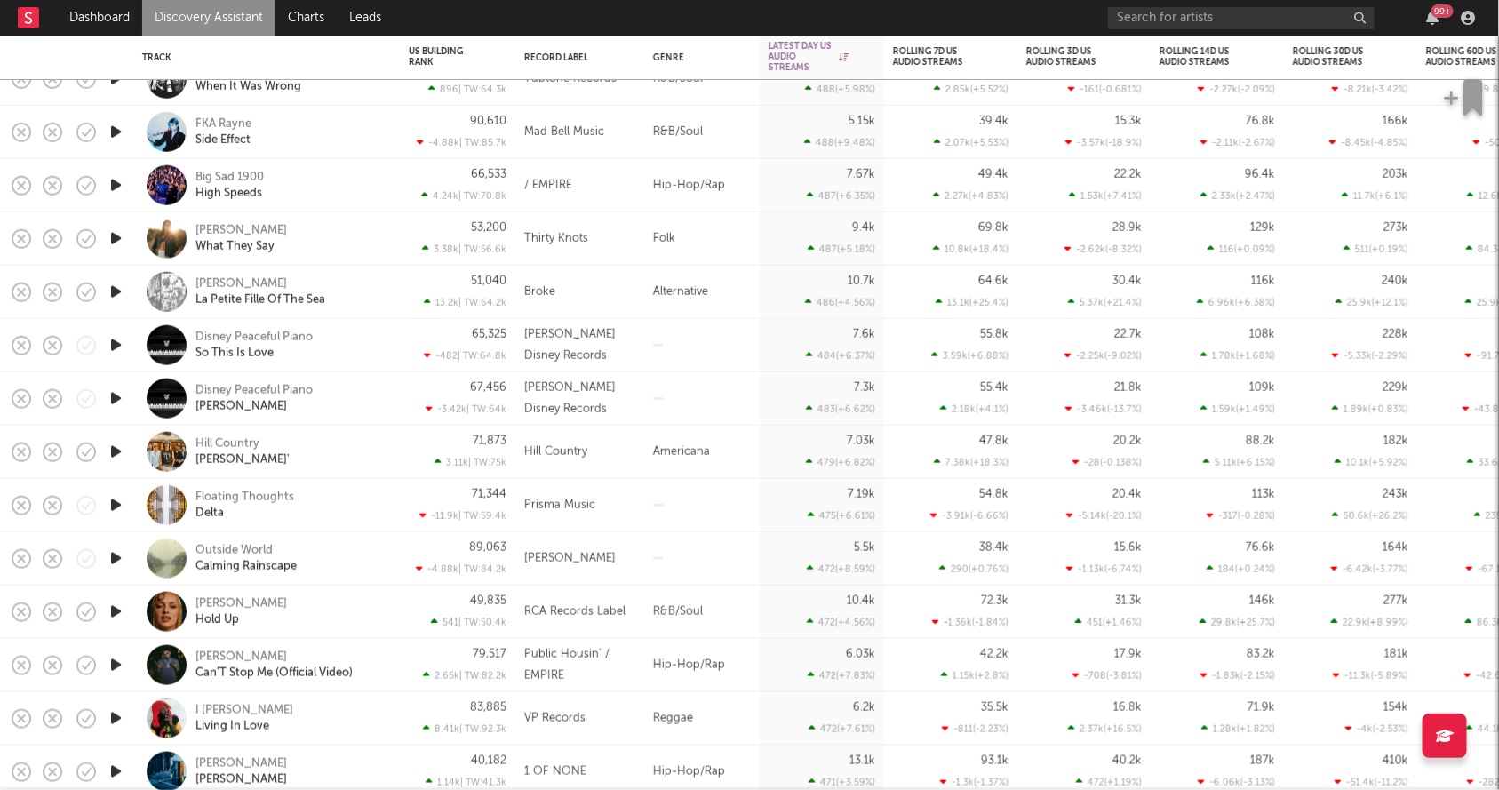
click at [116, 132] on icon "button" at bounding box center [116, 132] width 19 height 22
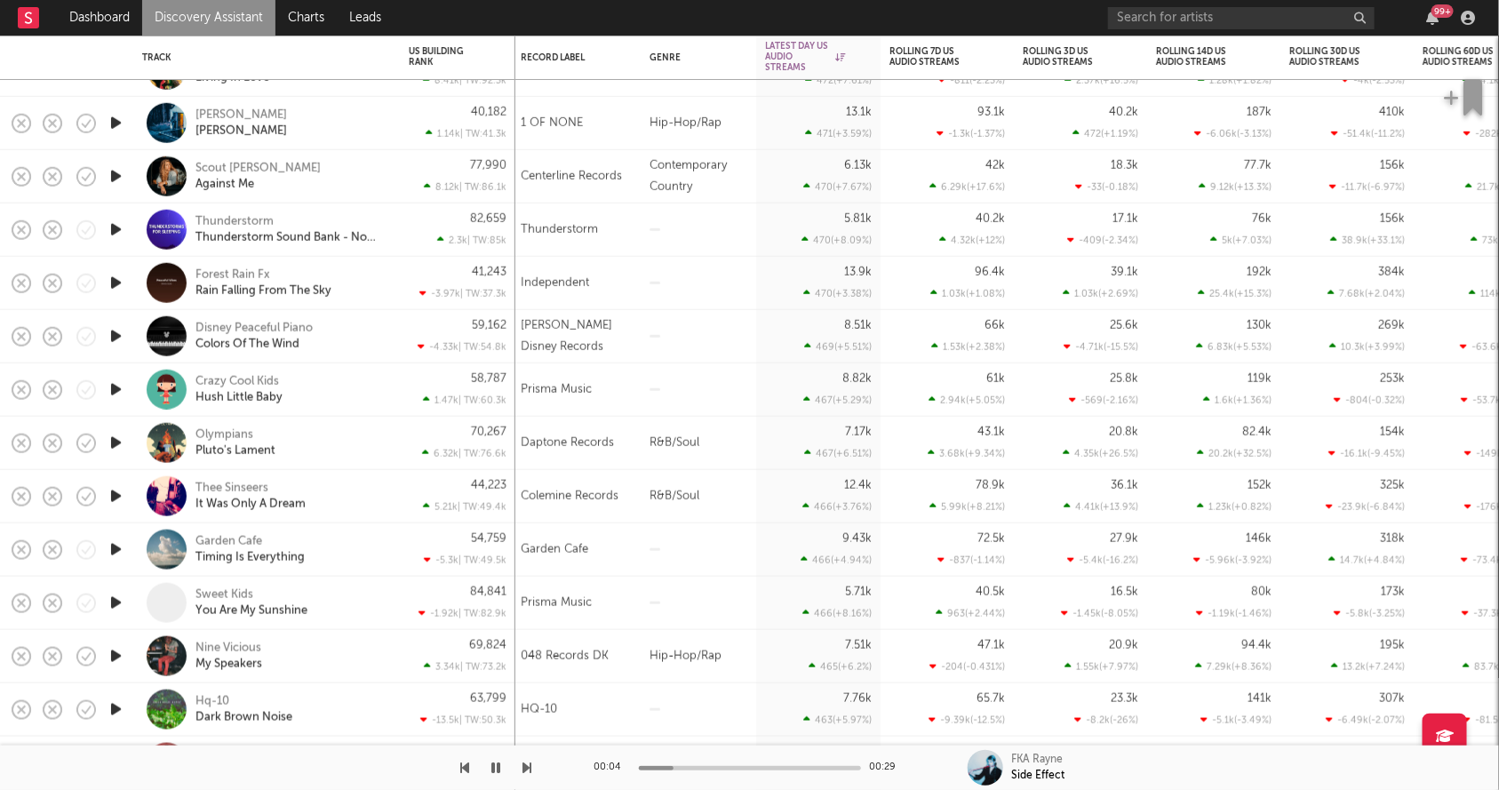
click at [492, 763] on icon "button" at bounding box center [496, 768] width 9 height 14
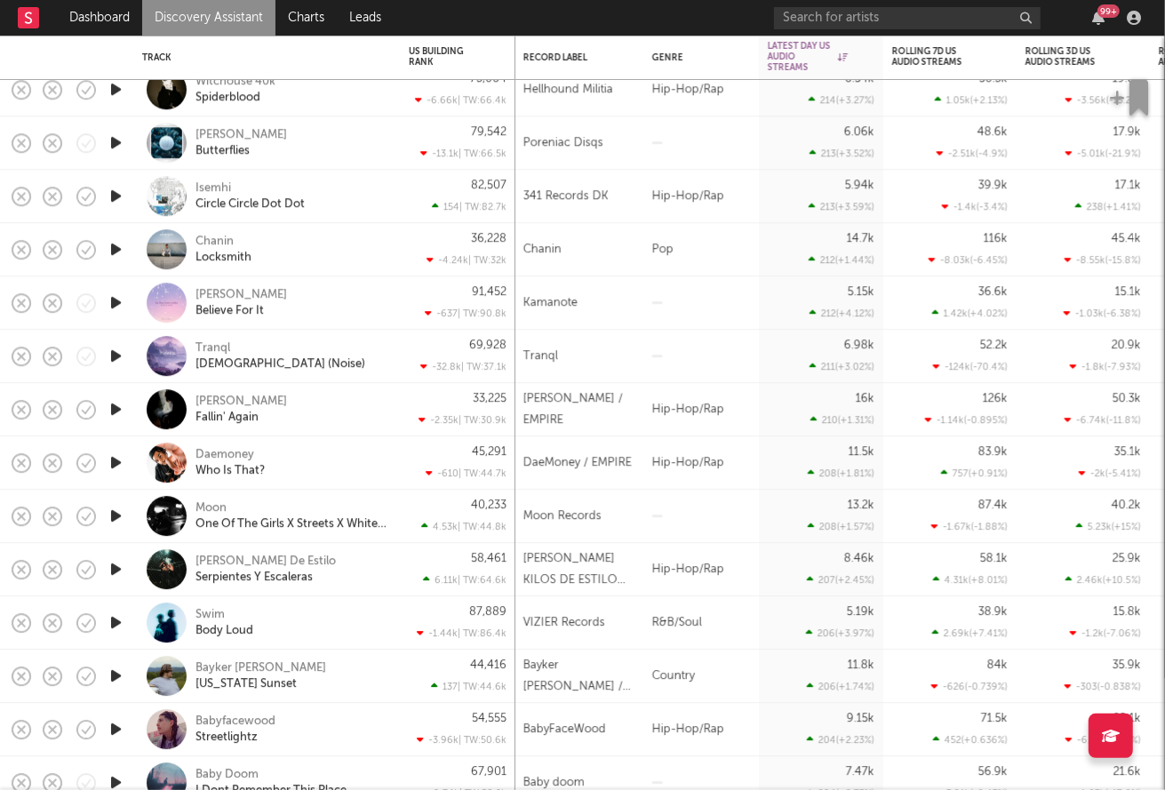
click at [668, 501] on div at bounding box center [702, 516] width 116 height 53
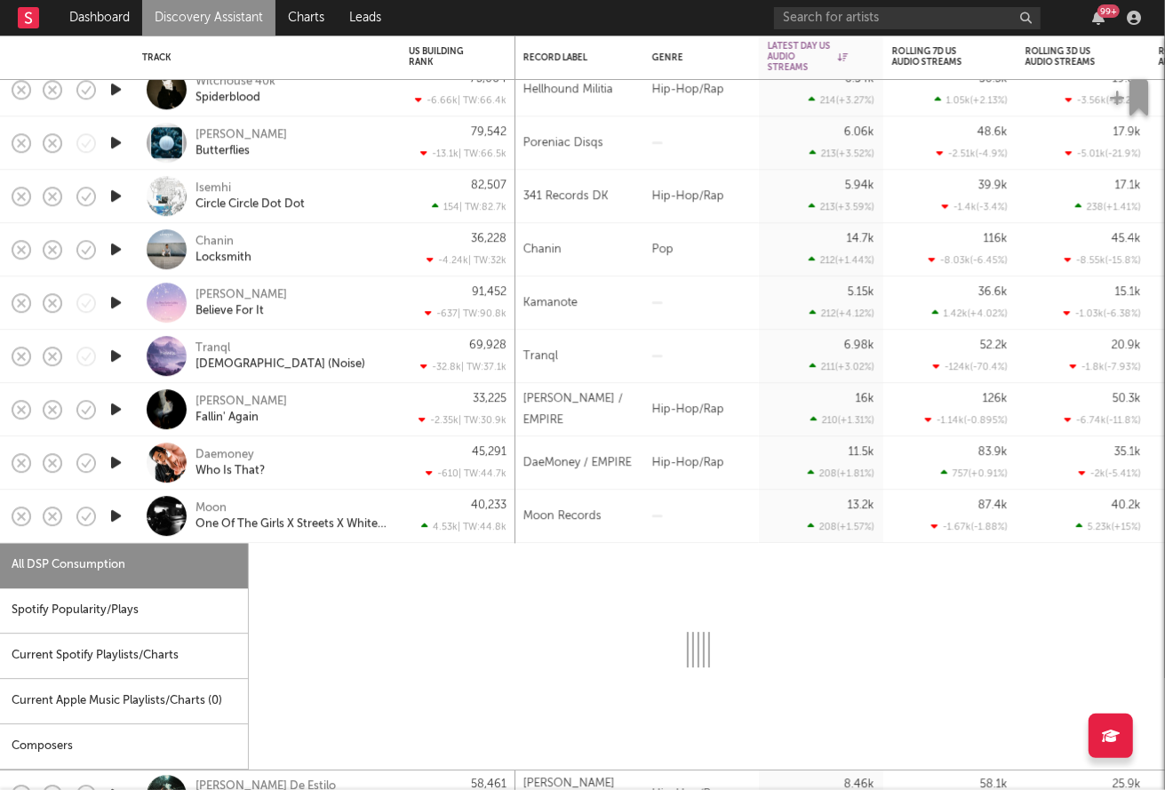
select select "1w"
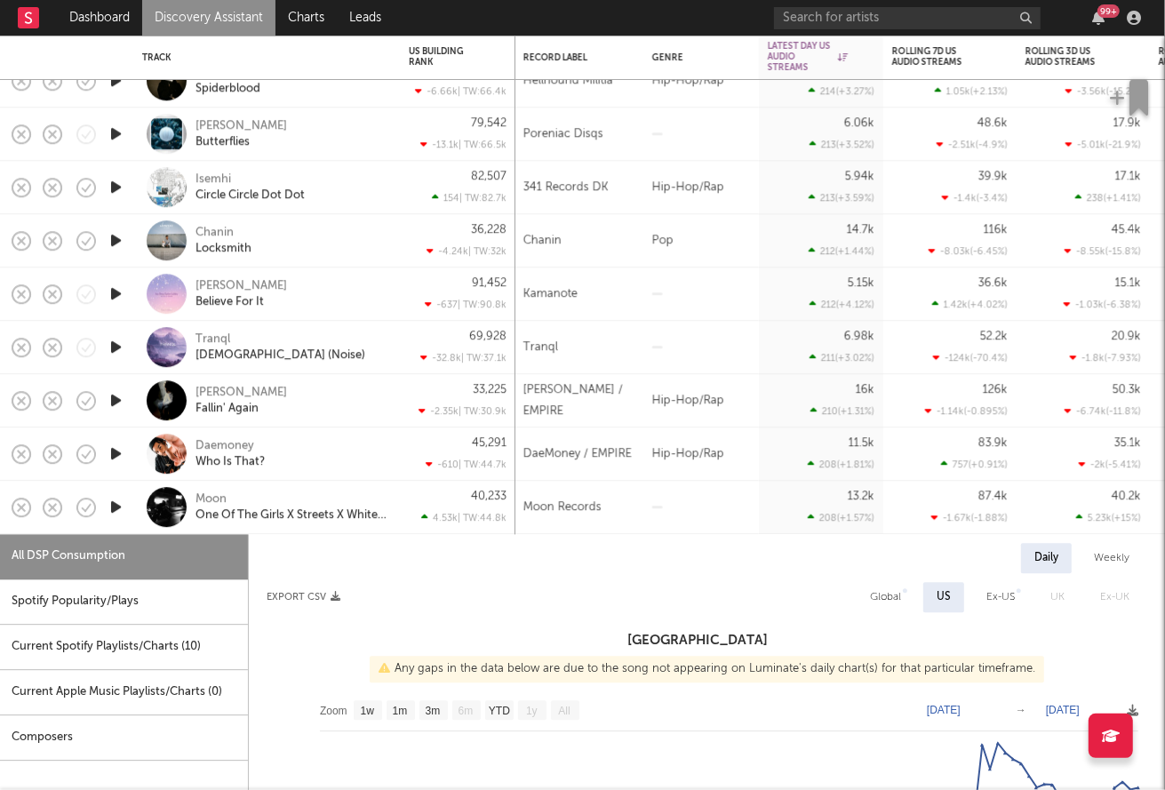
click at [660, 521] on div at bounding box center [702, 507] width 116 height 53
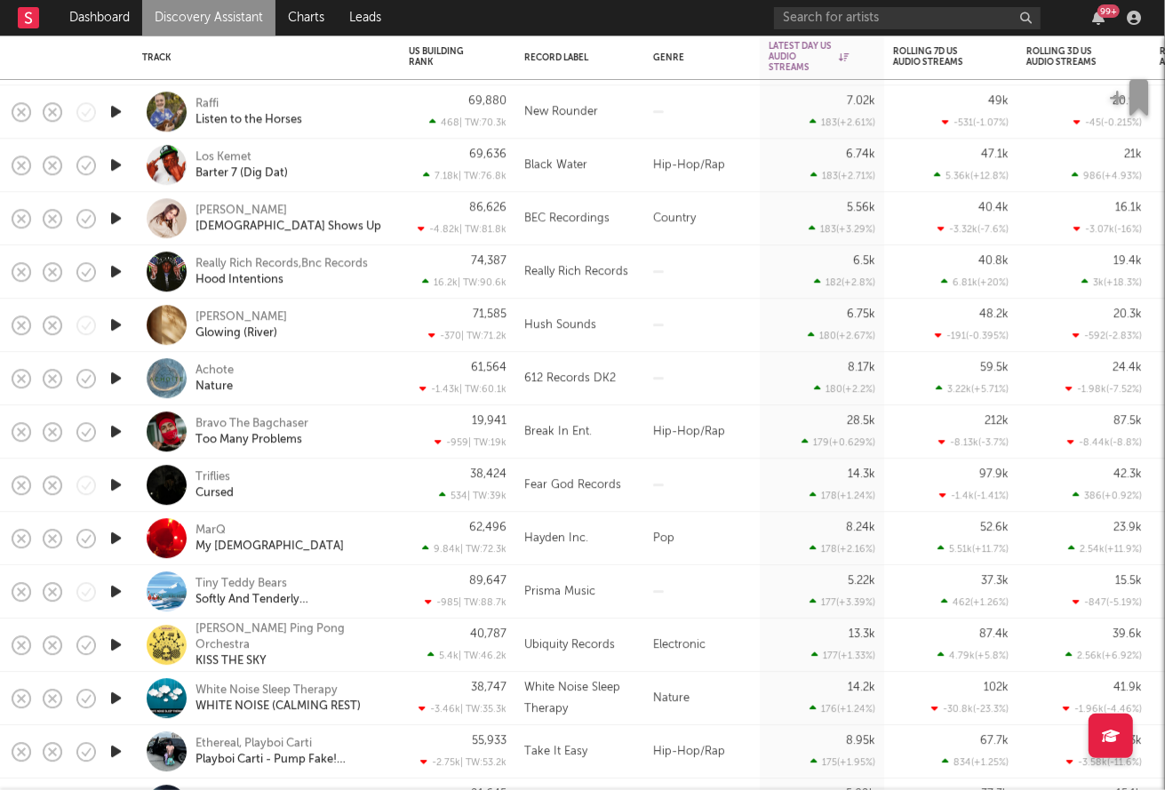
click at [366, 156] on div "Los Kemet Barter 7 (Dig Dat)" at bounding box center [291, 165] width 191 height 32
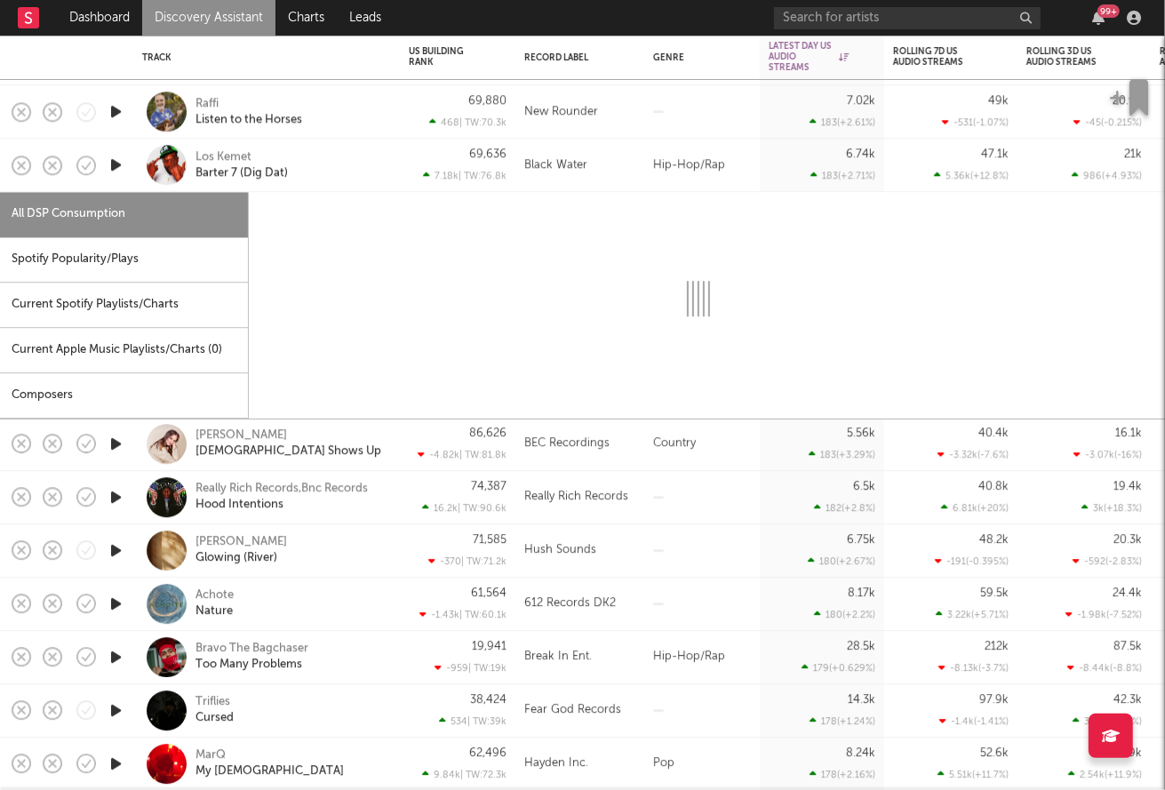
select select "6m"
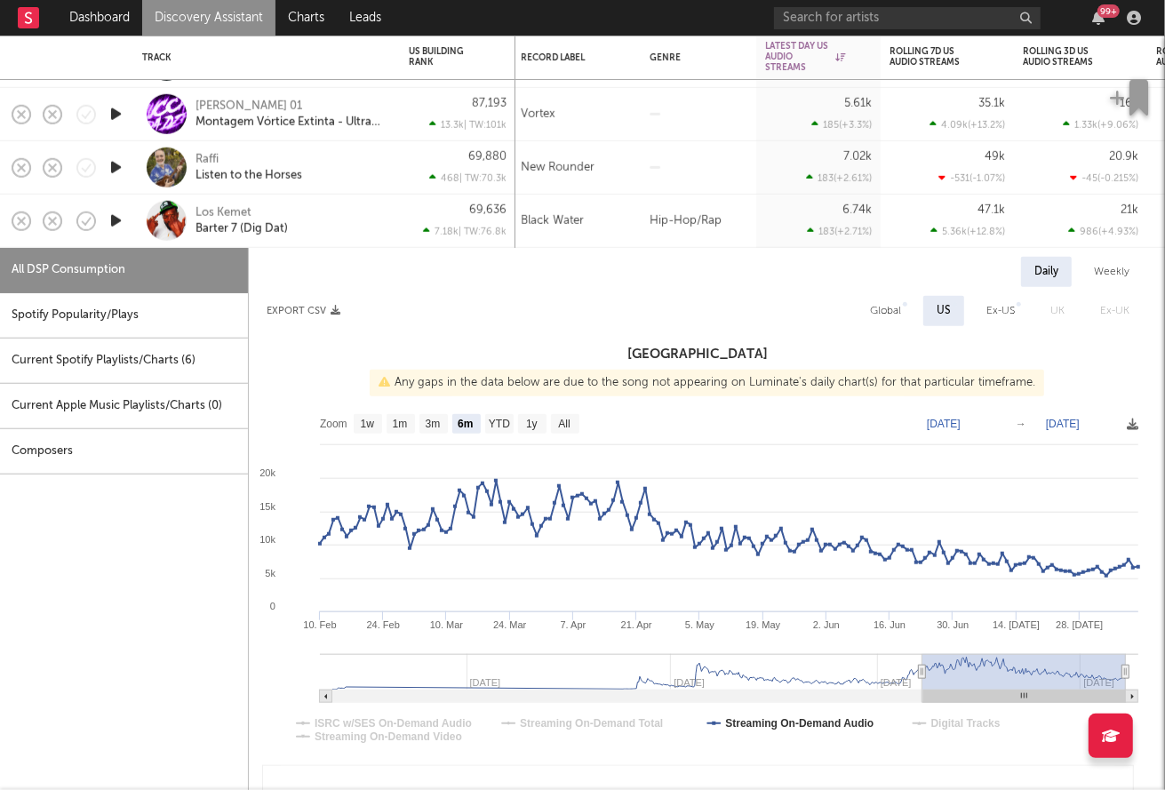
click at [340, 228] on div "Los Kemet Barter 7 (Dig Dat)" at bounding box center [291, 220] width 191 height 32
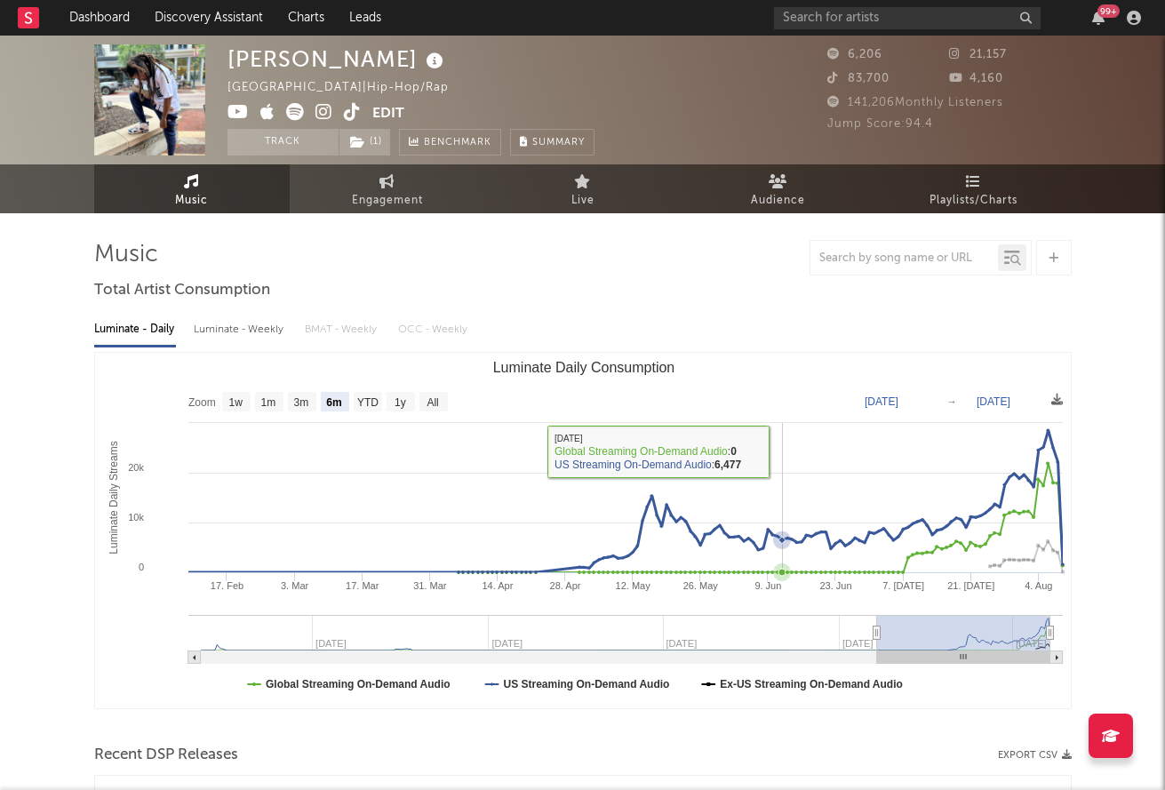
select select "6m"
select select "1w"
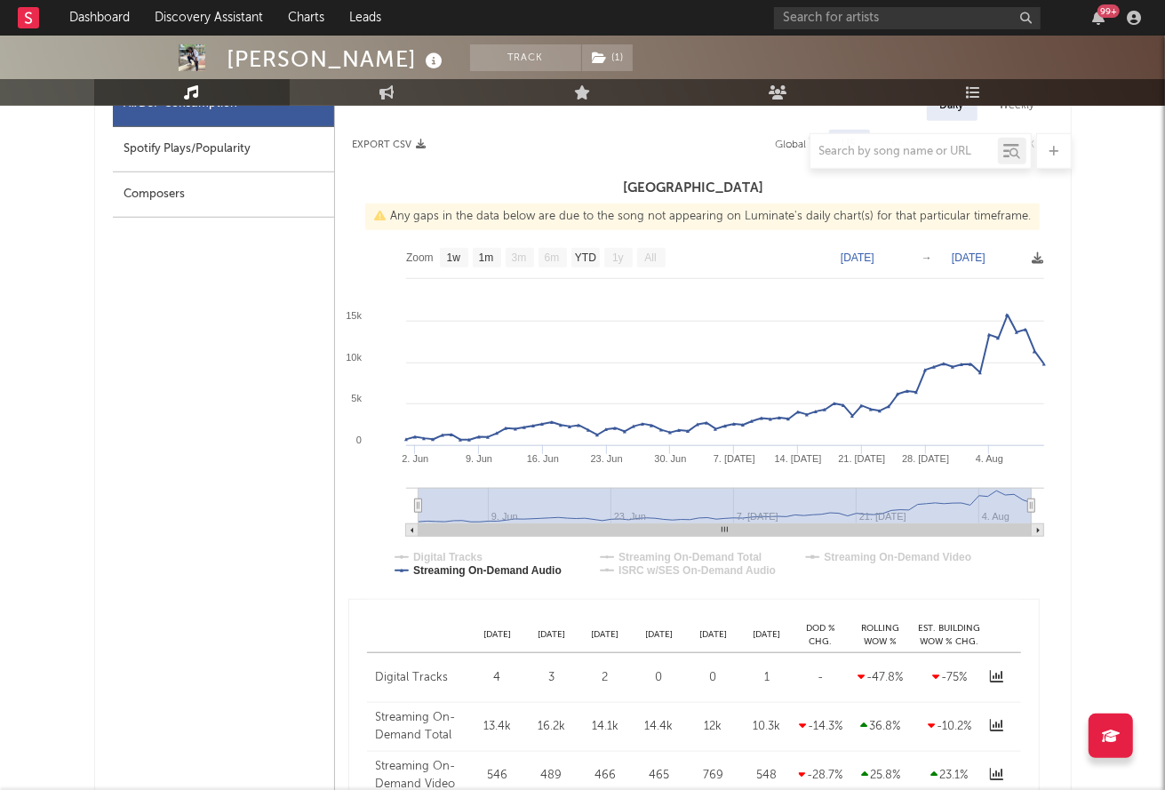
scroll to position [460, 0]
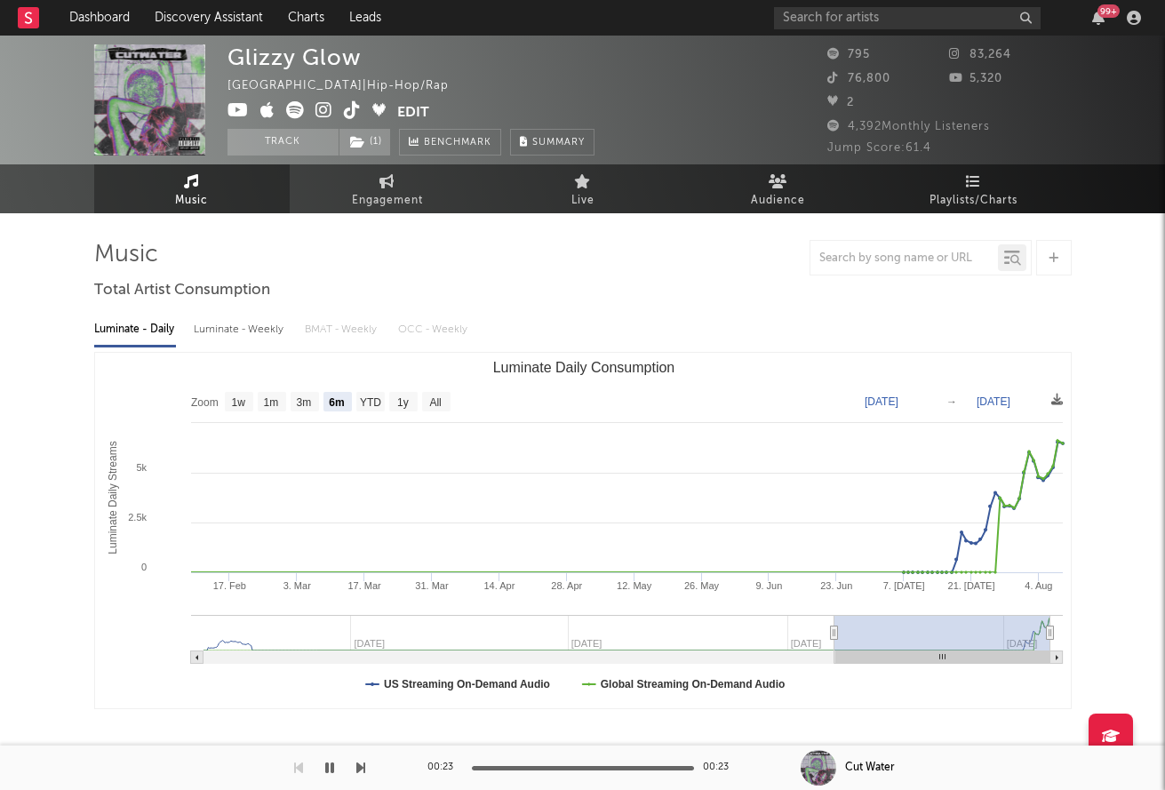
select select "6m"
select select "1w"
click at [288, 112] on icon at bounding box center [295, 110] width 18 height 18
click at [828, 8] on input "text" at bounding box center [907, 18] width 267 height 22
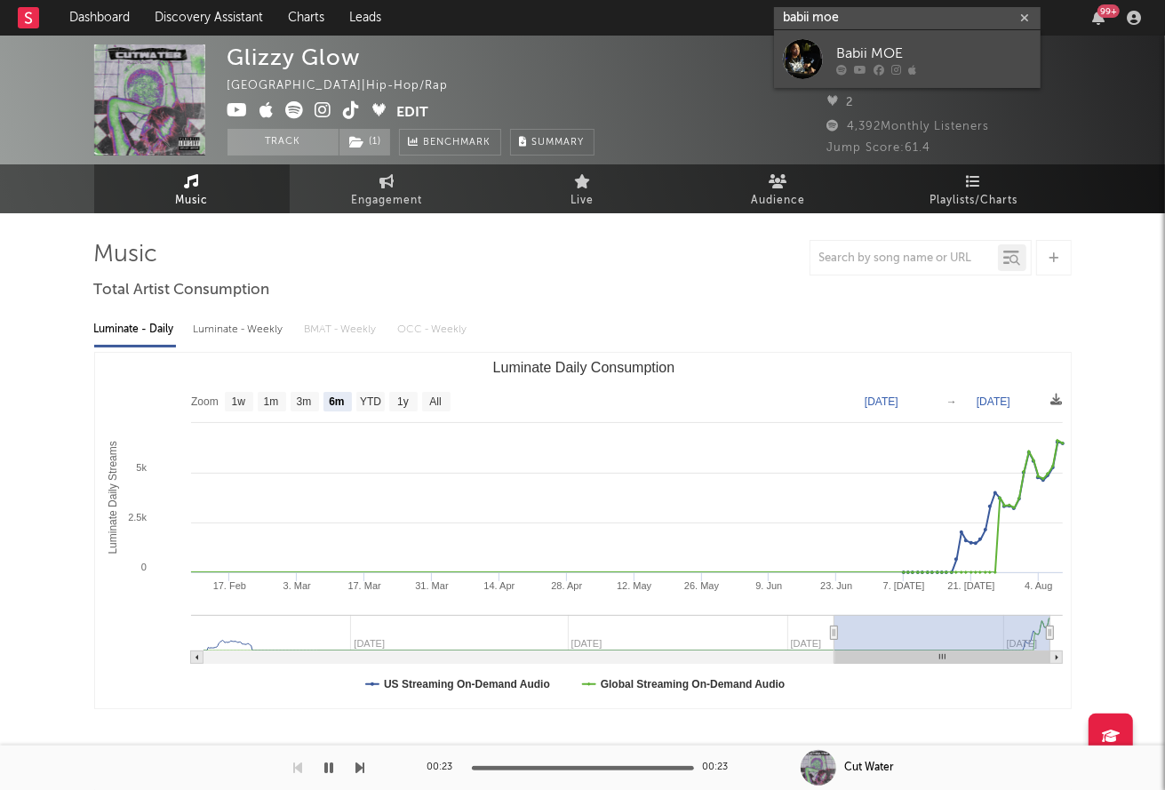
type input "babii moe"
click at [949, 53] on div "Babii MOE" at bounding box center [934, 53] width 196 height 21
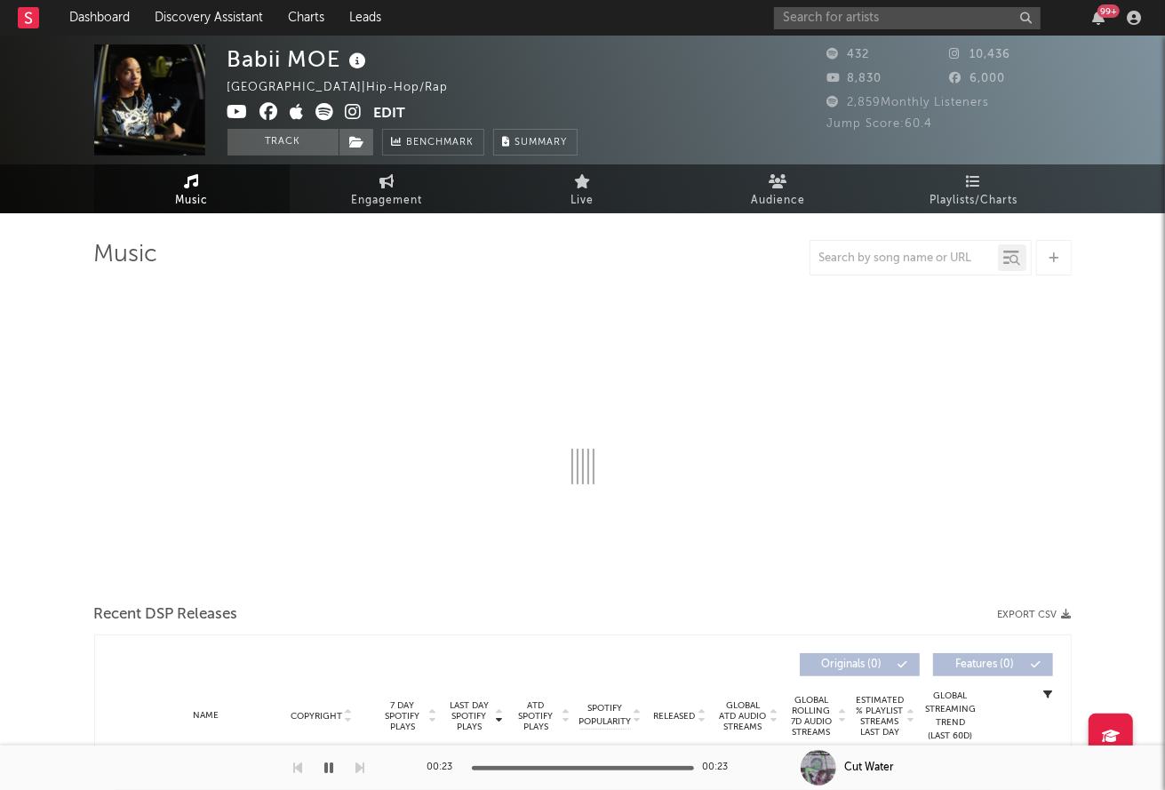
select select "1w"
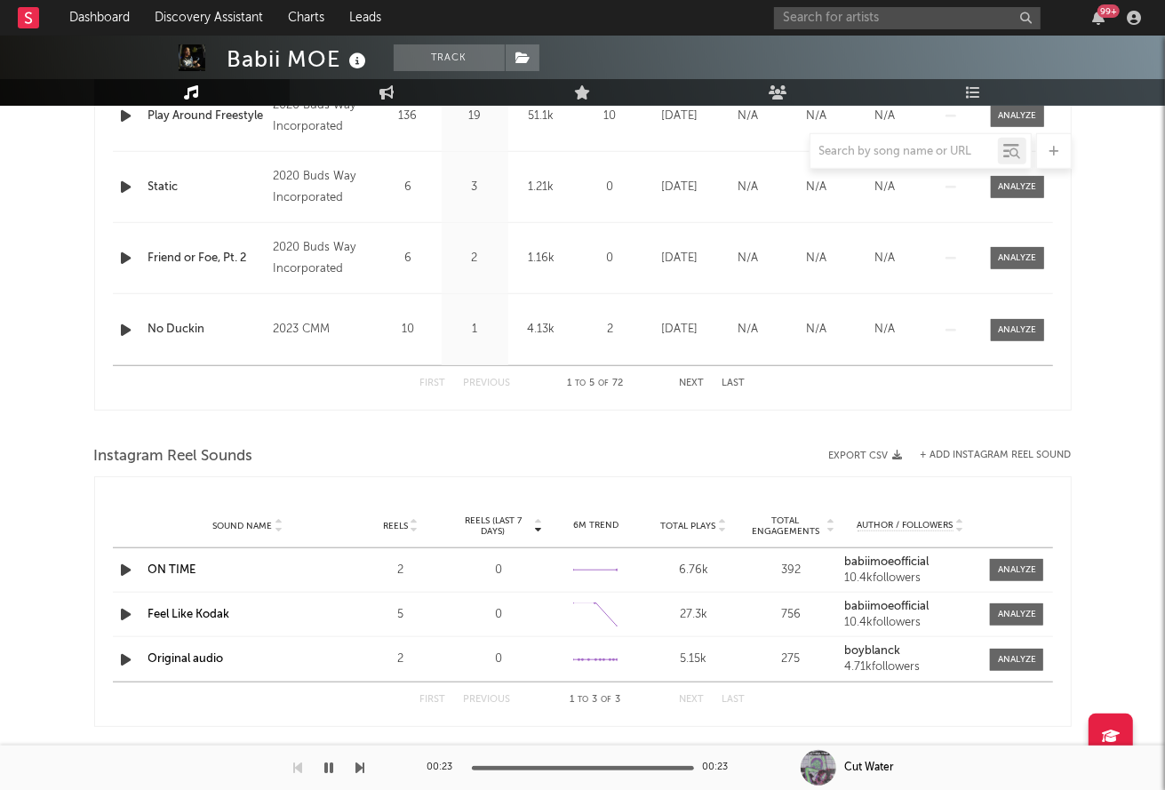
scroll to position [613, 0]
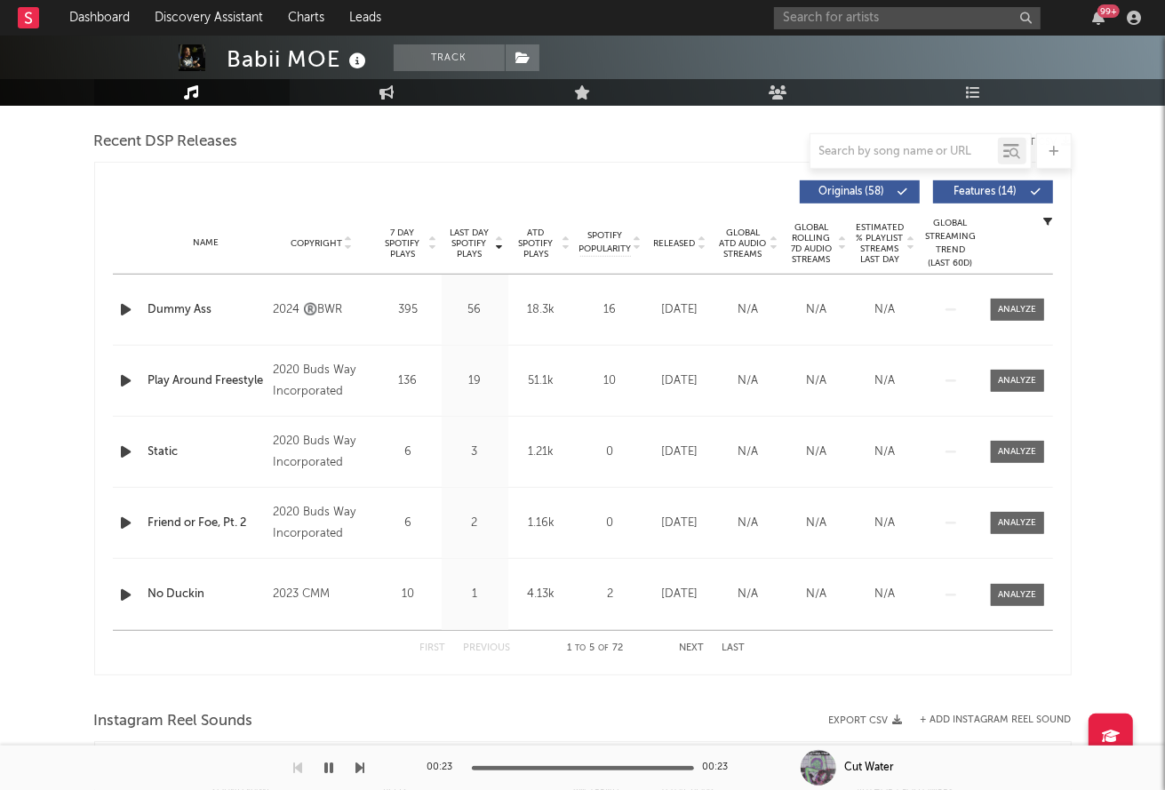
click at [694, 644] on button "Next" at bounding box center [692, 649] width 25 height 10
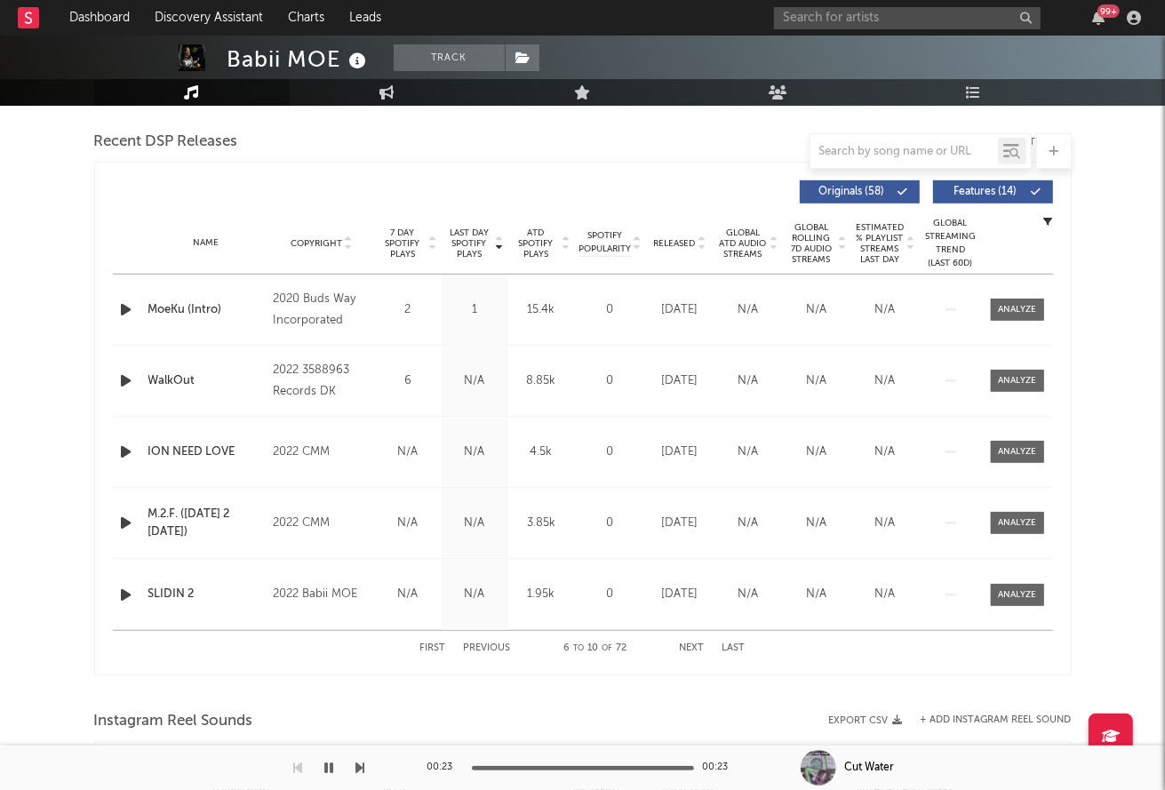
click at [673, 643] on div "First Previous 6 to 10 of 72 Next Last" at bounding box center [582, 648] width 325 height 35
click at [691, 644] on button "Next" at bounding box center [692, 649] width 25 height 10
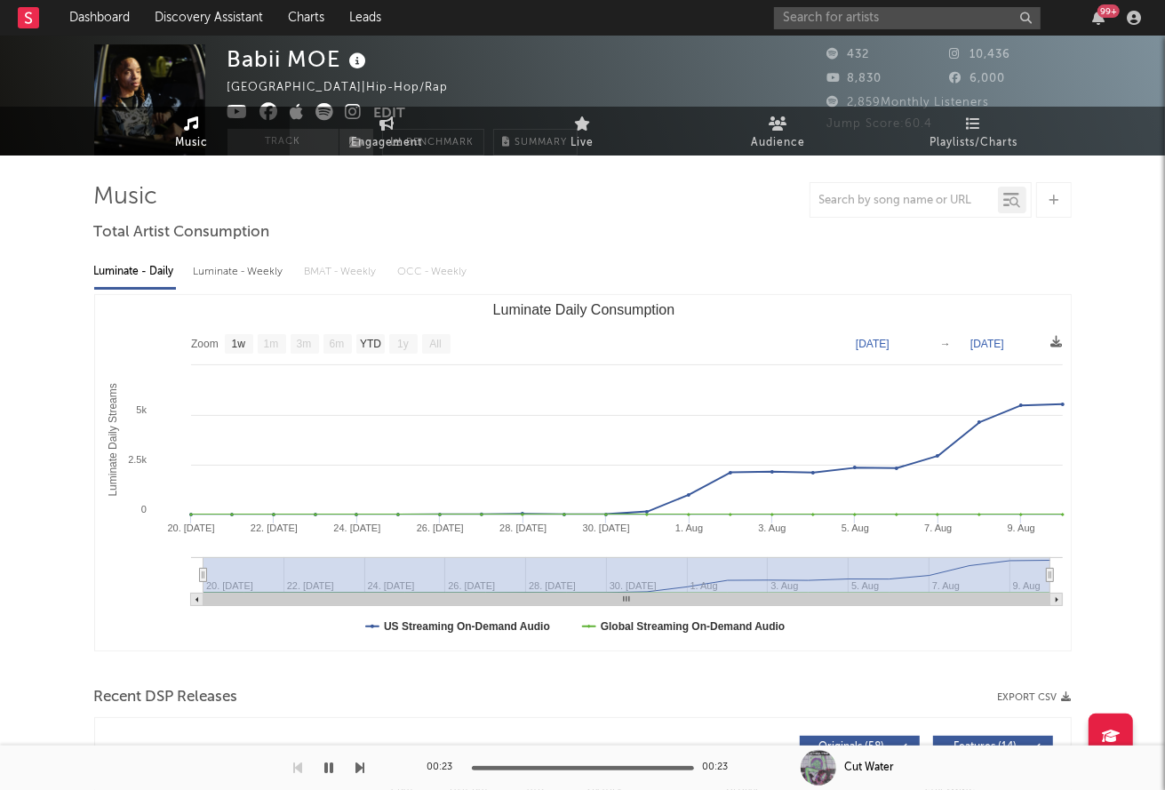
scroll to position [0, 0]
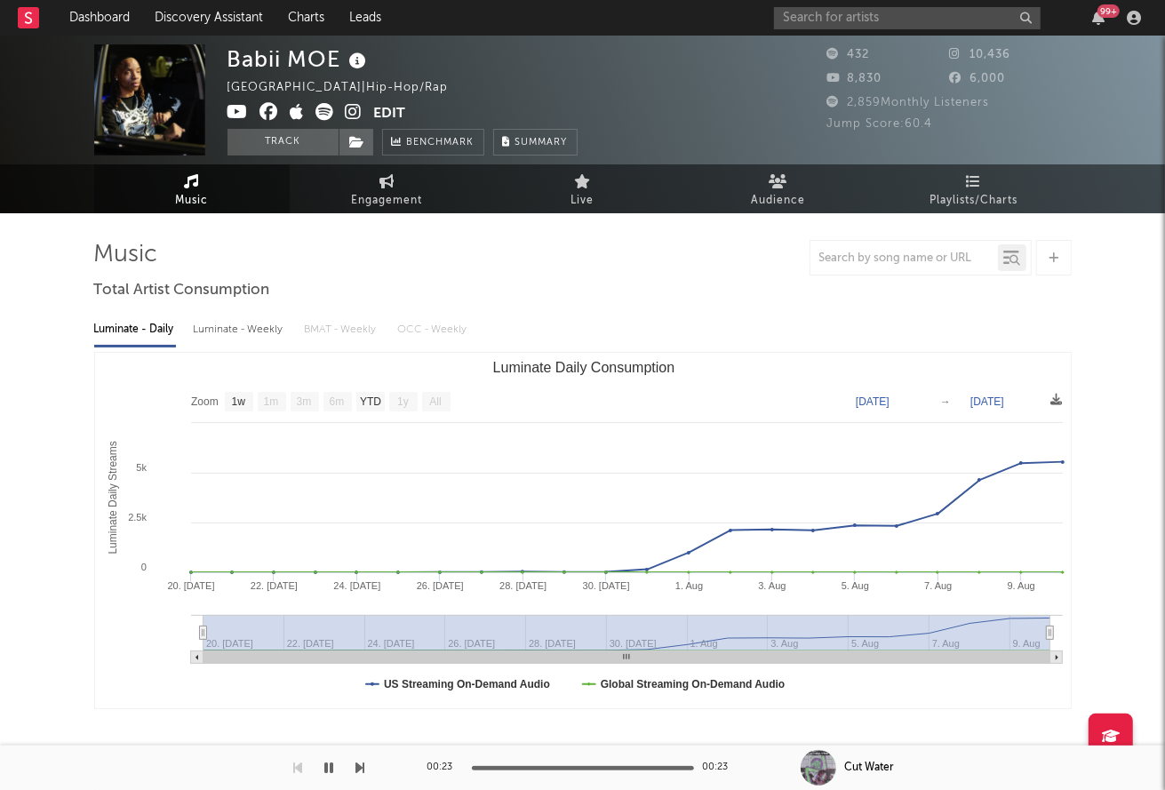
click at [355, 113] on icon at bounding box center [354, 112] width 17 height 18
